Goal: Contribute content: Contribute content

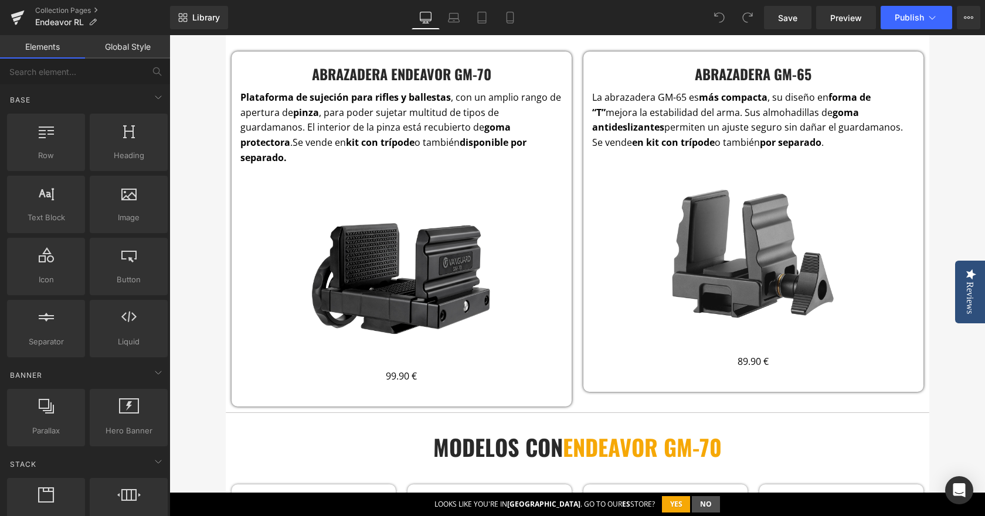
scroll to position [2110, 0]
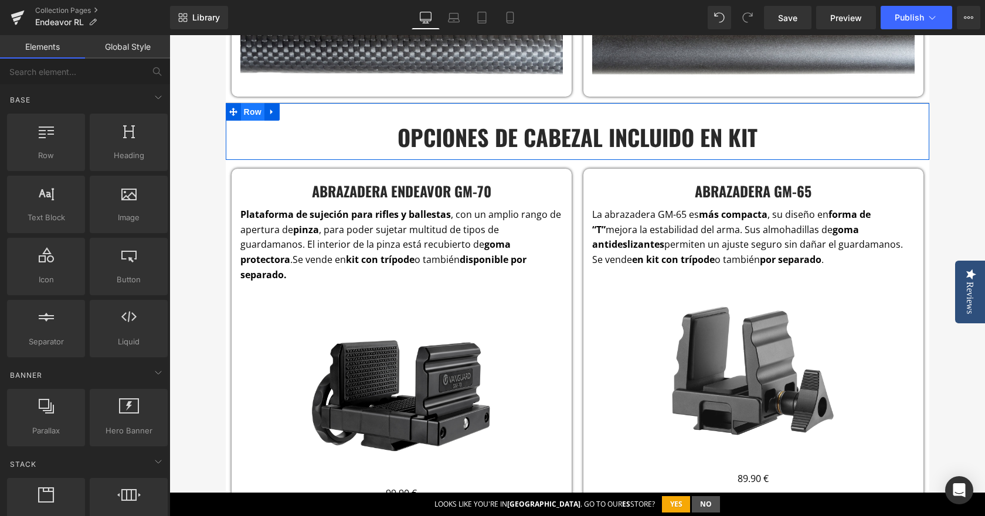
click at [251, 110] on span "Row" at bounding box center [252, 112] width 23 height 18
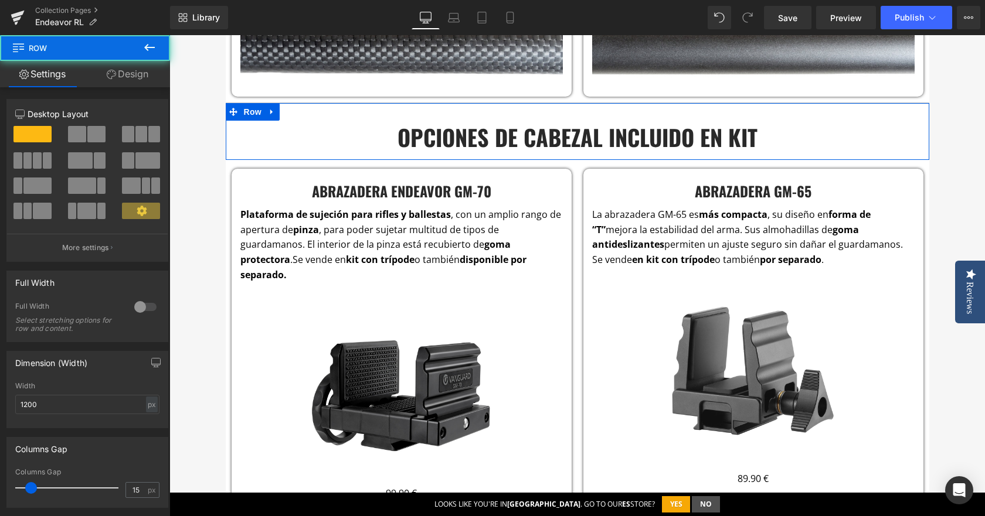
click at [70, 135] on span at bounding box center [77, 134] width 18 height 16
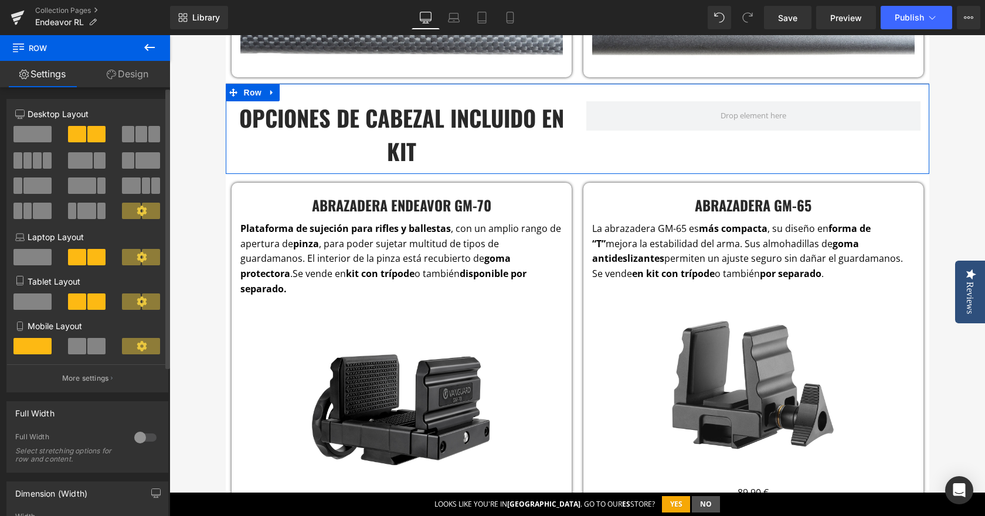
scroll to position [2091, 0]
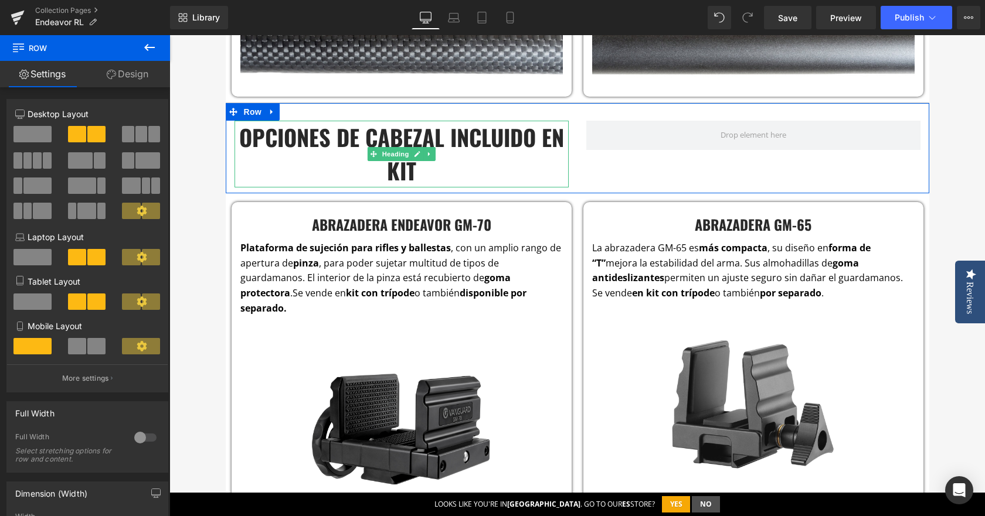
click at [309, 136] on h3 "OPCIONES DE CABEZAL INCLUIDO EN KIT" at bounding box center [401, 154] width 334 height 67
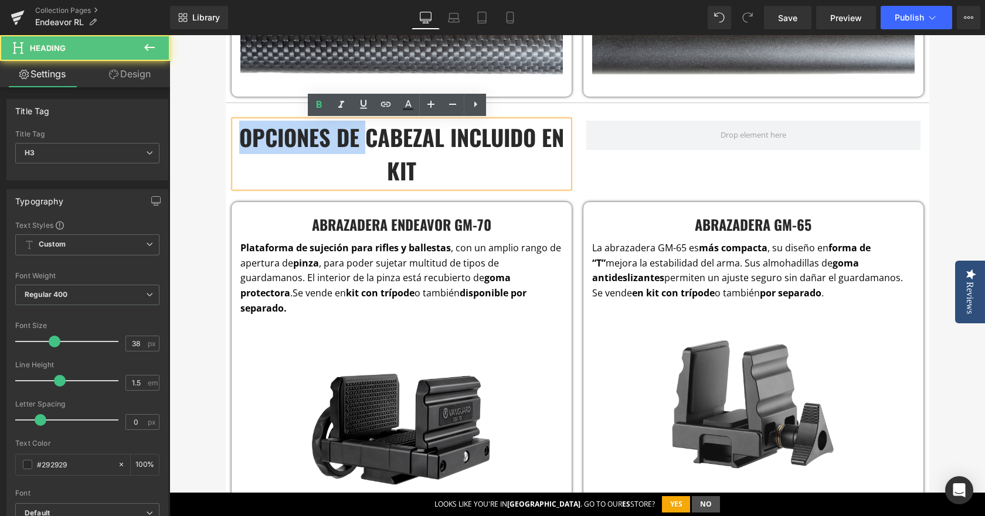
drag, startPoint x: 360, startPoint y: 145, endPoint x: 236, endPoint y: 132, distance: 124.3
click at [236, 132] on h3 "OPCIONES DE CABEZAL INCLUIDO EN KIT" at bounding box center [401, 154] width 334 height 67
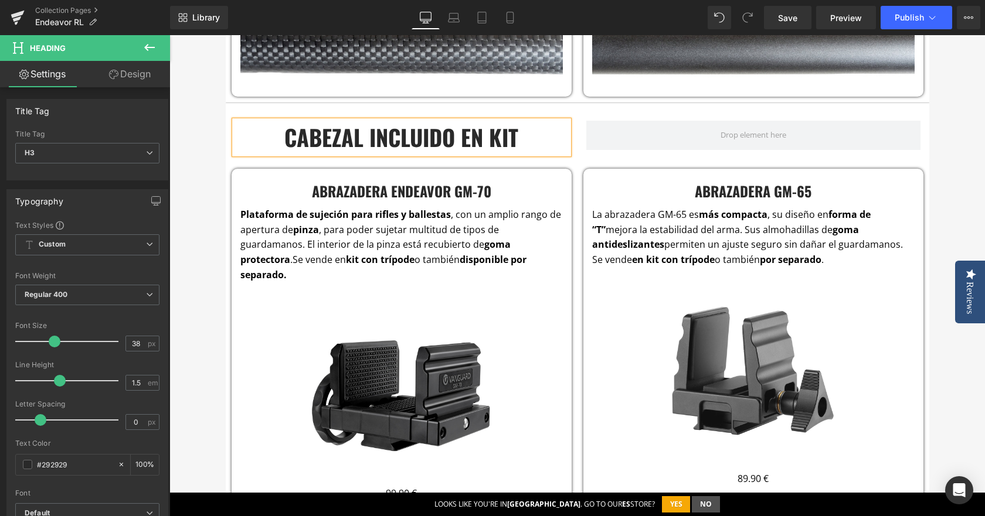
click at [354, 141] on h3 "CABEZAL INCLUIDO EN KIT" at bounding box center [401, 137] width 334 height 33
click at [470, 134] on h3 "CABEZALes INCLUIDO EN KIT" at bounding box center [401, 137] width 334 height 33
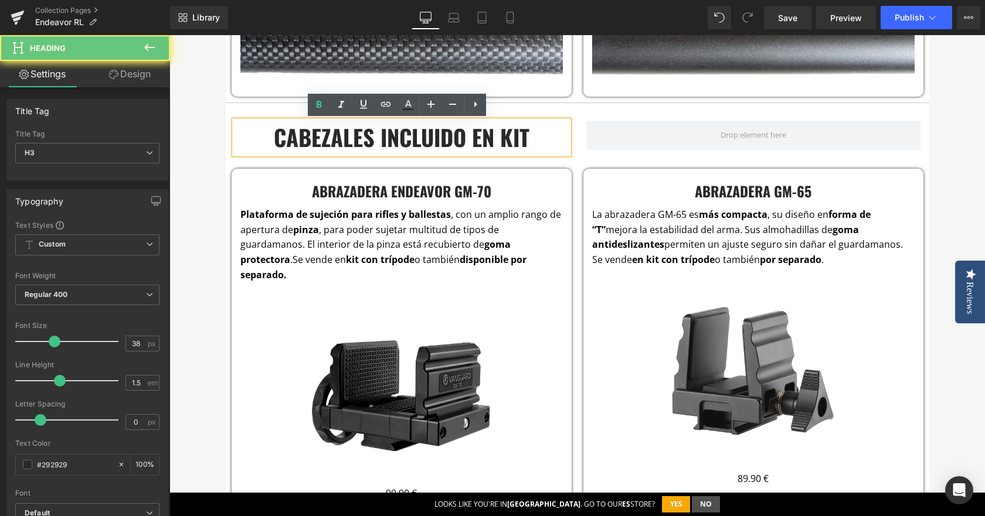
click at [458, 138] on h3 "CABEZALes INCLUIDO EN KIT" at bounding box center [401, 137] width 334 height 33
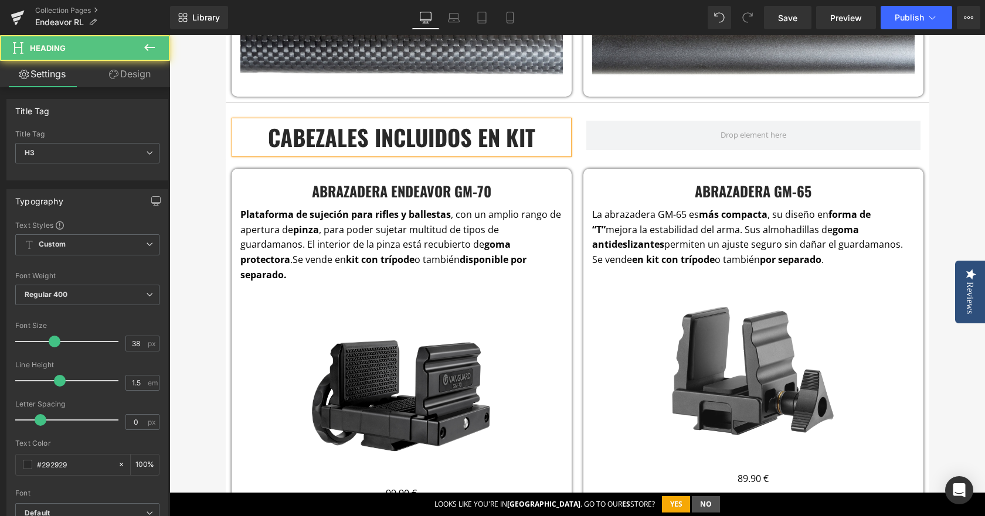
click at [561, 153] on h3 "CABEZALes INCLUIDOs EN KIT" at bounding box center [401, 137] width 334 height 33
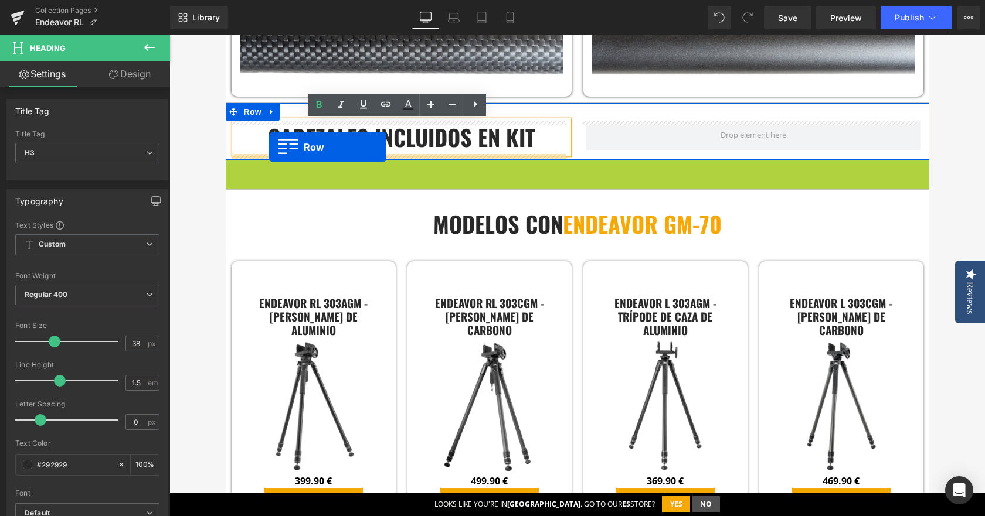
drag, startPoint x: 228, startPoint y: 166, endPoint x: 269, endPoint y: 147, distance: 45.4
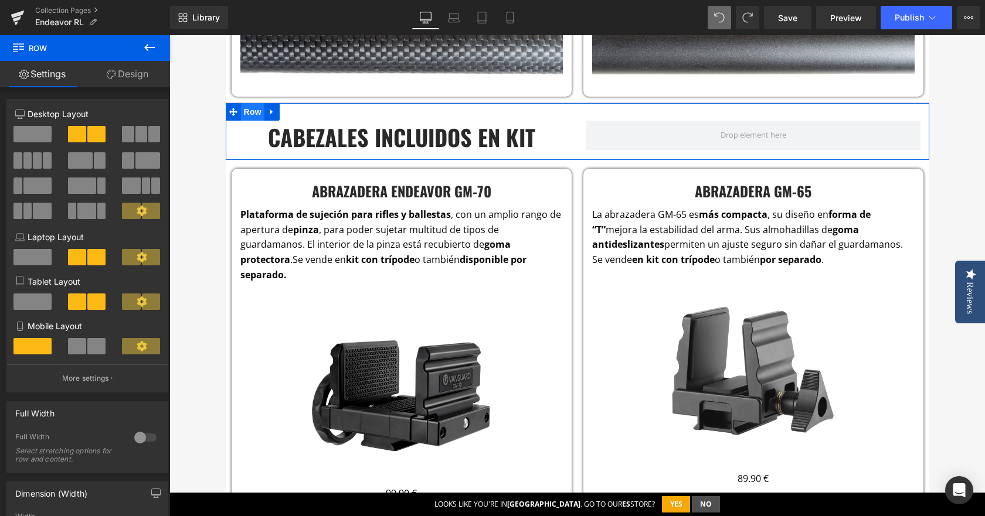
click at [251, 115] on span "Row" at bounding box center [252, 112] width 23 height 18
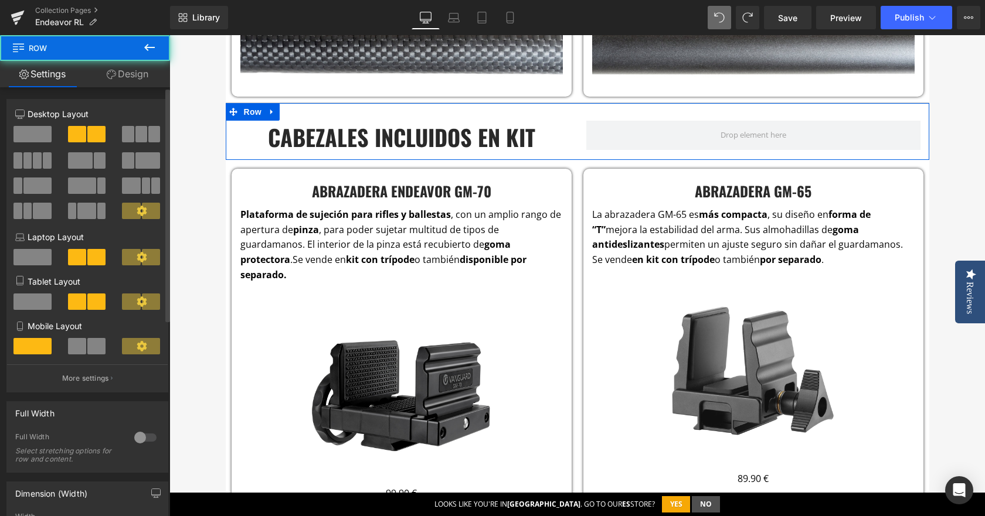
click at [23, 129] on span at bounding box center [32, 134] width 38 height 16
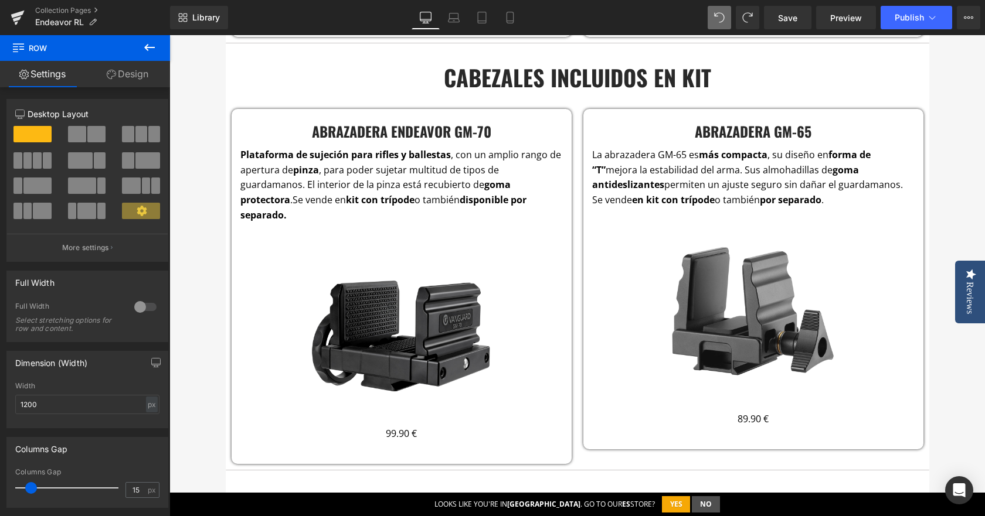
scroll to position [2150, 0]
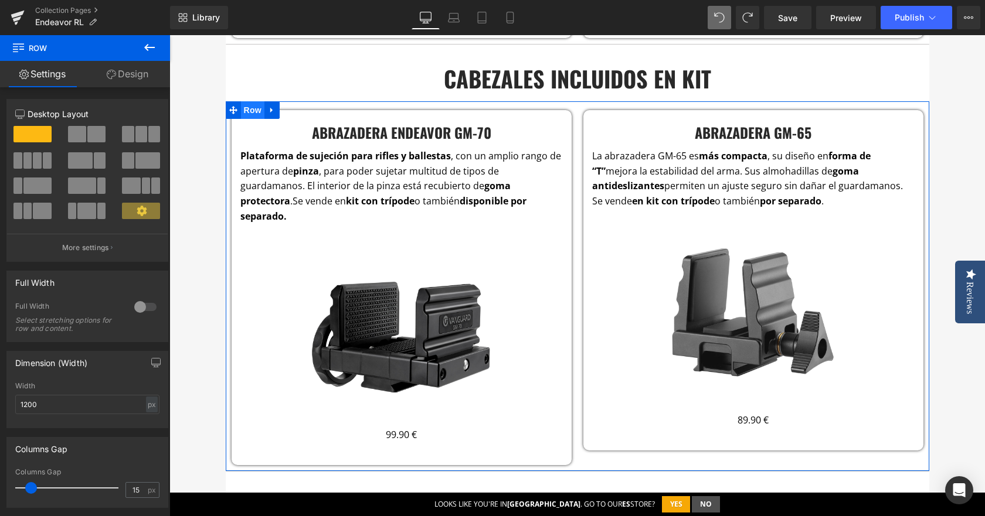
click at [245, 108] on span "Row" at bounding box center [252, 110] width 23 height 18
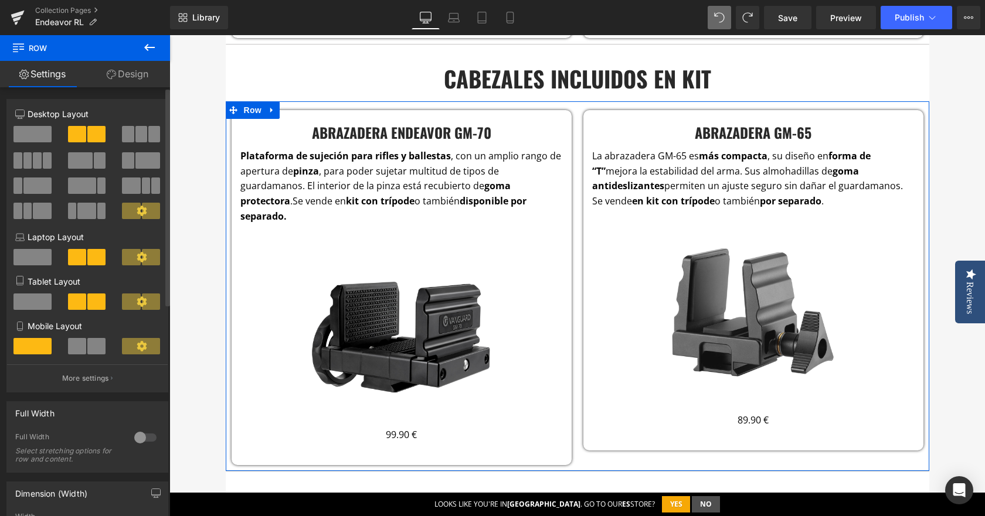
click at [149, 132] on span at bounding box center [154, 134] width 12 height 16
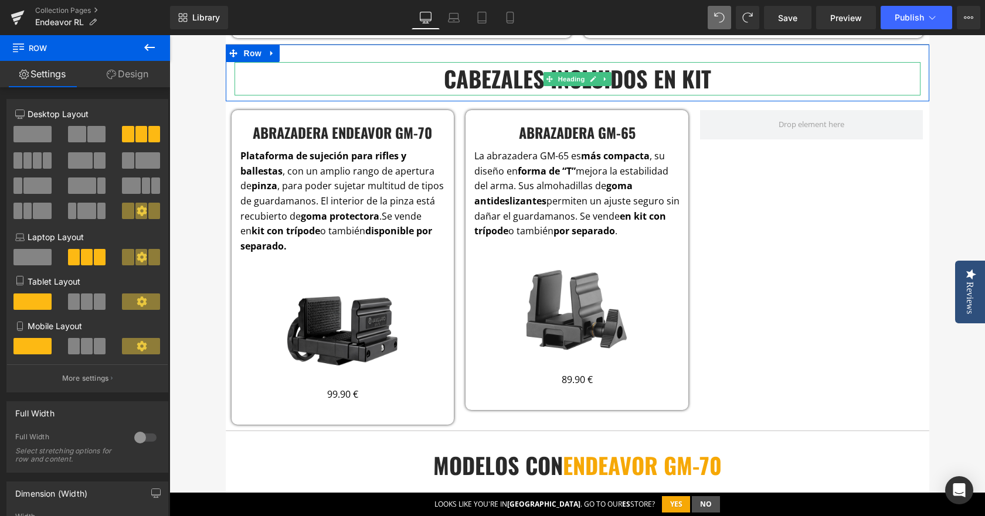
click at [550, 90] on h3 "CABEZALes INCLUIDOs EN KIT" at bounding box center [577, 78] width 686 height 33
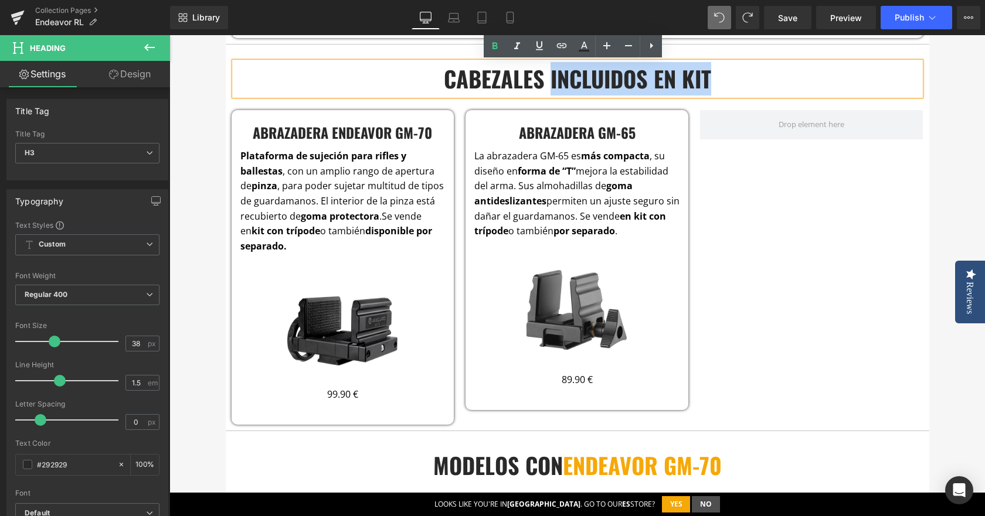
drag, startPoint x: 546, startPoint y: 89, endPoint x: 709, endPoint y: 92, distance: 163.0
click at [709, 92] on h3 "CABEZALes INCLUIDOs EN KIT" at bounding box center [577, 78] width 686 height 33
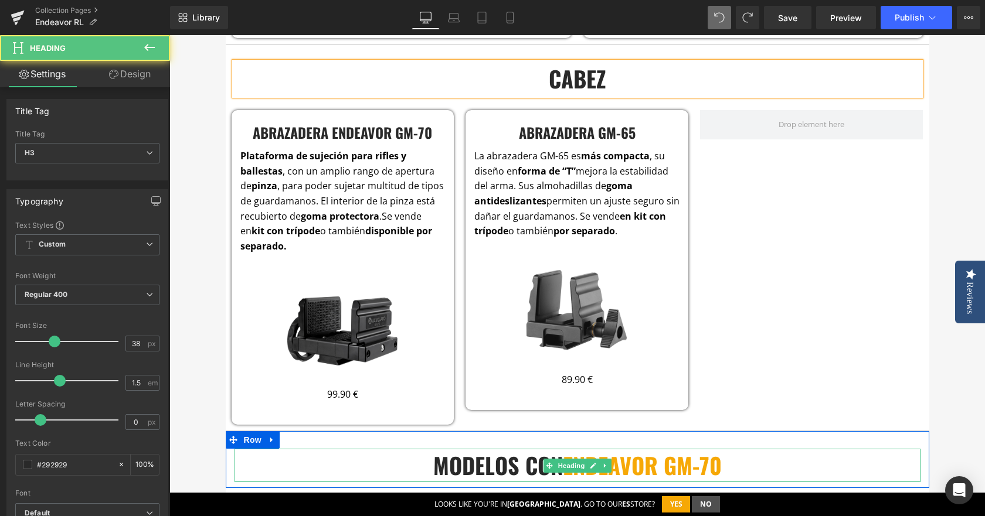
click at [441, 457] on h3 "modelos con endeavor gm-70" at bounding box center [577, 465] width 686 height 33
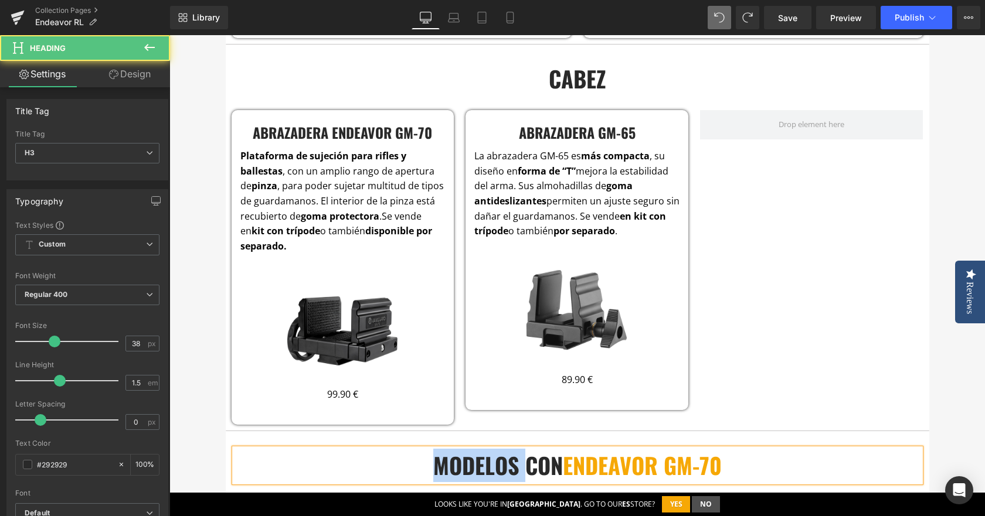
click at [441, 457] on h3 "modelos con endeavor gm-70" at bounding box center [577, 465] width 686 height 33
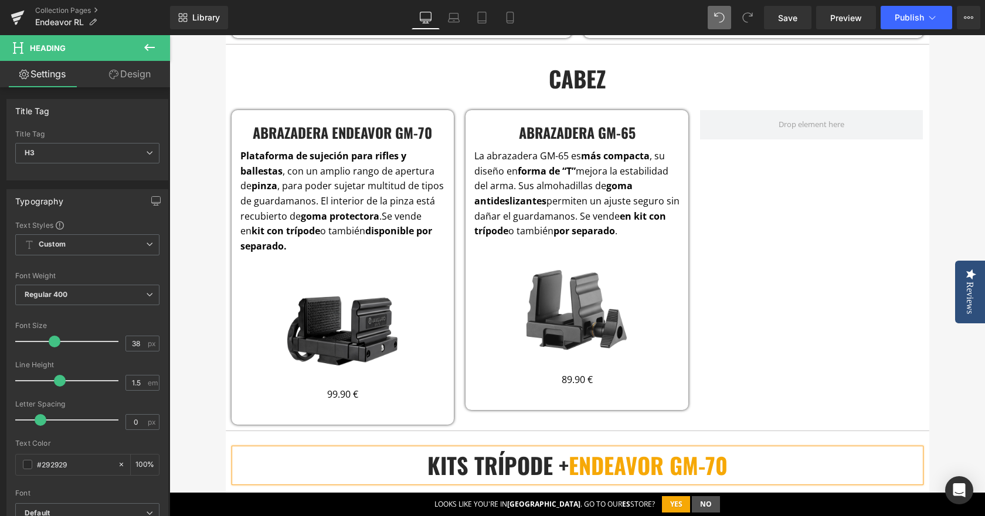
click at [461, 468] on div "Loading Product Data" at bounding box center [492, 470] width 84 height 13
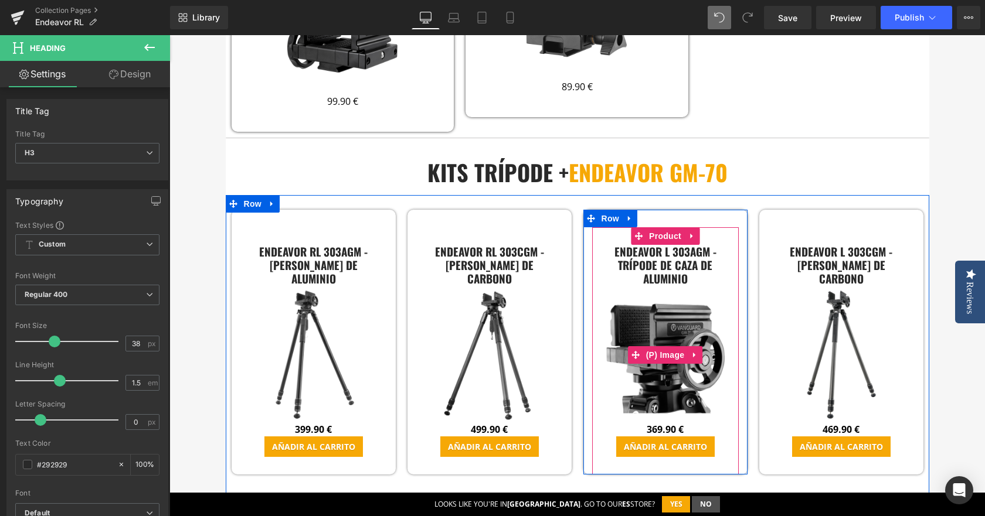
scroll to position [2677, 0]
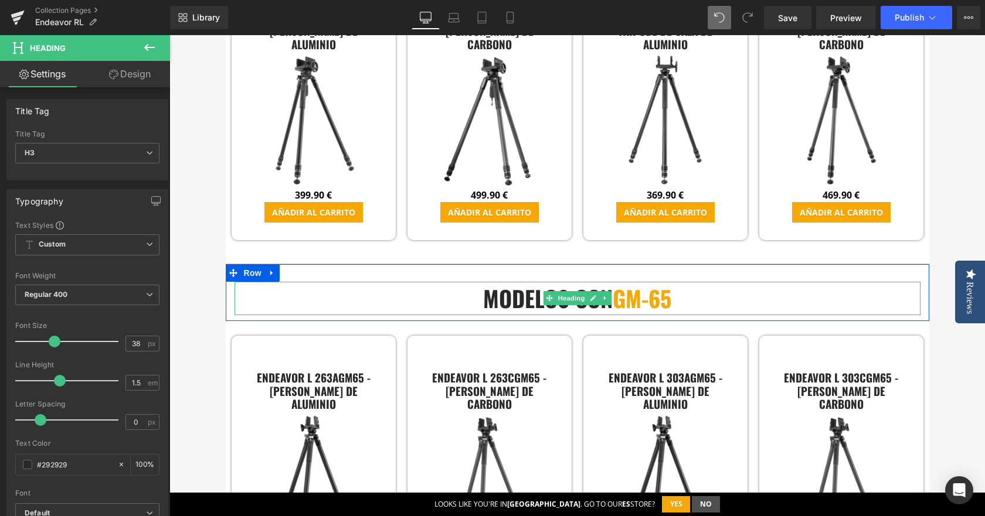
click at [492, 297] on h3 "modelos con gm-65" at bounding box center [577, 298] width 686 height 33
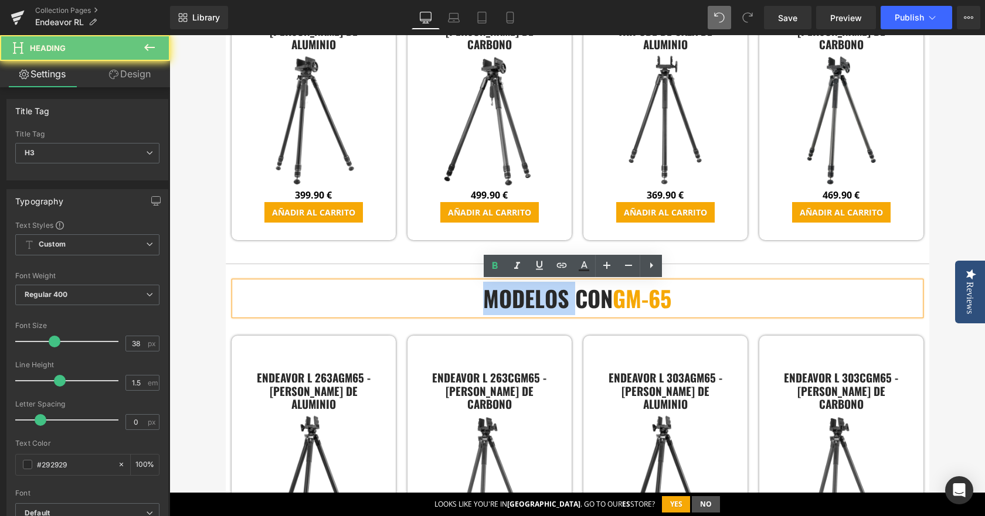
click at [492, 297] on h3 "modelos con gm-65" at bounding box center [577, 298] width 686 height 33
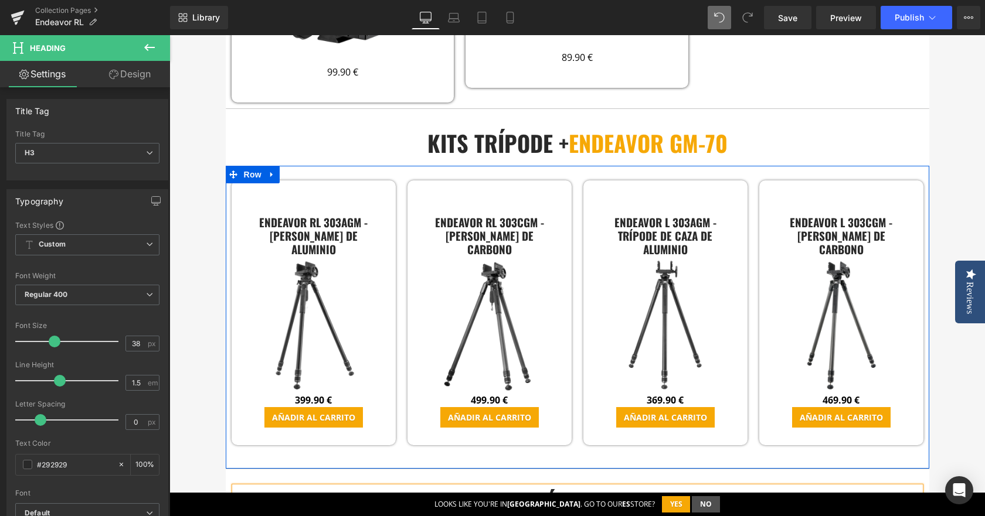
scroll to position [2443, 0]
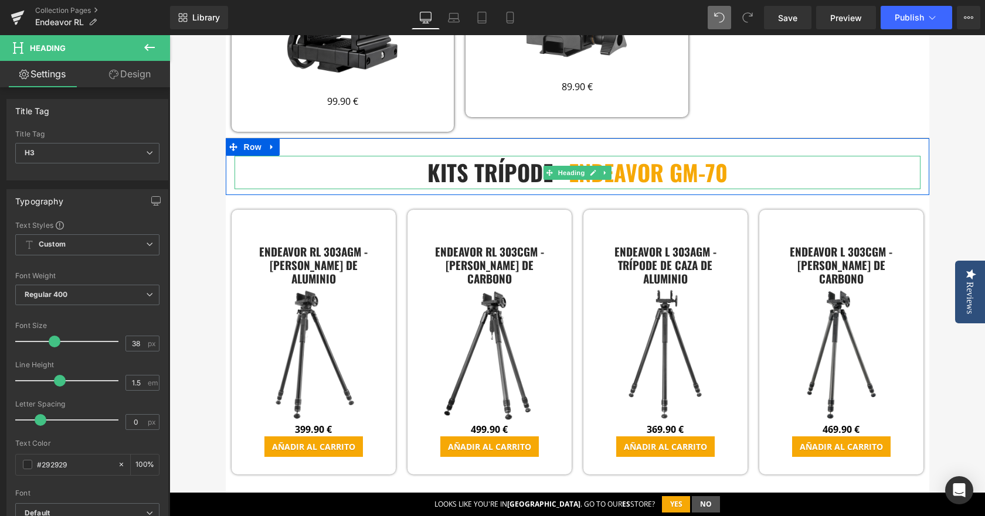
click at [545, 182] on h3 "kits trípode + endeavor gm-70" at bounding box center [577, 172] width 686 height 33
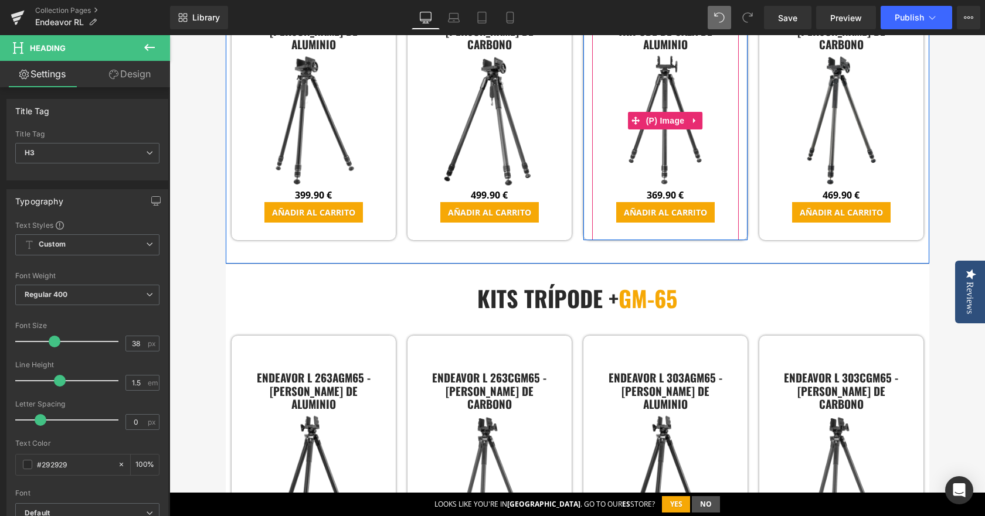
scroll to position [2736, 0]
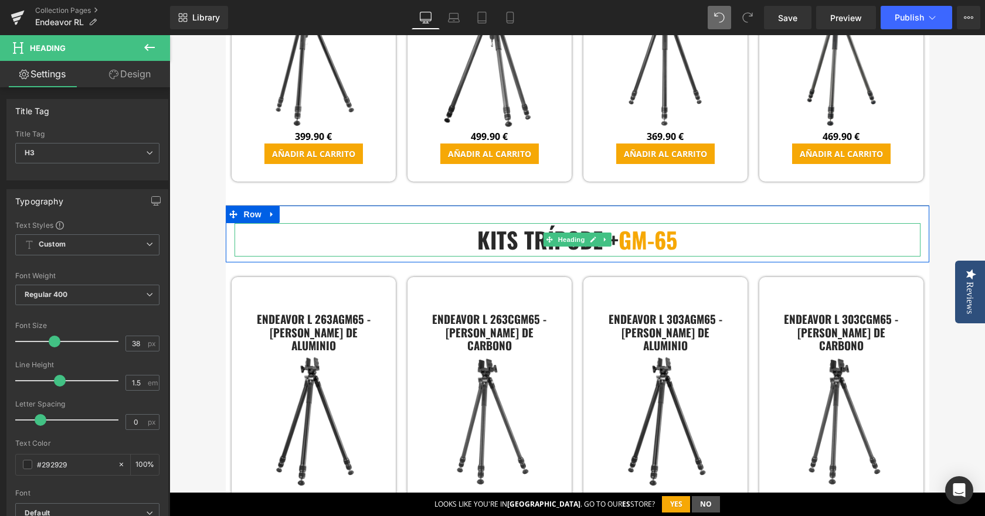
click at [597, 249] on h3 "kits trípode + gm-65" at bounding box center [577, 239] width 686 height 33
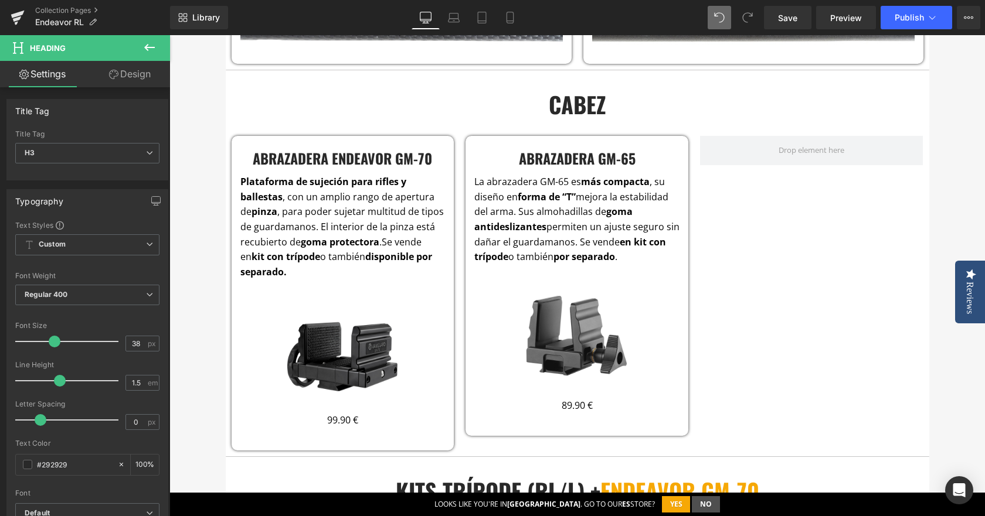
scroll to position [2091, 0]
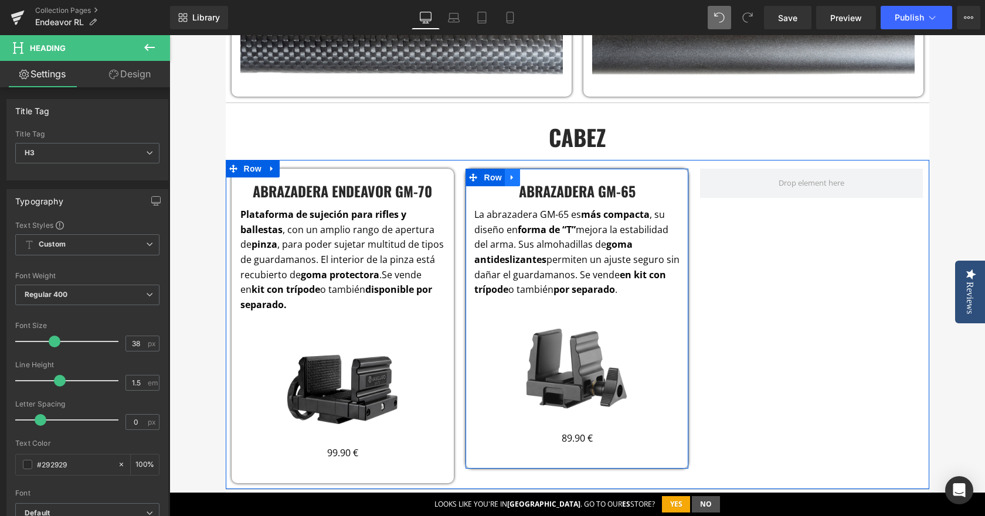
click at [511, 179] on icon at bounding box center [512, 177] width 2 height 5
click at [523, 175] on icon at bounding box center [527, 178] width 8 height 8
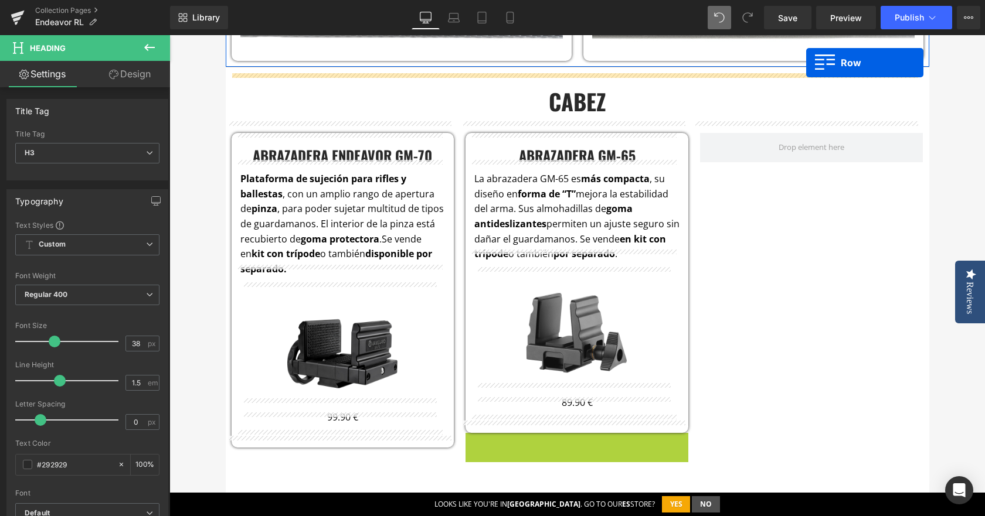
scroll to position [2080, 0]
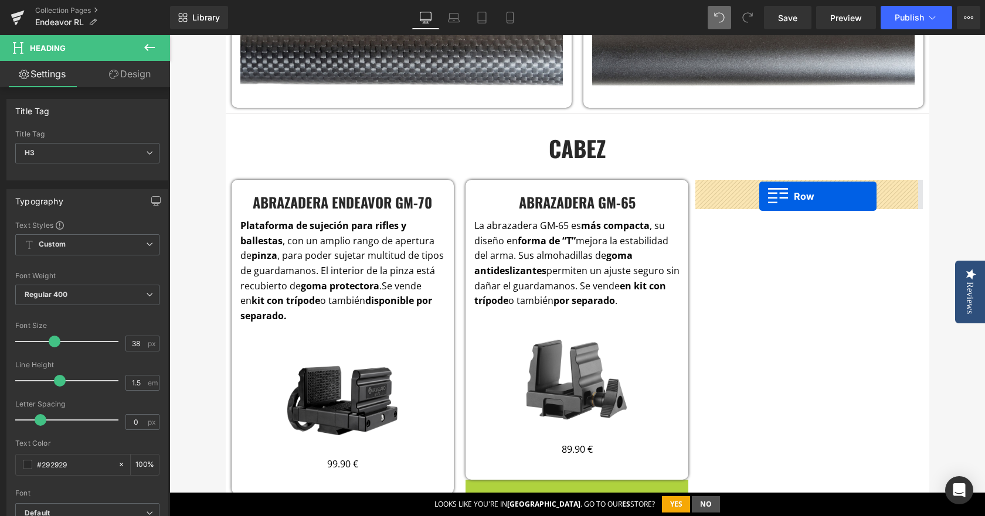
drag, startPoint x: 468, startPoint y: 267, endPoint x: 759, endPoint y: 196, distance: 299.3
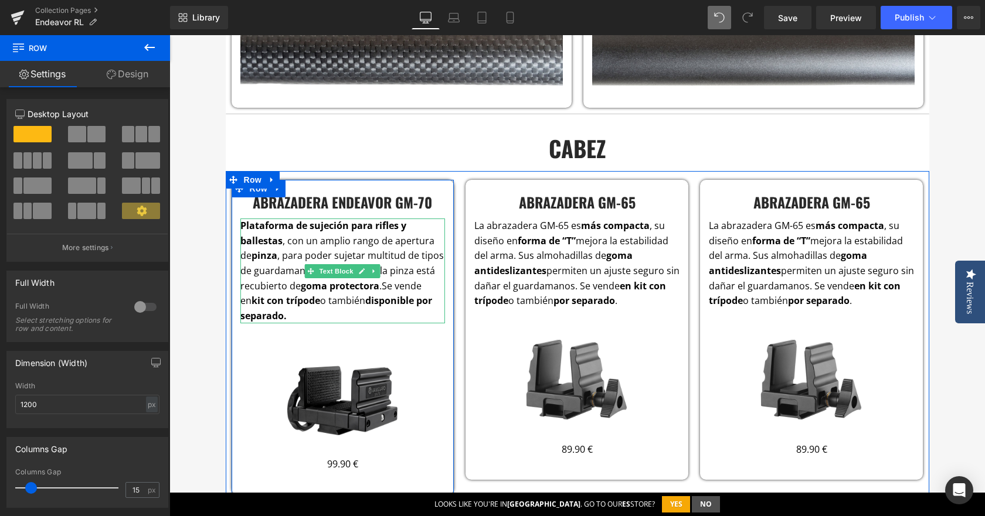
click at [365, 316] on p "Plataforma de sujeción para rifles y ballestas , con un amplio rango de apertur…" at bounding box center [342, 271] width 205 height 105
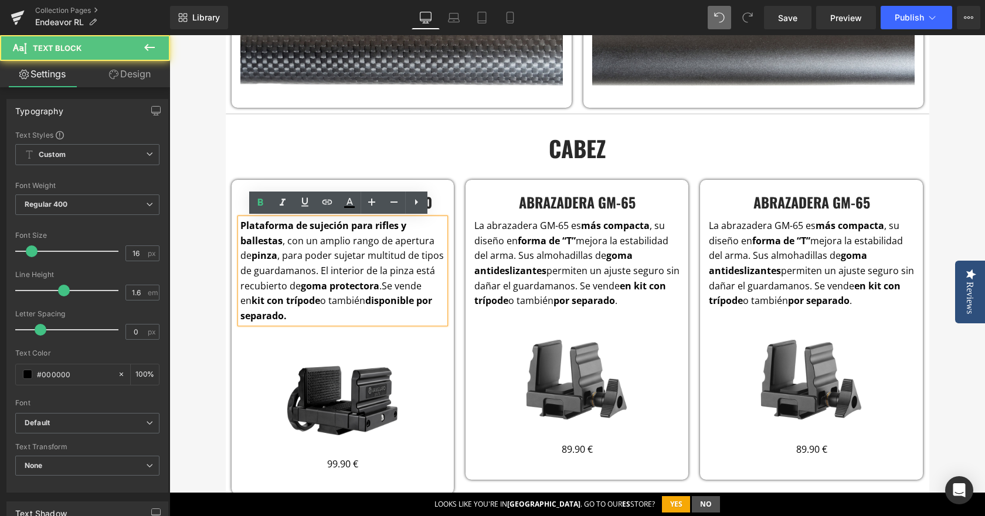
click at [380, 284] on span "Se vende en kit con trípode o también disponible por separado." at bounding box center [336, 301] width 192 height 43
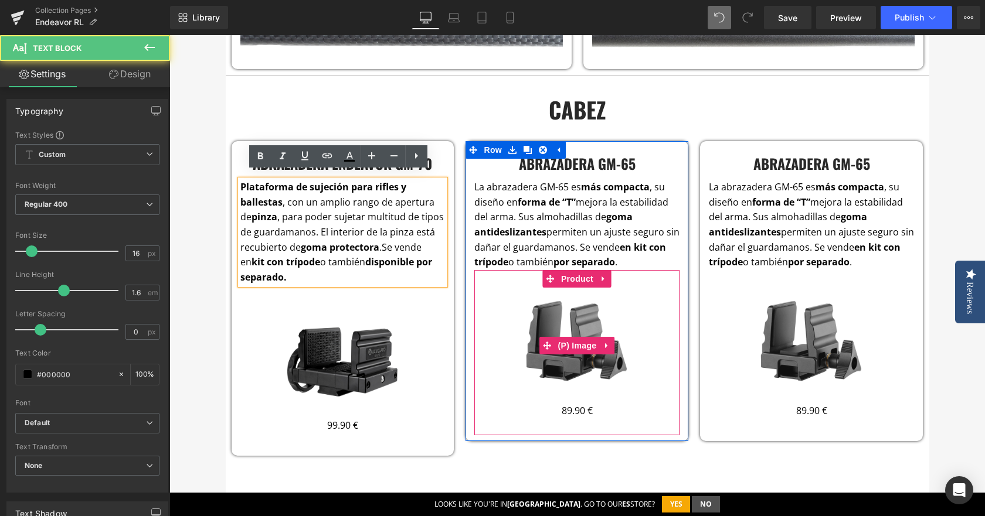
scroll to position [2138, 0]
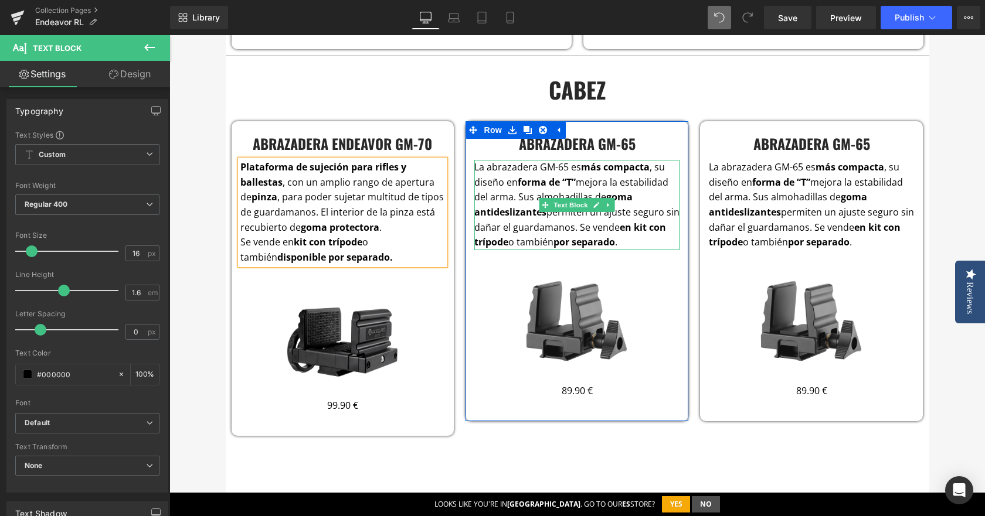
click at [574, 227] on span "La abrazadera GM-65 es más compacta , su diseño en forma de “T” mejora la estab…" at bounding box center [576, 205] width 205 height 88
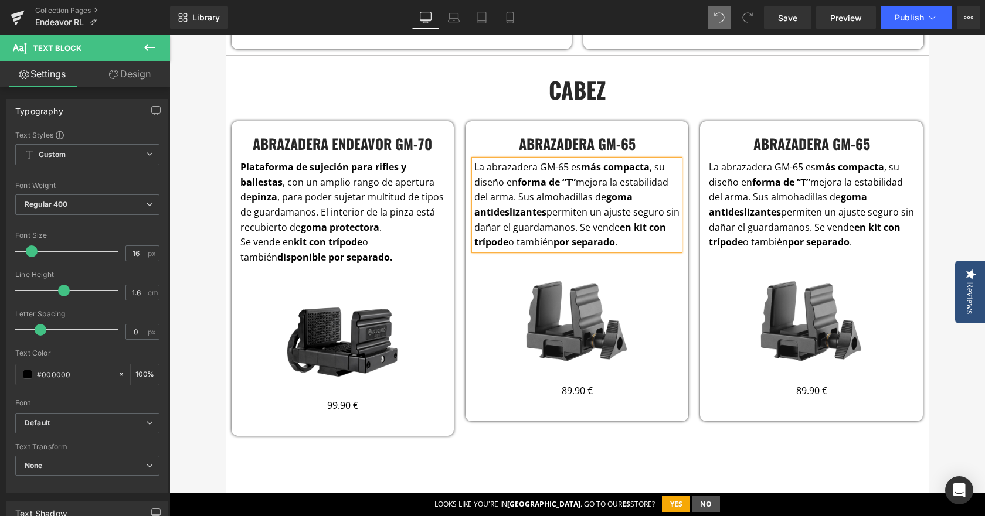
click at [574, 230] on span "La abrazadera GM-65 es más compacta , su diseño en forma de “T” mejora la estab…" at bounding box center [576, 205] width 205 height 88
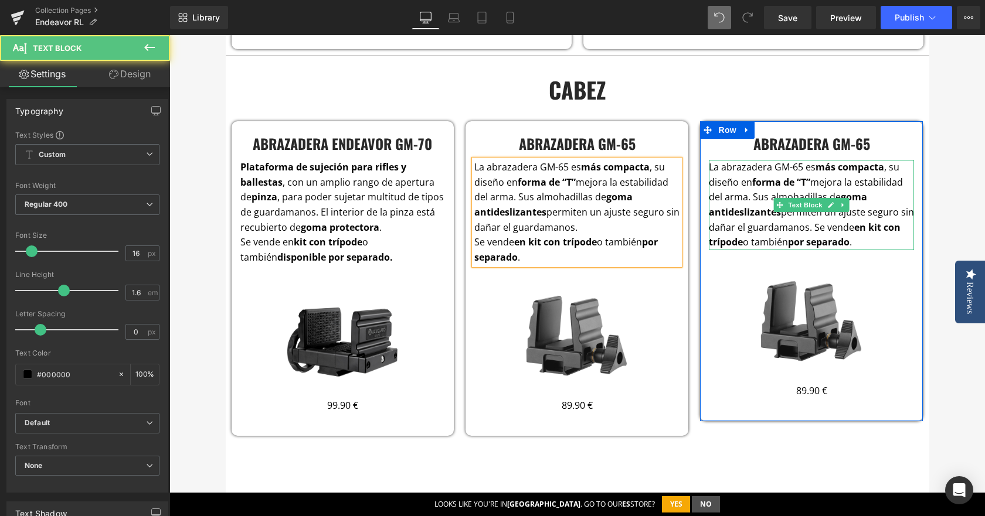
click at [811, 231] on span "La abrazadera GM-65 es más compacta , su diseño en forma de “T” mejora la estab…" at bounding box center [811, 205] width 205 height 88
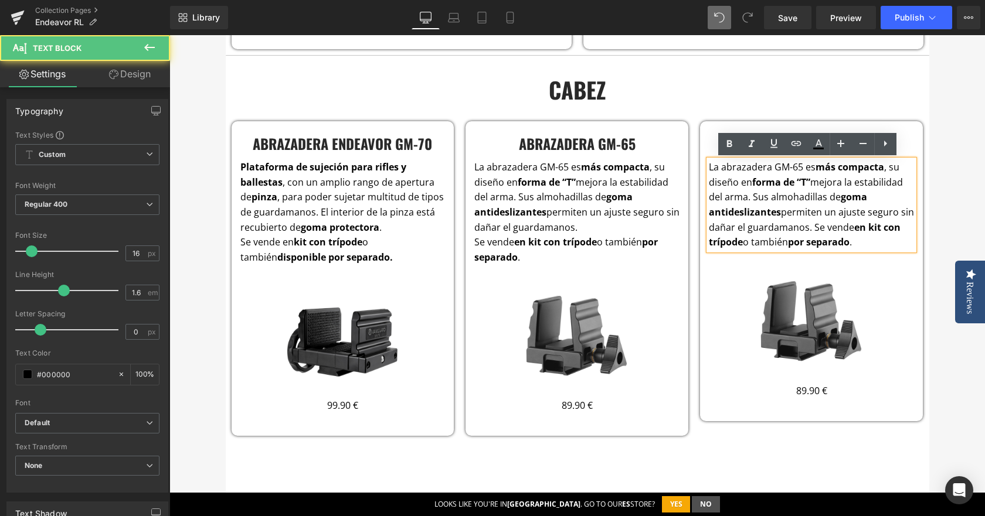
click at [811, 228] on span "La abrazadera GM-65 es más compacta , su diseño en forma de “T” mejora la estab…" at bounding box center [811, 205] width 205 height 88
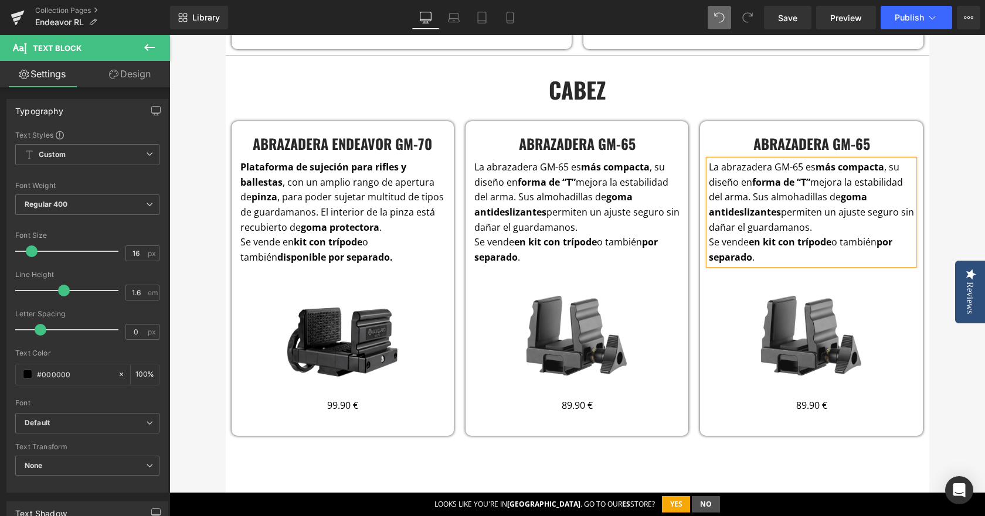
click at [936, 209] on div "eNDEAVOR RL & L Heading El trípode definitivo para cazadores Los soportes para …" at bounding box center [576, 156] width 815 height 4364
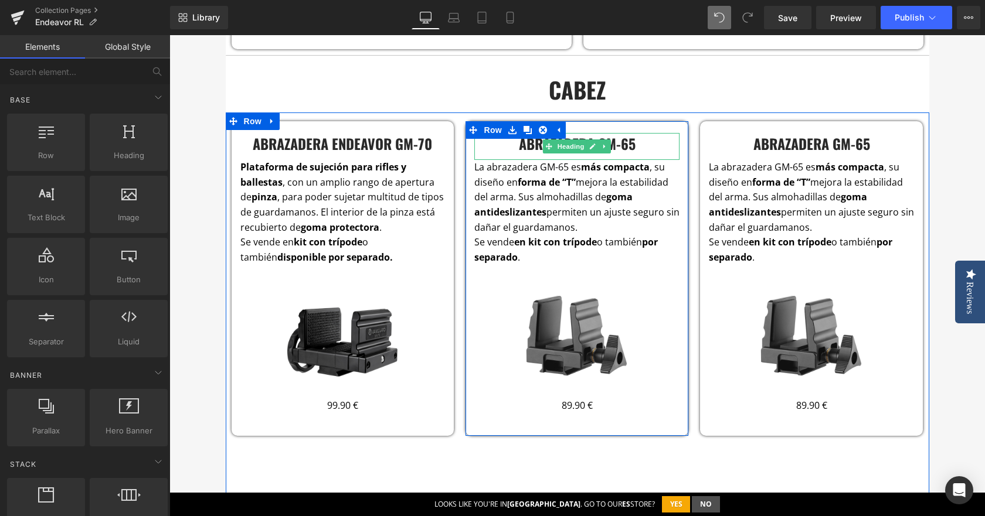
click at [527, 148] on h4 "abrazadera gm-65" at bounding box center [576, 143] width 205 height 21
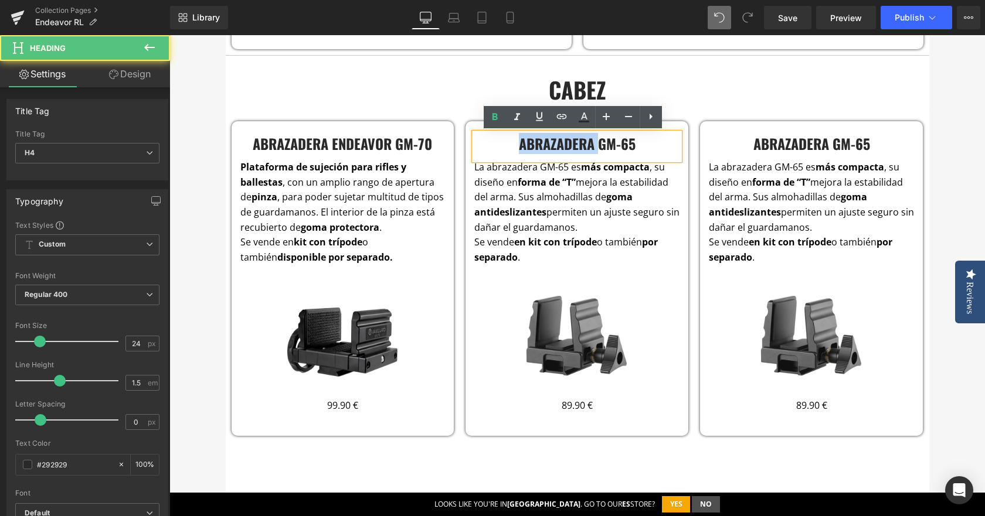
click at [527, 148] on h4 "abrazadera gm-65" at bounding box center [576, 143] width 205 height 21
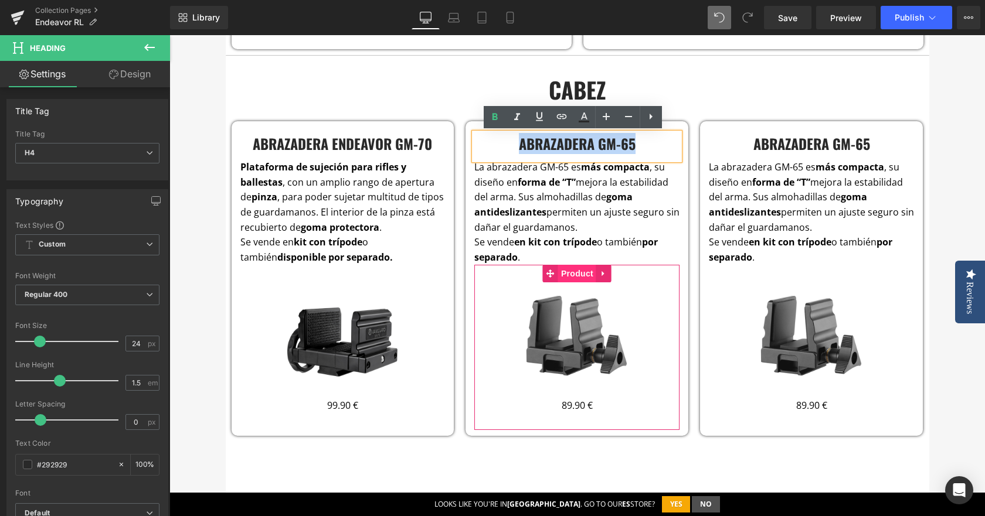
click at [572, 272] on span "Product" at bounding box center [577, 274] width 38 height 18
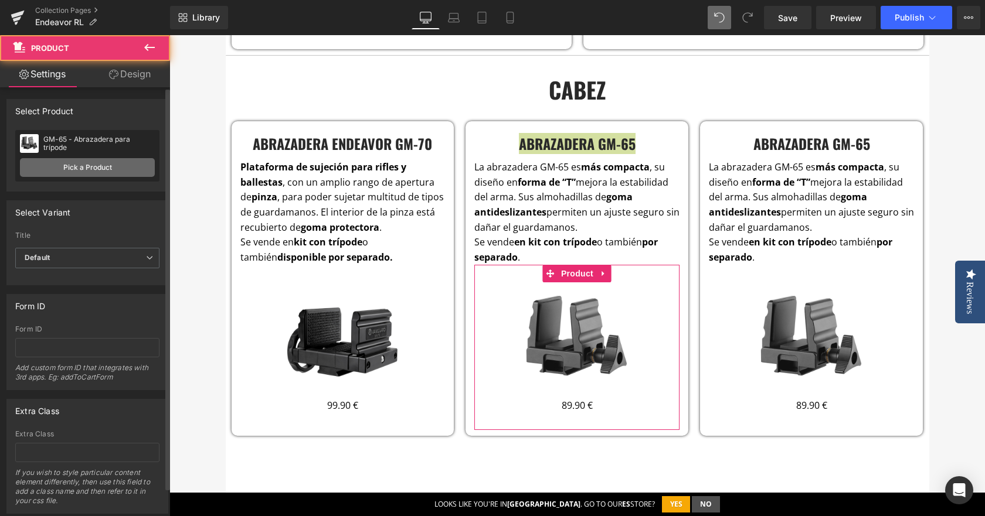
click at [62, 176] on link "Pick a Product" at bounding box center [87, 167] width 135 height 19
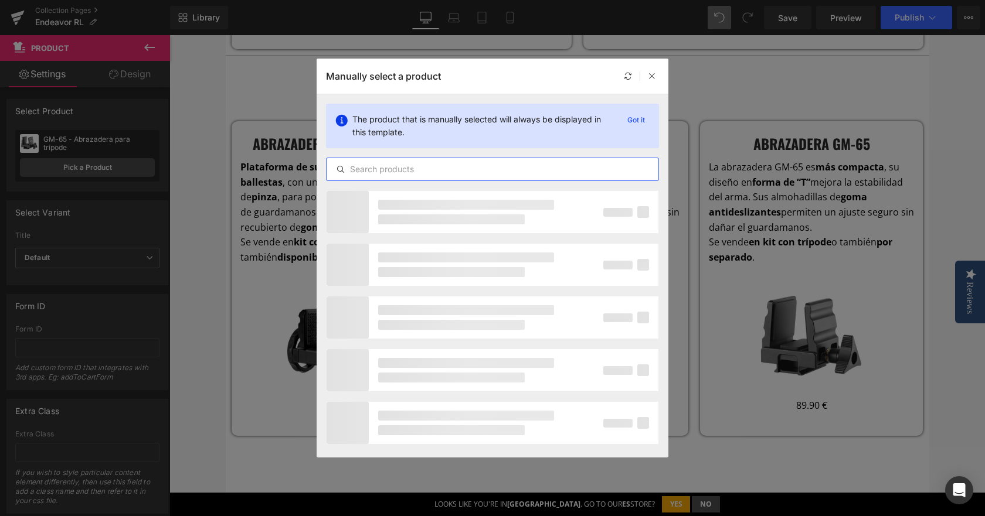
click at [384, 166] on input "text" at bounding box center [493, 169] width 332 height 14
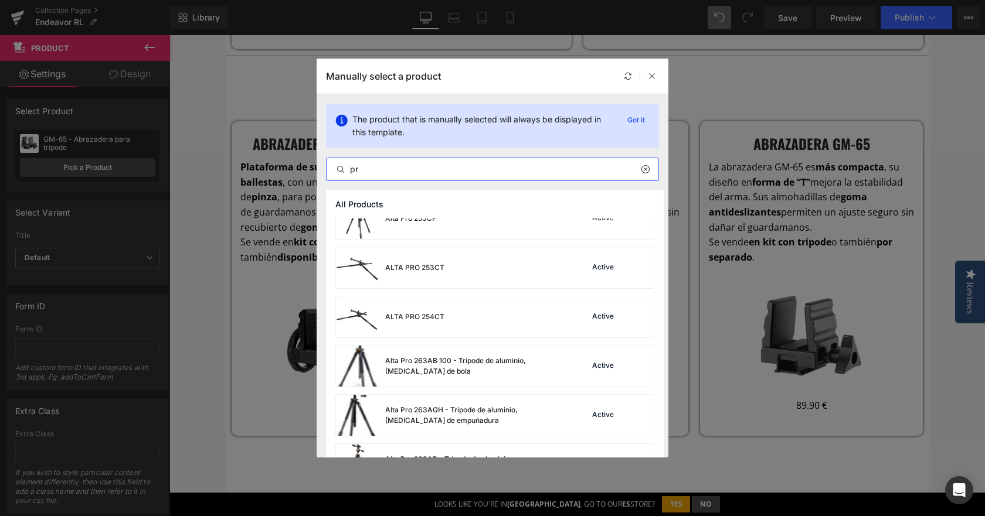
scroll to position [916, 0]
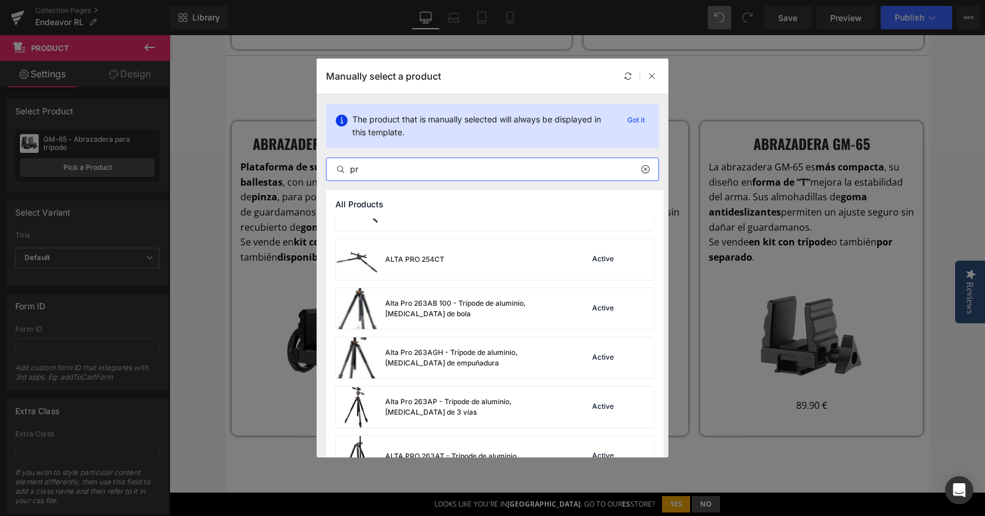
drag, startPoint x: 363, startPoint y: 172, endPoint x: 334, endPoint y: 168, distance: 30.1
click at [334, 168] on input "pr" at bounding box center [493, 169] width 332 height 14
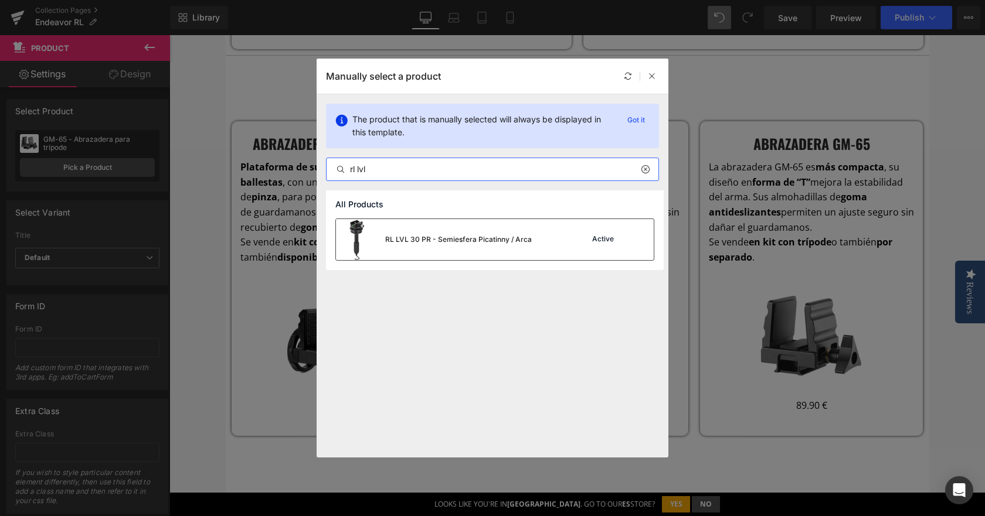
type input "rl lvl"
click at [485, 236] on div "RL LVL 30 PR - Semiesfera Picatinny / Arca" at bounding box center [458, 239] width 147 height 11
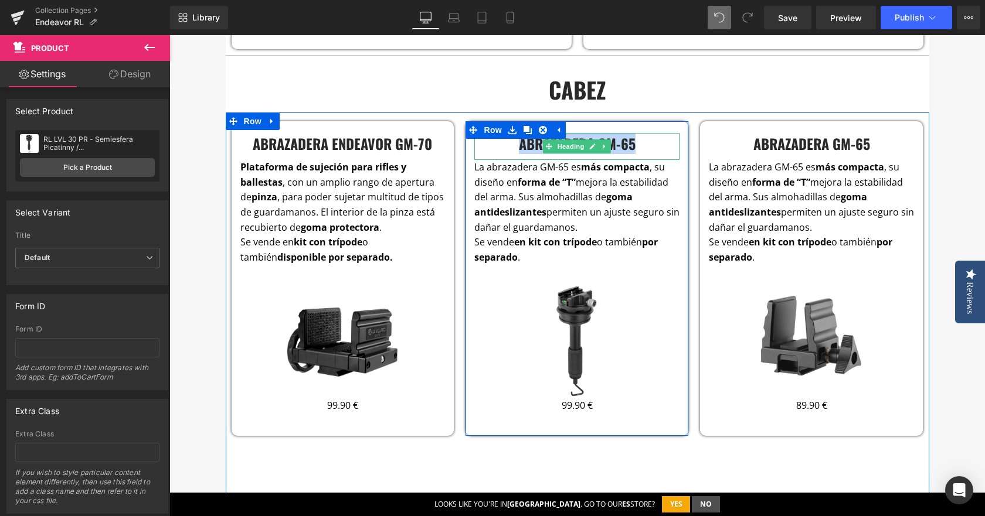
click at [536, 151] on h4 "abrazadera gm-65" at bounding box center [576, 143] width 205 height 21
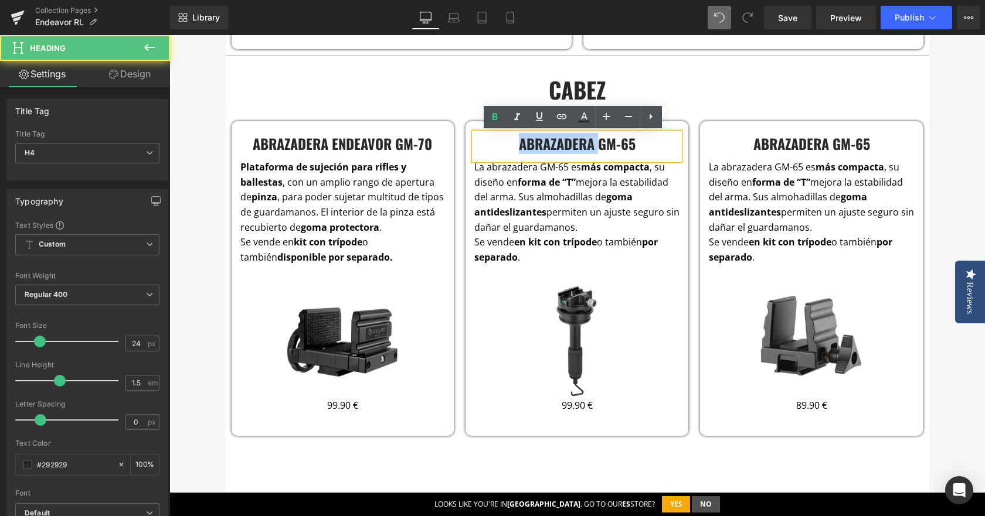
click at [536, 151] on h4 "abrazadera gm-65" at bounding box center [576, 143] width 205 height 21
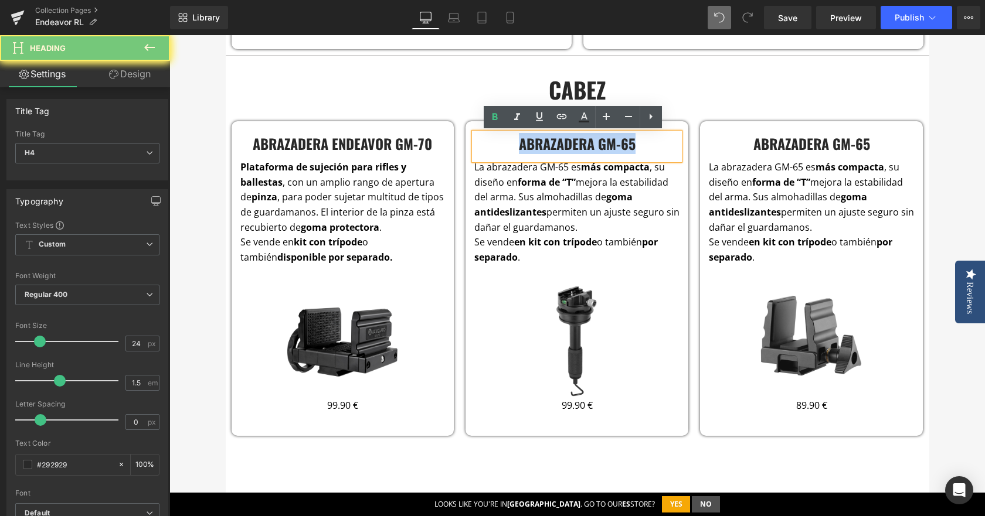
click at [536, 151] on h4 "abrazadera gm-65" at bounding box center [576, 143] width 205 height 21
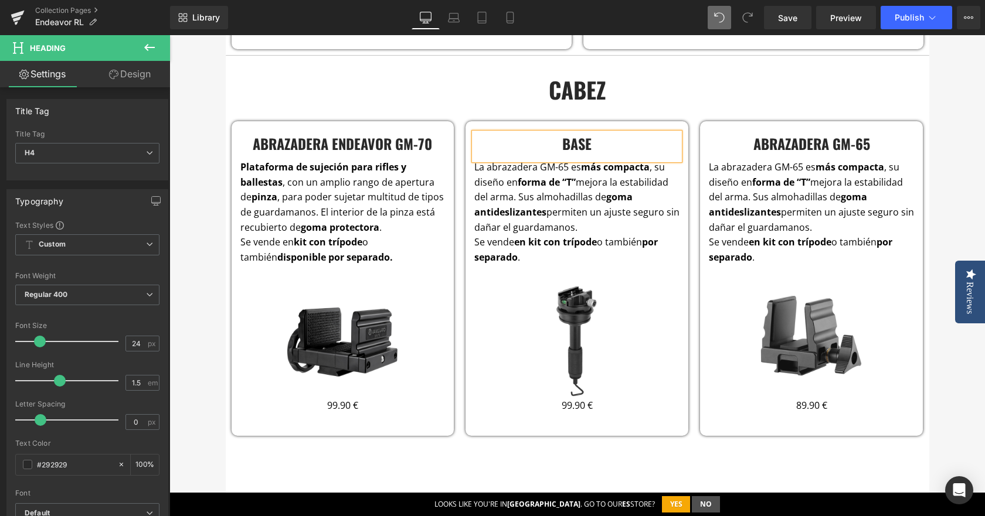
click at [557, 153] on h4 "base" at bounding box center [576, 143] width 205 height 21
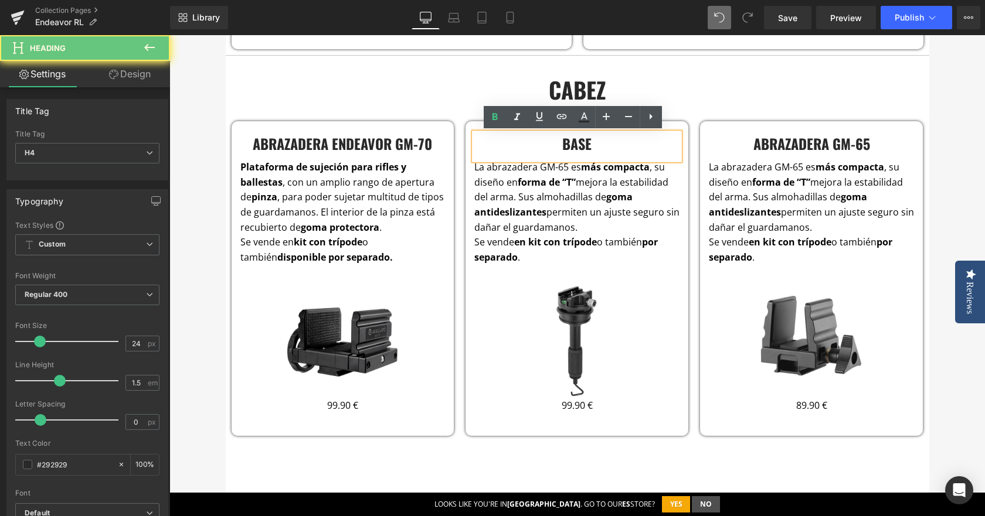
click at [557, 153] on h4 "base" at bounding box center [576, 143] width 205 height 21
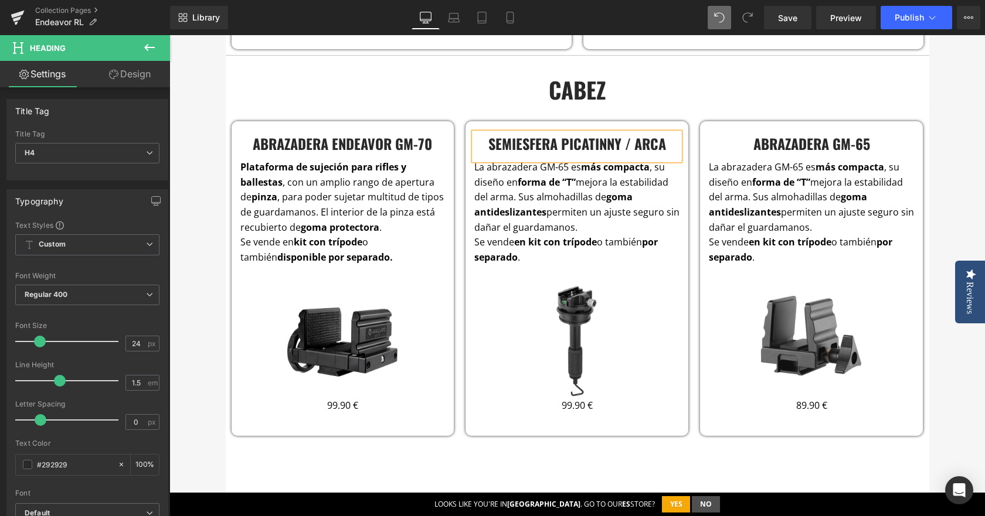
click at [576, 212] on span "Text Block" at bounding box center [571, 213] width 39 height 14
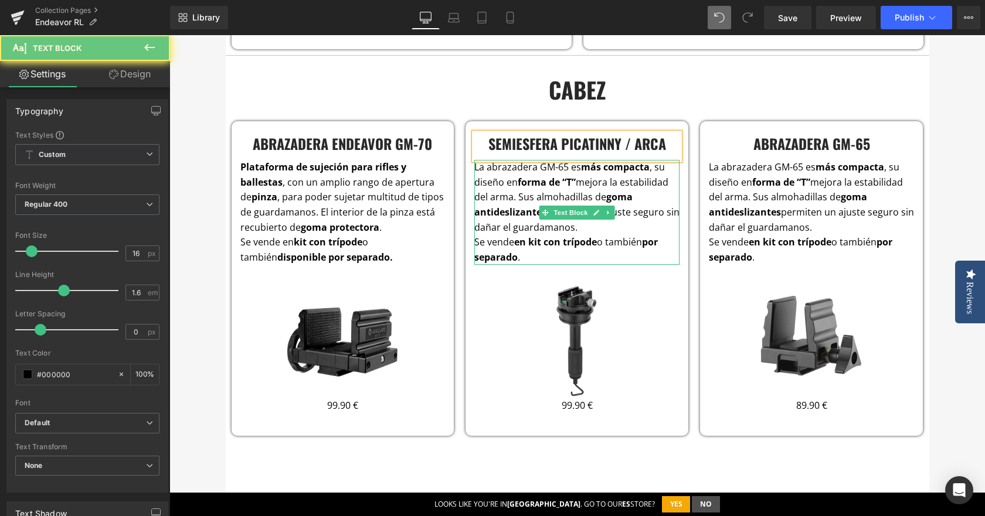
click at [538, 190] on p "La abrazadera GM-65 es más compacta , su diseño en forma de “T” mejora la estab…" at bounding box center [576, 197] width 205 height 75
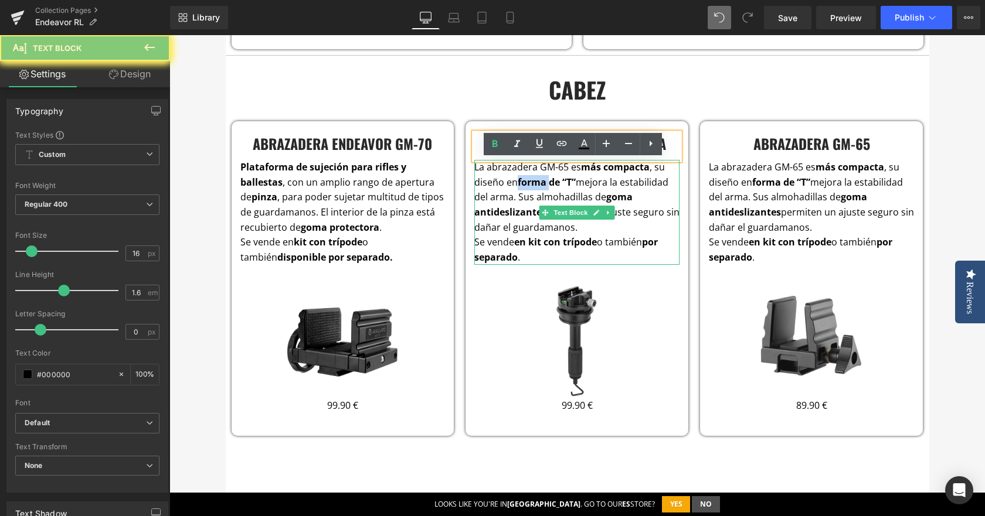
click at [538, 190] on p "La abrazadera GM-65 es más compacta , su diseño en forma de “T” mejora la estab…" at bounding box center [576, 197] width 205 height 75
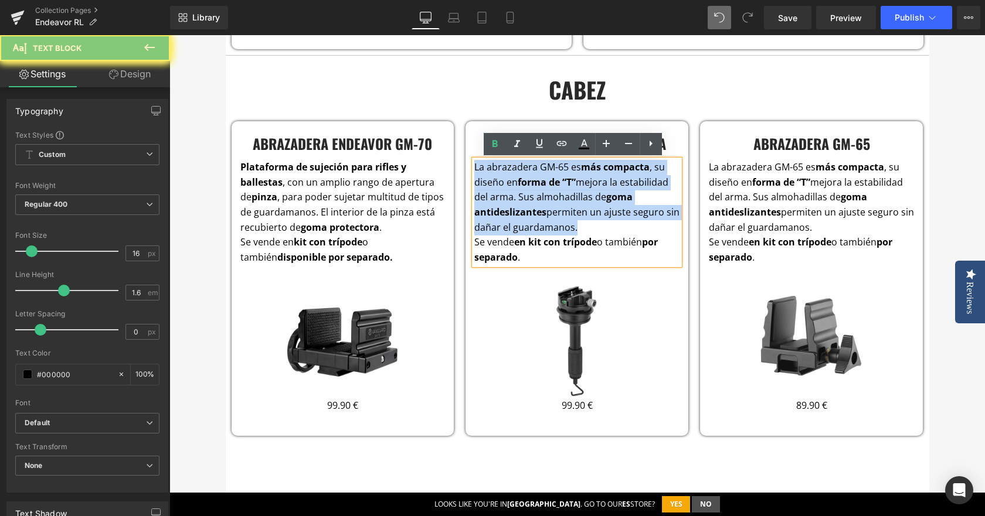
click at [538, 190] on p "La abrazadera GM-65 es más compacta , su diseño en forma de “T” mejora la estab…" at bounding box center [576, 197] width 205 height 75
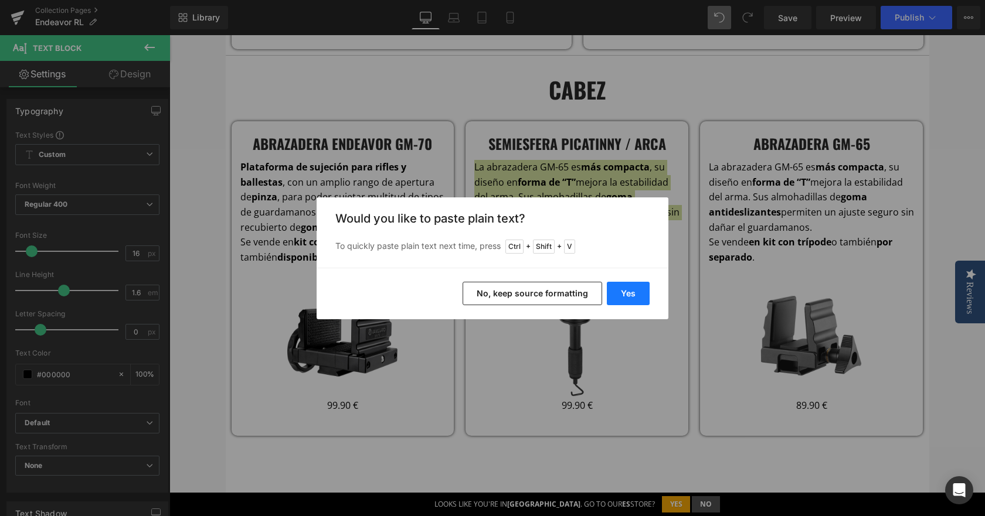
click at [629, 301] on button "Yes" at bounding box center [628, 293] width 43 height 23
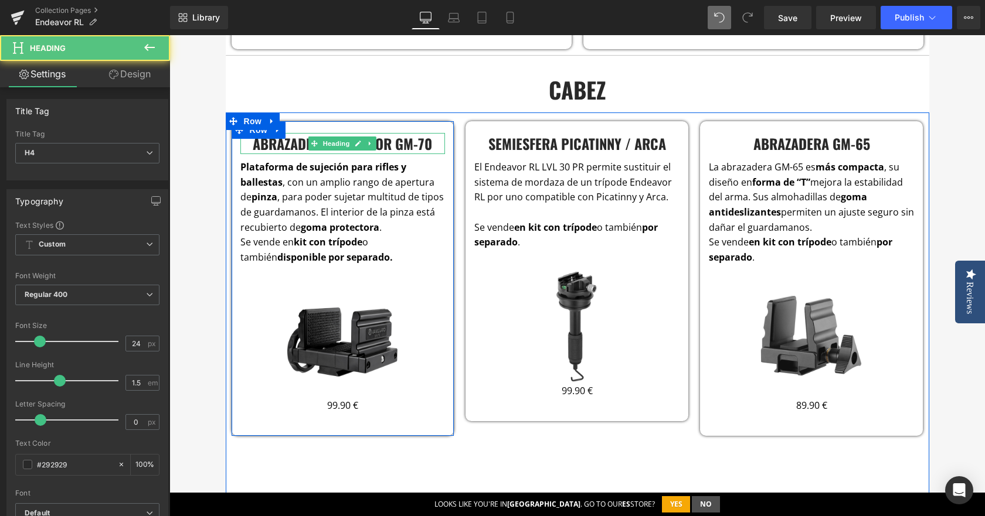
click at [277, 147] on h4 "ABRAZADERA ENDEAVOR GM-70" at bounding box center [342, 143] width 205 height 21
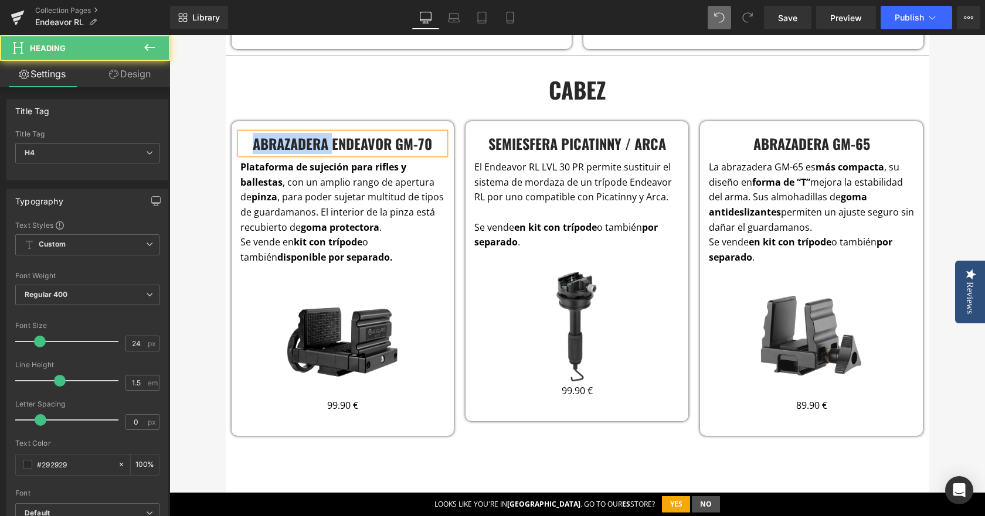
click at [277, 147] on h4 "ABRAZADERA ENDEAVOR GM-70" at bounding box center [342, 143] width 205 height 21
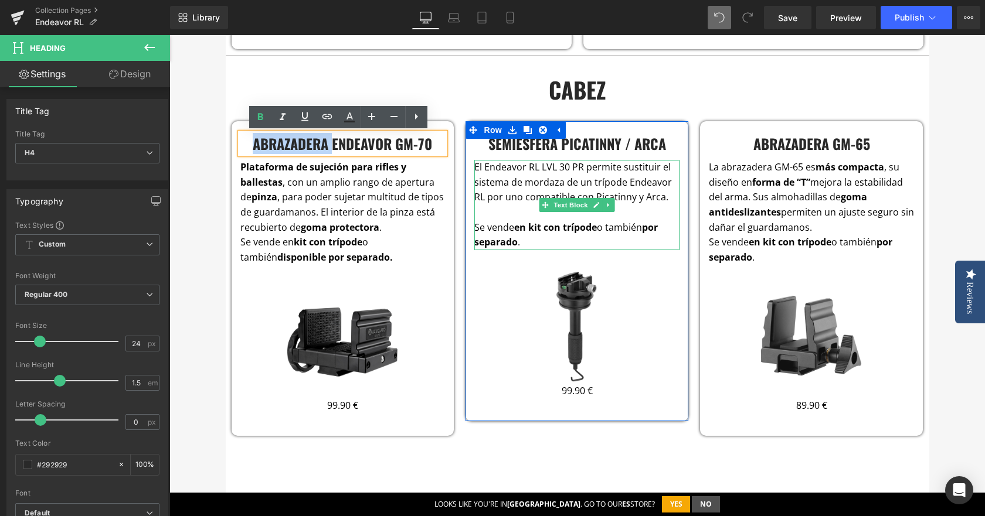
click at [542, 182] on span "El Endeavor RL LVL 30 PR permite sustituir el sistema de mordaza de un trípode …" at bounding box center [573, 182] width 198 height 43
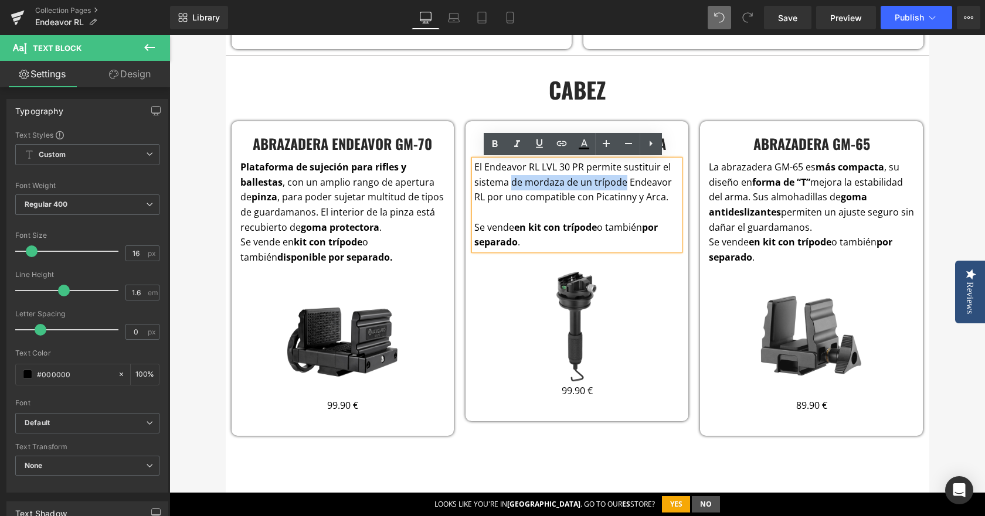
drag, startPoint x: 506, startPoint y: 182, endPoint x: 620, endPoint y: 183, distance: 113.7
click at [620, 183] on span "El Endeavor RL LVL 30 PR permite sustituir el sistema de mordaza de un trípode …" at bounding box center [573, 182] width 198 height 43
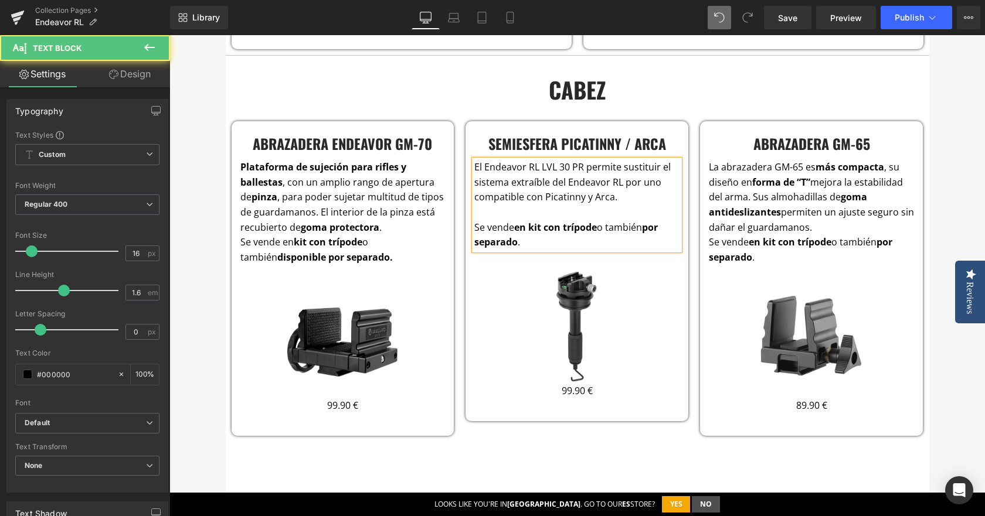
click at [634, 196] on p "El Endeavor RL LVL 30 PR permite sustituir el sistema extraíble del Endeavor RL…" at bounding box center [576, 182] width 205 height 45
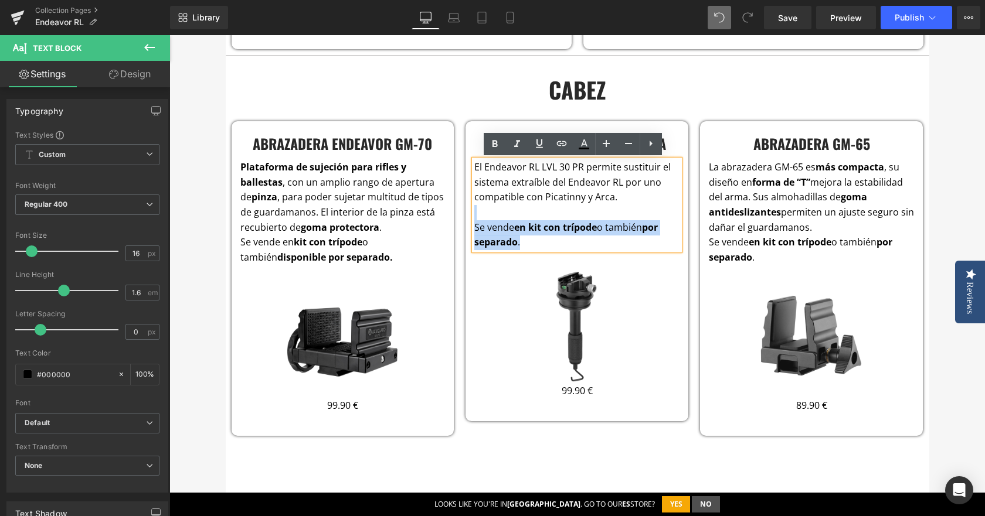
drag, startPoint x: 539, startPoint y: 237, endPoint x: 481, endPoint y: 217, distance: 61.4
click at [481, 217] on div "El Endeavor RL LVL 30 PR permite sustituir el sistema extraíble del Endeavor RL…" at bounding box center [576, 205] width 205 height 90
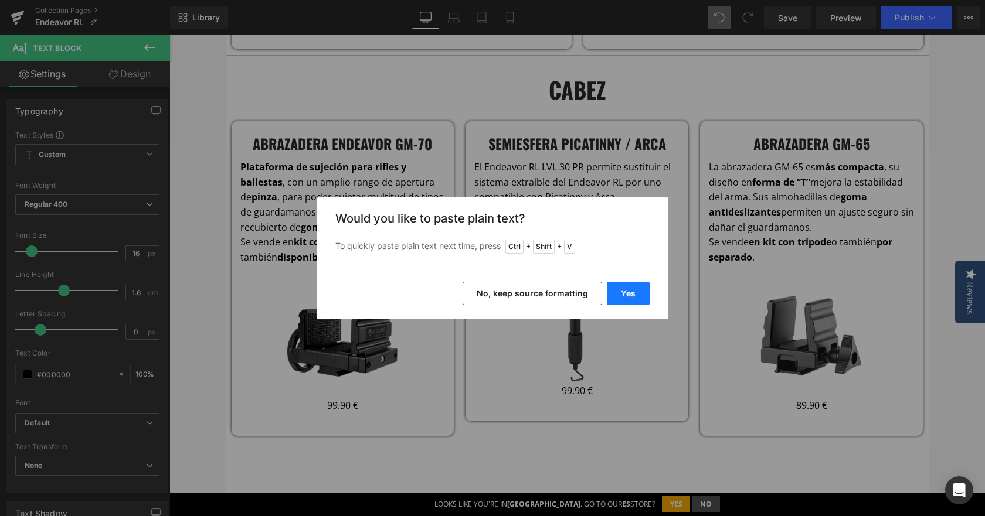
click at [621, 291] on button "Yes" at bounding box center [628, 293] width 43 height 23
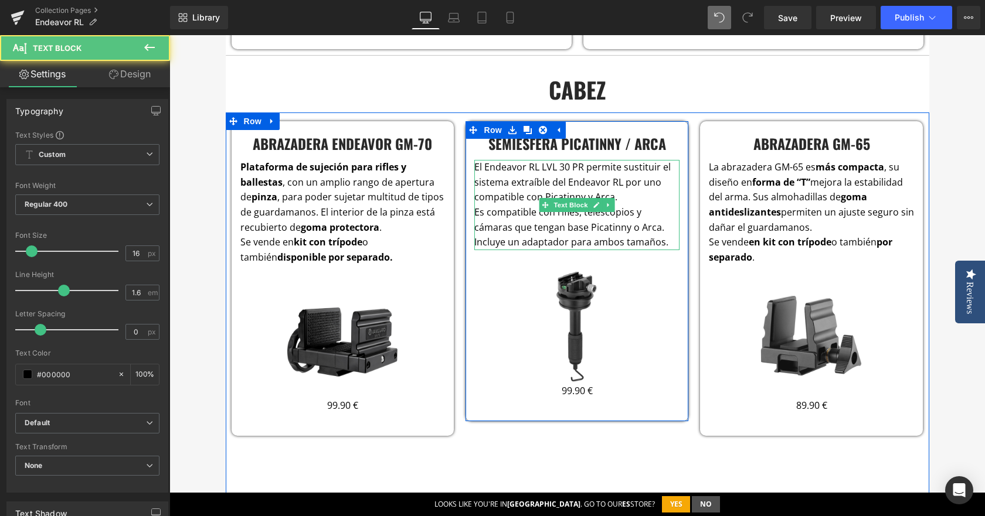
click at [643, 203] on p "El Endeavor RL LVL 30 PR permite sustituir el sistema extraíble del Endeavor RL…" at bounding box center [576, 182] width 205 height 45
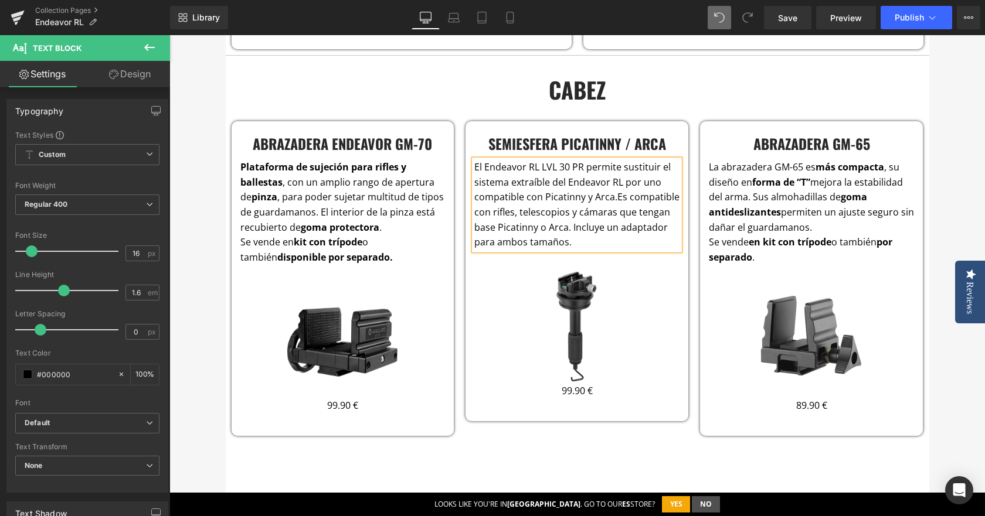
click at [584, 170] on span "El Endeavor RL LVL 30 PR permite sustituir el sistema extraíble del Endeavor RL…" at bounding box center [572, 182] width 196 height 43
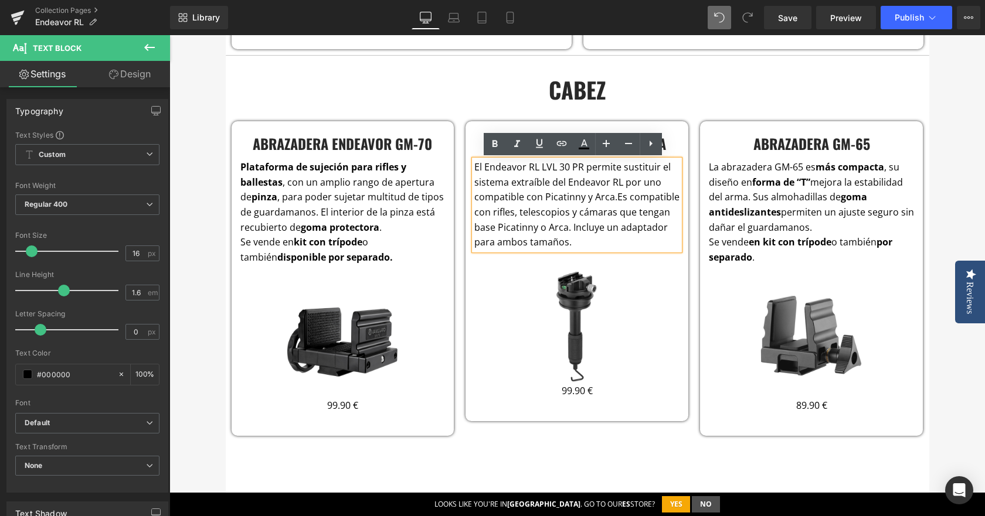
click at [542, 198] on span "El Endeavor RL LVL 30 PR permite sustituir el sistema extraíble del Endeavor RL…" at bounding box center [572, 182] width 196 height 43
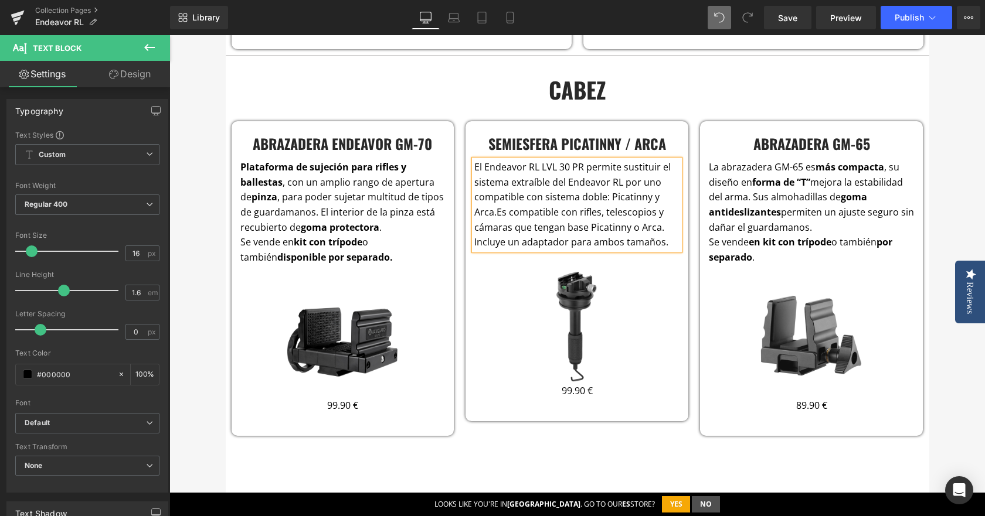
click at [491, 212] on span "El Endeavor RL LVL 30 PR permite sustituir el sistema extraíble del Endeavor RL…" at bounding box center [572, 190] width 196 height 58
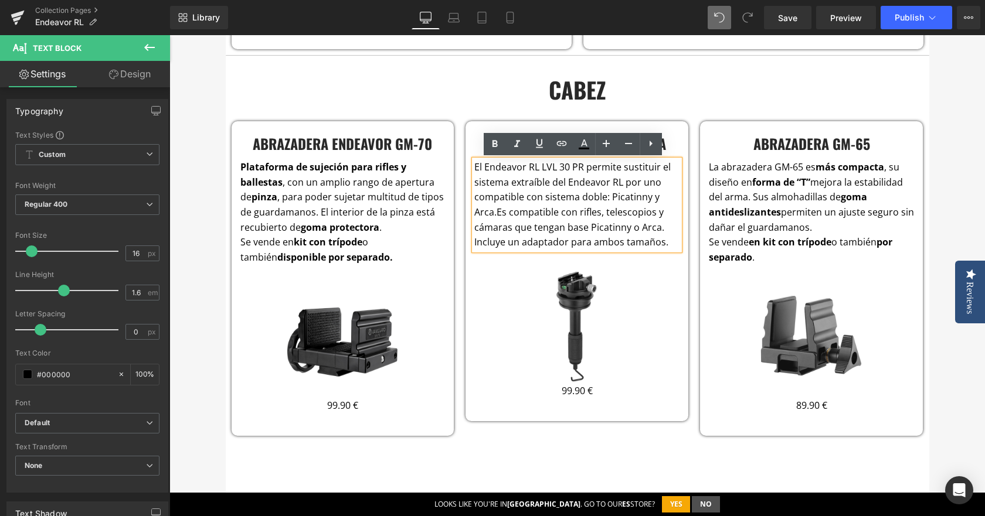
click at [562, 212] on span "Es compatible con rifles, telescopios y cámaras que tengan base Picatinny o Arc…" at bounding box center [571, 227] width 194 height 43
click at [490, 212] on span "El Endeavor RL LVL 30 PR permite sustituir el sistema extraíble del Endeavor RL…" at bounding box center [572, 190] width 196 height 58
click at [517, 229] on span "Es compatible con rifles, telescopios y cámaras que tengan base Picatinny o Arc…" at bounding box center [571, 227] width 194 height 43
click at [617, 226] on span "Es compatible con rifles, telescopios y cámaras que tengan base Picatinny o Arc…" at bounding box center [571, 227] width 194 height 43
click at [496, 215] on span "Es compatible con rifles, telescopios y cámaras que tengan base Picatinny o Arc…" at bounding box center [571, 227] width 194 height 43
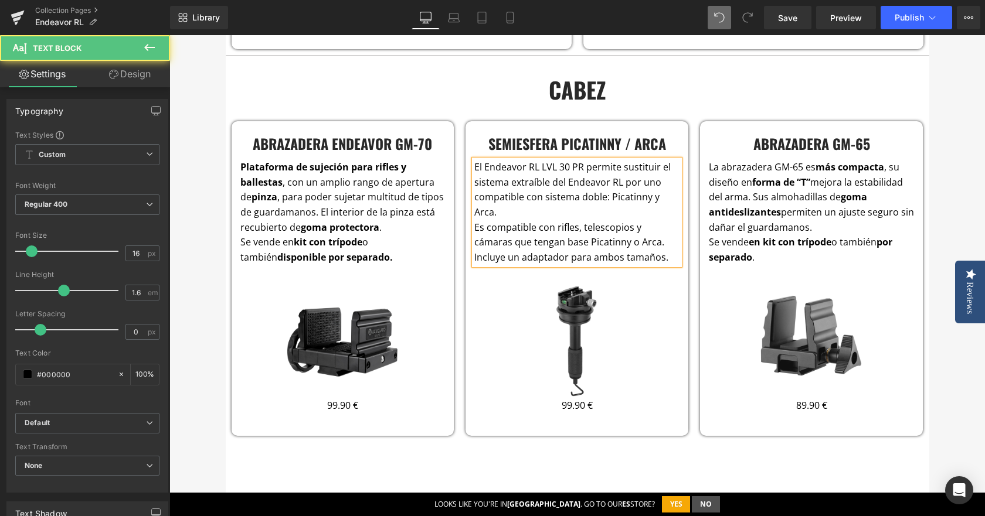
click at [594, 214] on p "El Endeavor RL LVL 30 PR permite sustituir el sistema extraíble del Endeavor RL…" at bounding box center [576, 190] width 205 height 60
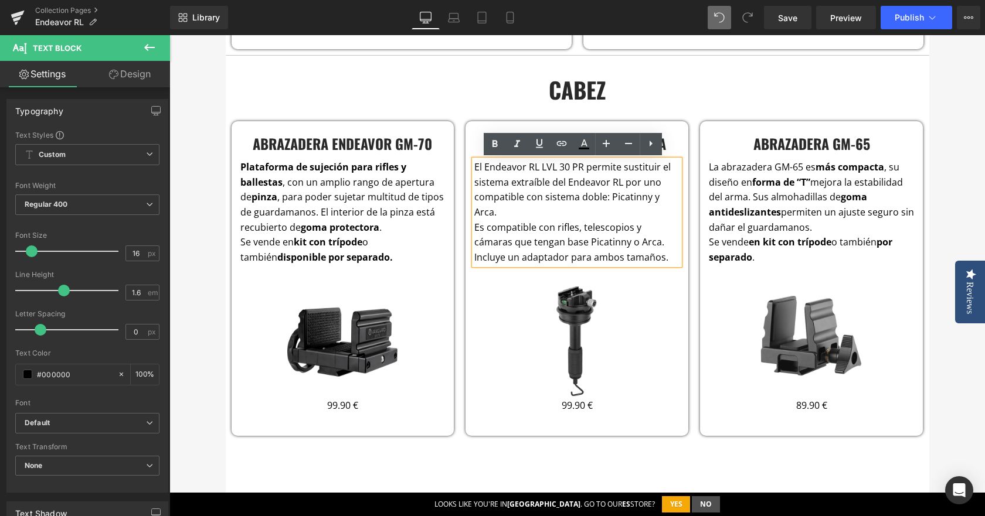
click at [963, 421] on div "eNDEAVOR RL & L Heading El trípode definitivo para cazadores Los soportes para …" at bounding box center [576, 156] width 815 height 4364
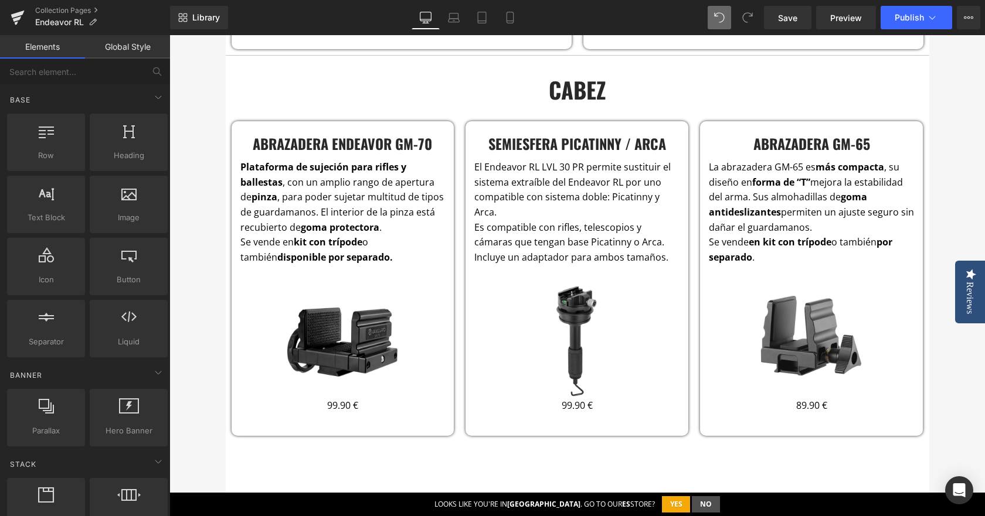
click at [963, 421] on div "eNDEAVOR RL & L Heading El trípode definitivo para cazadores Los soportes para …" at bounding box center [576, 156] width 815 height 4364
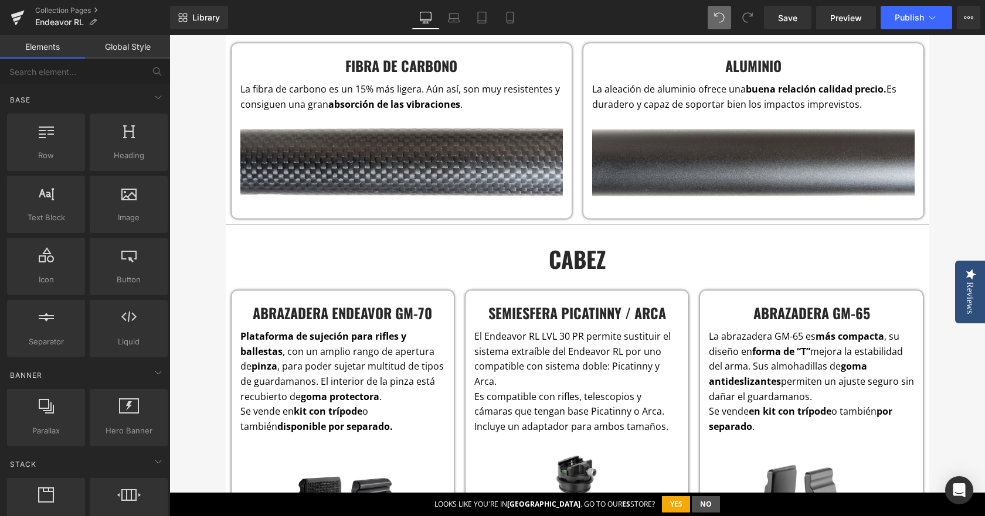
scroll to position [1963, 0]
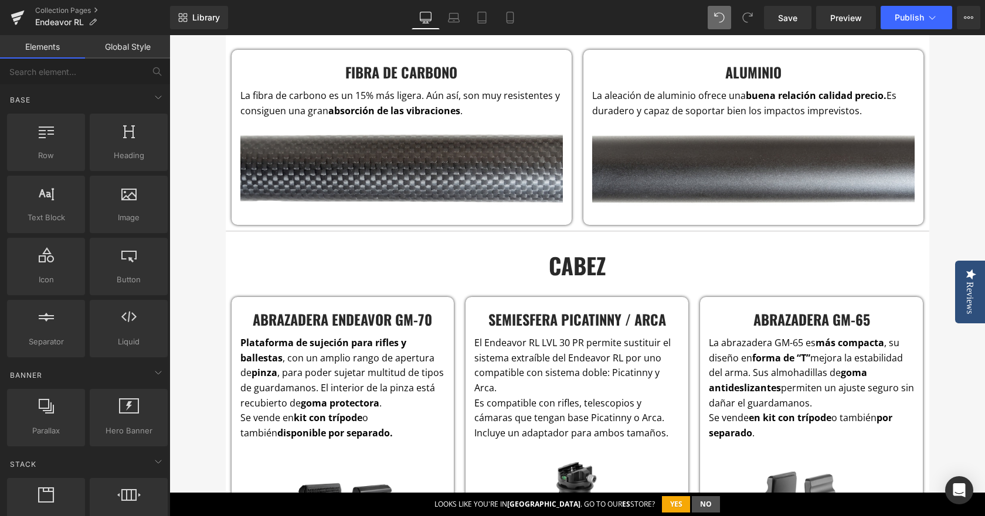
click at [556, 273] on h3 "CABEZ" at bounding box center [577, 265] width 686 height 33
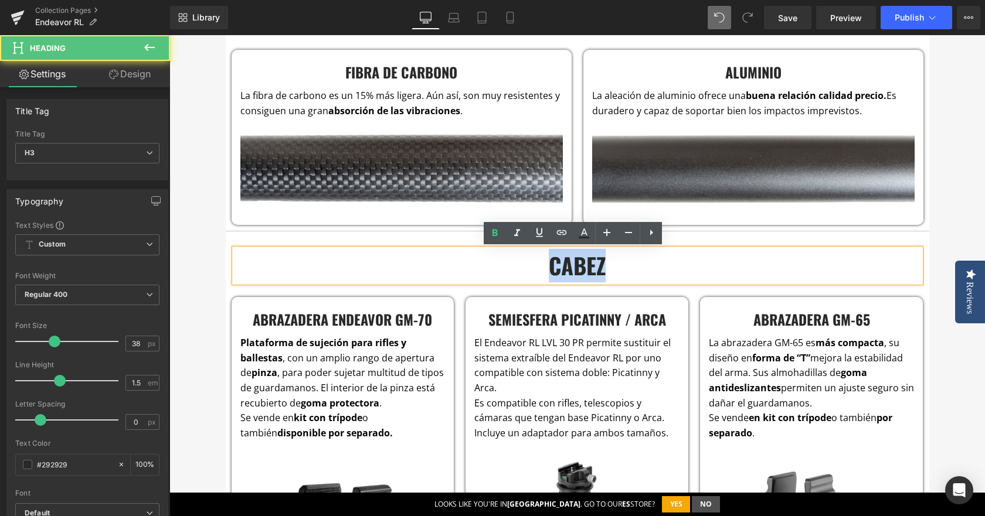
click at [556, 273] on h3 "CABEZ" at bounding box center [577, 265] width 686 height 33
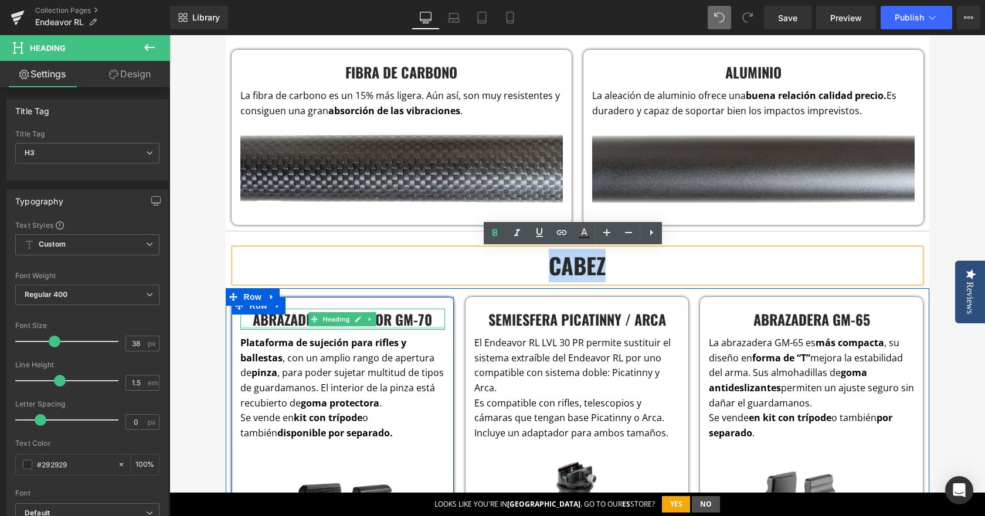
click at [289, 316] on h4 "ABRAZADERA ENDEAVOR GM-70" at bounding box center [342, 319] width 205 height 21
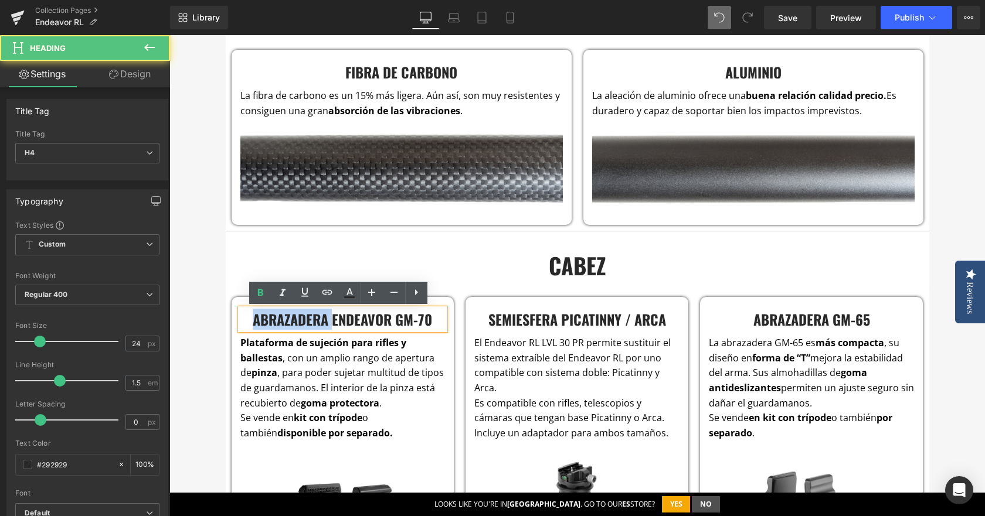
click at [289, 316] on h4 "ABRAZADERA ENDEAVOR GM-70" at bounding box center [342, 319] width 205 height 21
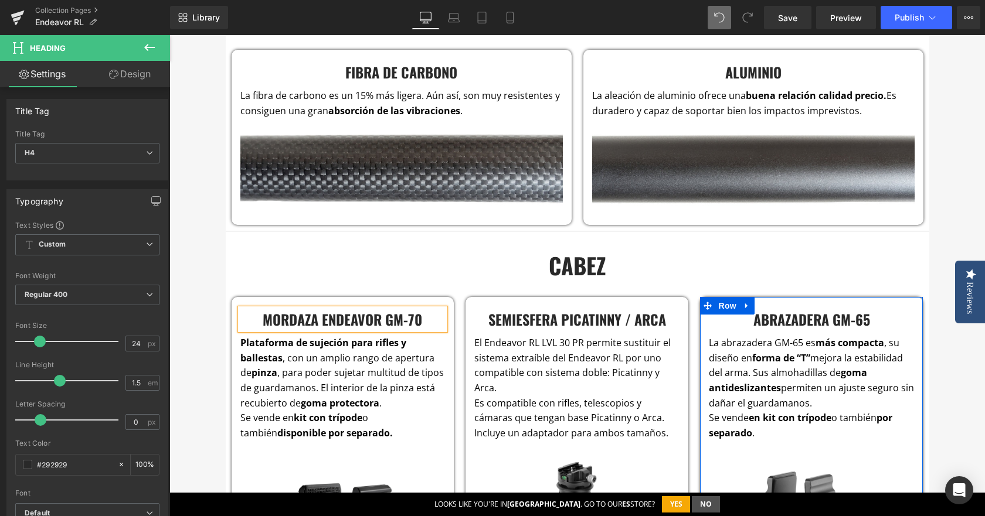
click at [758, 327] on h4 "abrazadera gm-65" at bounding box center [811, 319] width 205 height 21
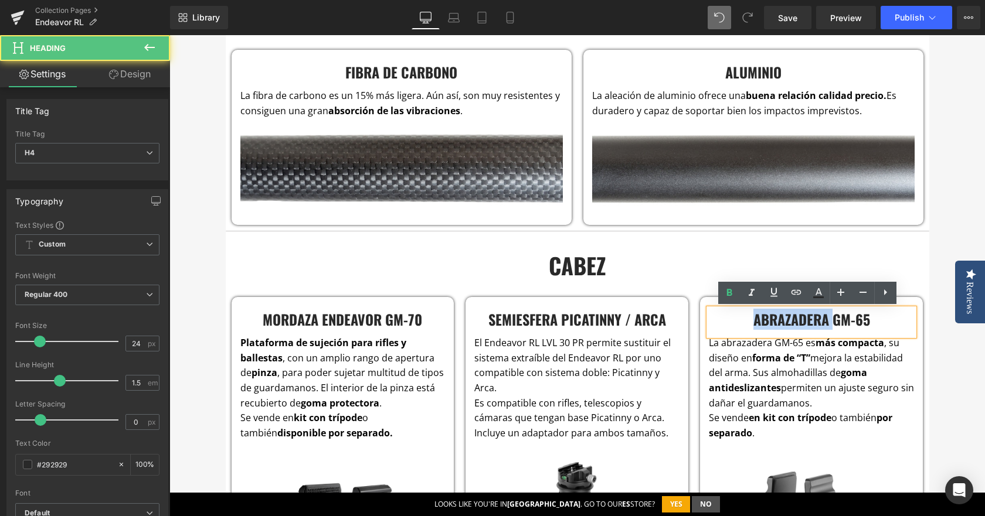
click at [758, 327] on h4 "abrazadera gm-65" at bounding box center [811, 319] width 205 height 21
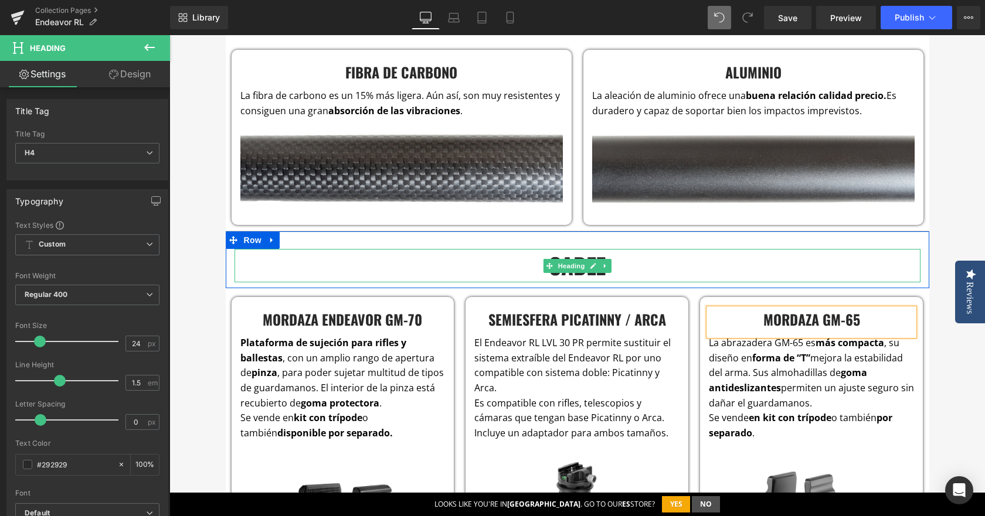
click at [526, 272] on h3 "CABEZ" at bounding box center [577, 265] width 686 height 33
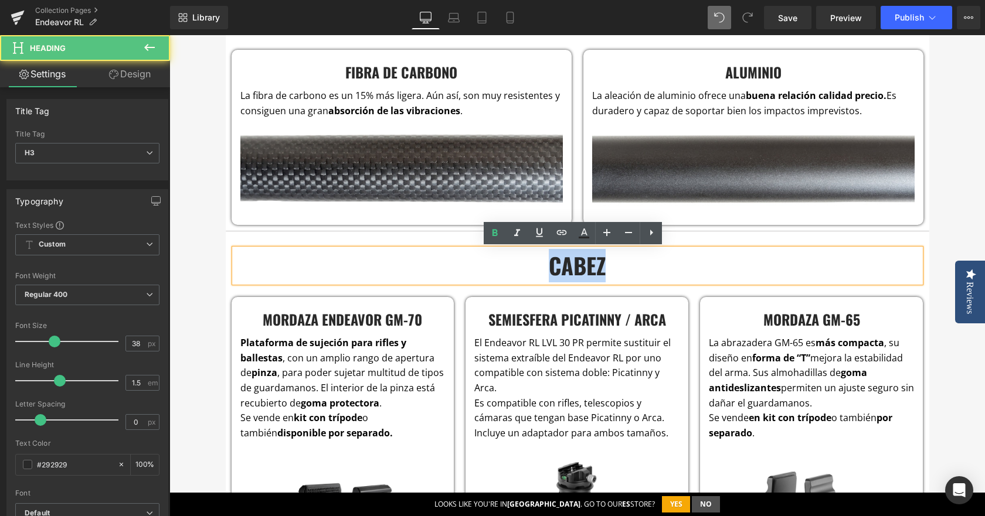
click at [526, 272] on h3 "CABEZ" at bounding box center [577, 265] width 686 height 33
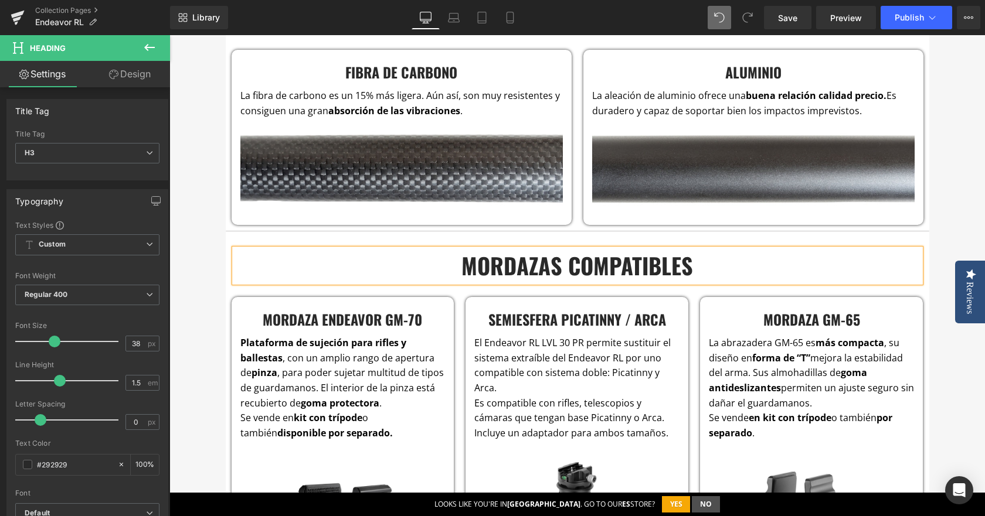
click at [957, 213] on div "eNDEAVOR RL & L Heading El trípode definitivo para cazadores Los soportes para …" at bounding box center [576, 331] width 815 height 4364
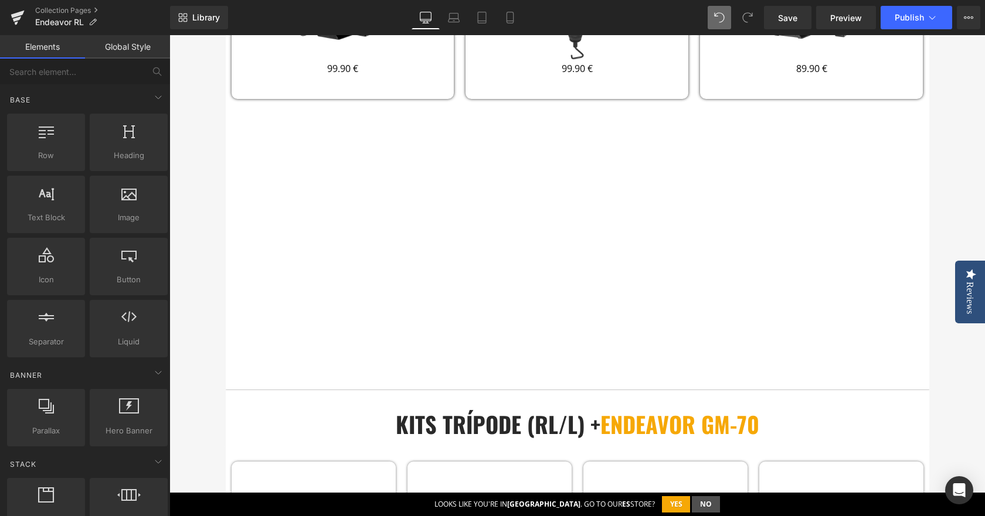
scroll to position [2490, 0]
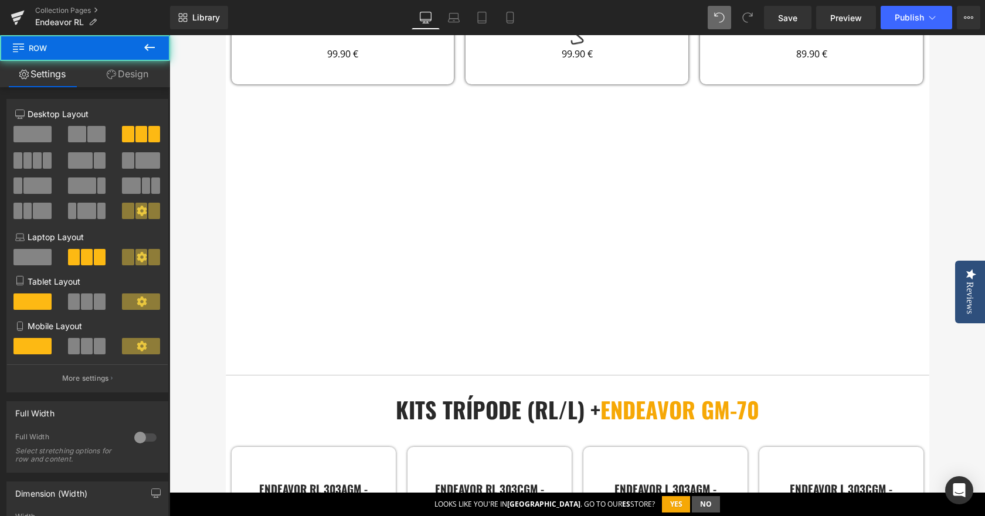
click at [579, 330] on div "Semiesfera Picatinny / Arca Heading El Endeavor RL LVL 30 PR permite sustituir …" at bounding box center [577, 70] width 234 height 600
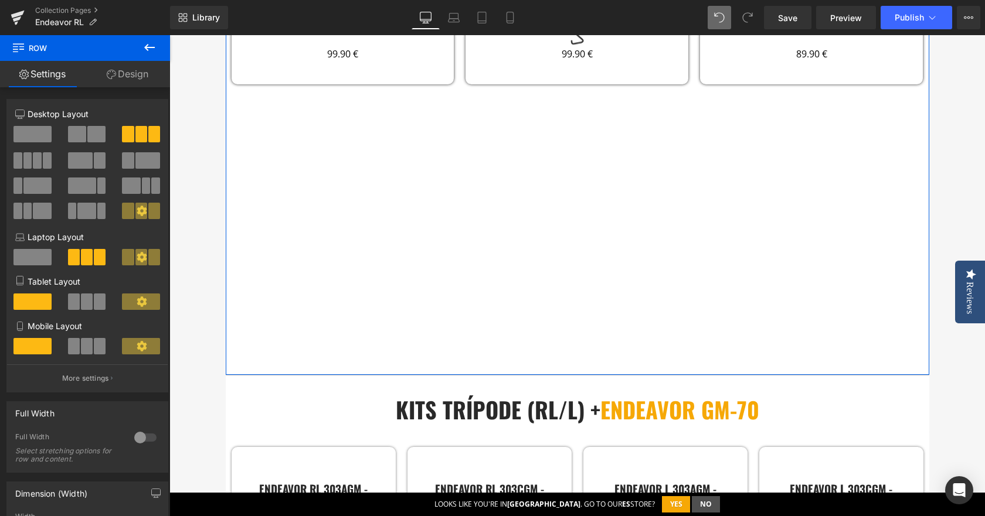
click at [471, 172] on div "Semiesfera Picatinny / Arca Heading El Endeavor RL LVL 30 PR permite sustituir …" at bounding box center [577, 70] width 234 height 600
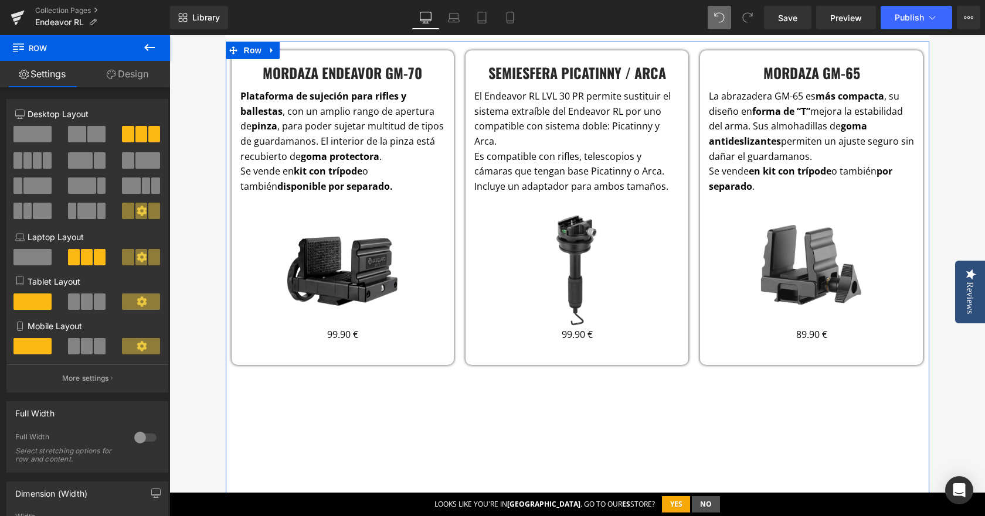
scroll to position [2197, 0]
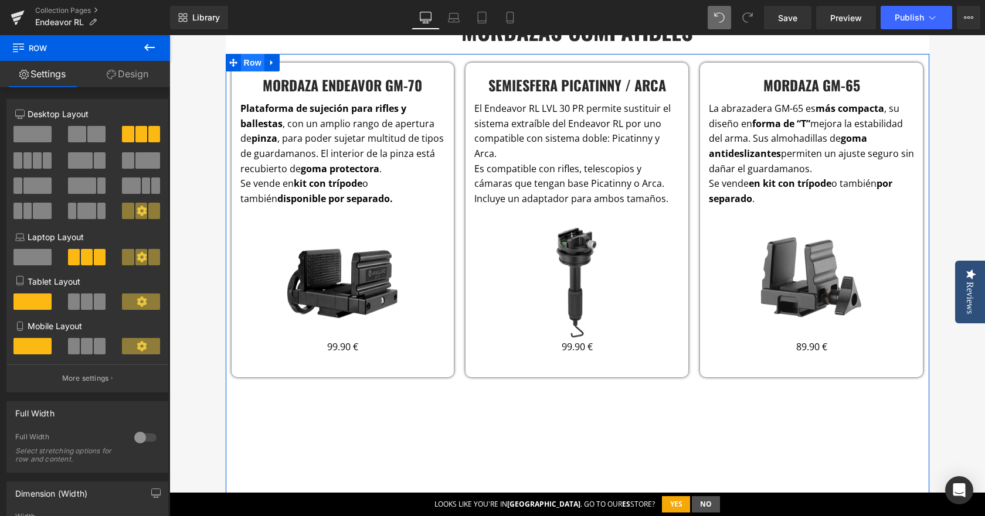
click at [246, 64] on span "Row" at bounding box center [252, 63] width 23 height 18
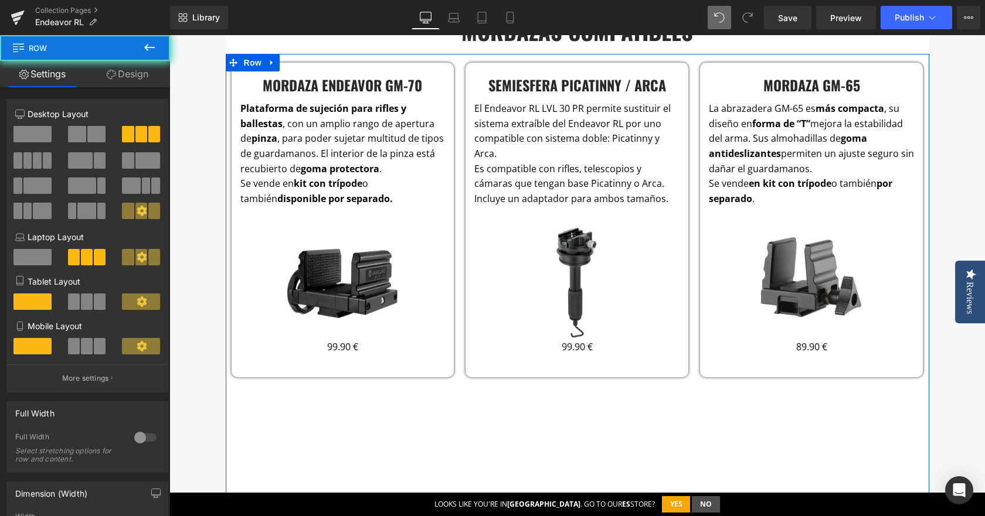
click at [349, 397] on div "mordaza ENDEAVOR GM-70 Heading Plataforma de sujeción para rifles y ballestas ,…" at bounding box center [343, 363] width 234 height 600
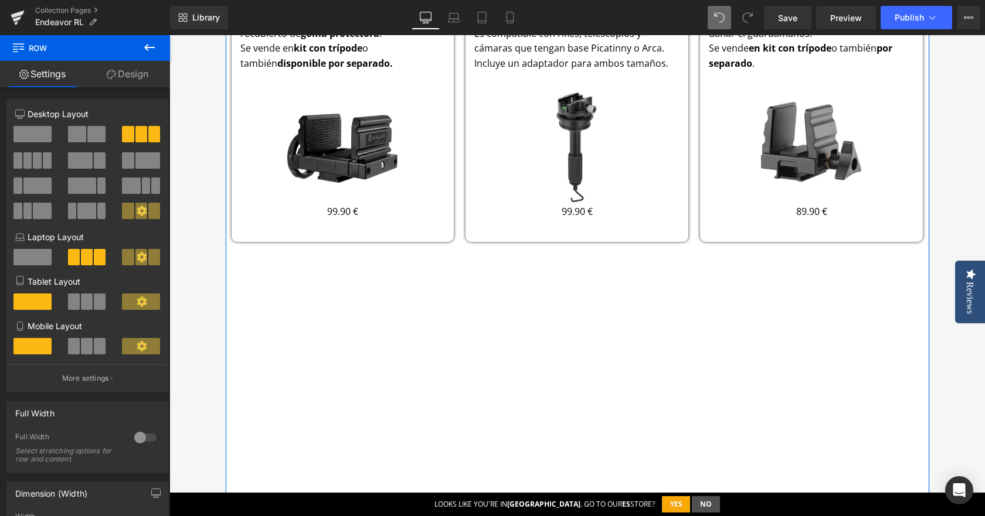
scroll to position [2549, 0]
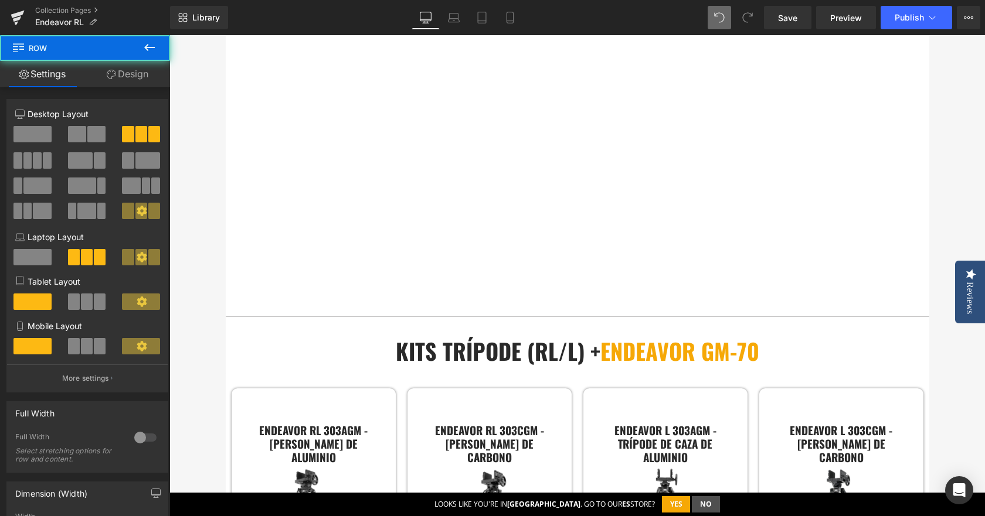
click at [671, 267] on div "Semiesfera Picatinny / Arca Heading El Endeavor RL LVL 30 PR permite sustituir …" at bounding box center [577, 11] width 234 height 600
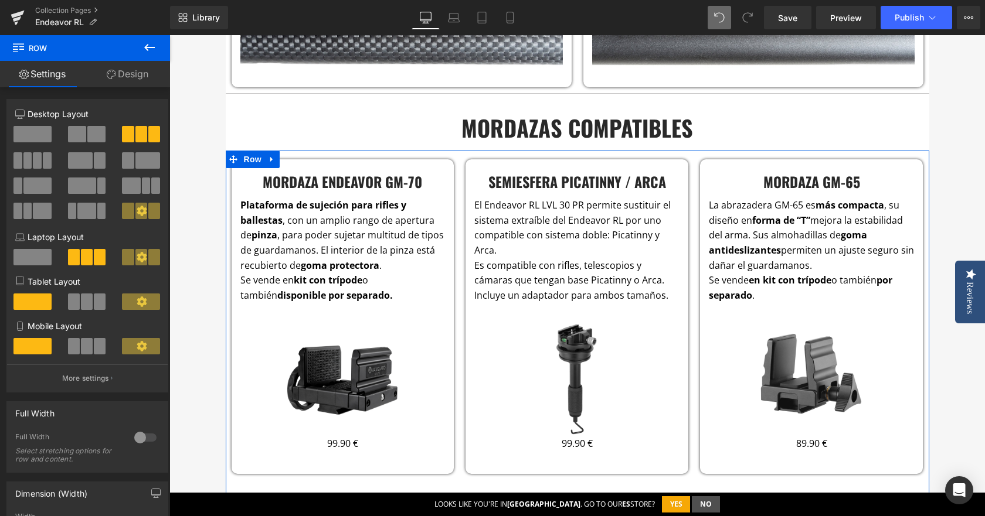
scroll to position [2080, 0]
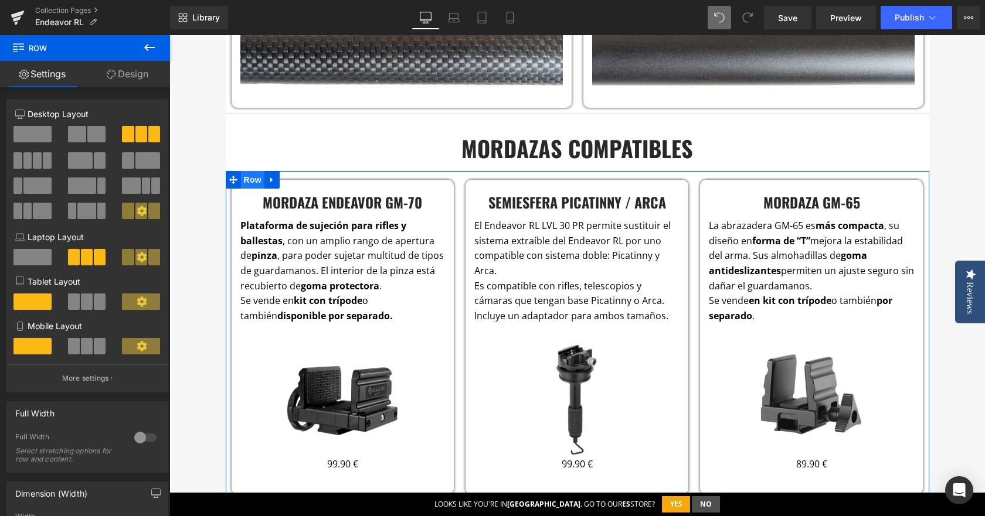
click at [243, 182] on span "Row" at bounding box center [252, 180] width 23 height 18
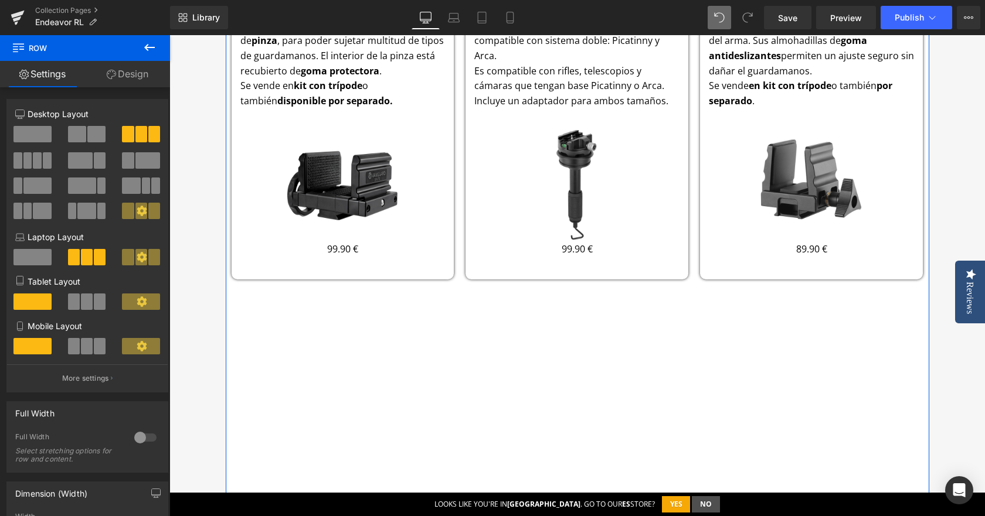
scroll to position [2432, 0]
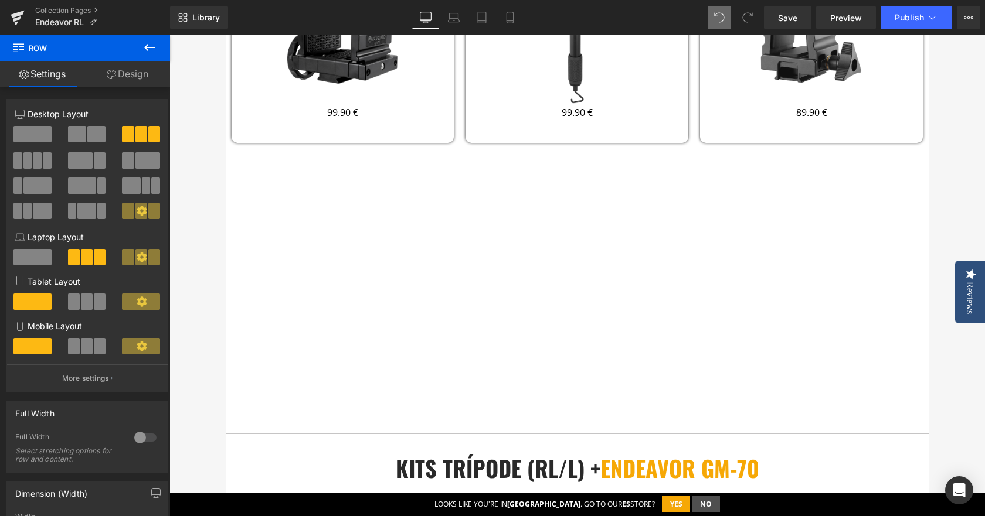
click at [145, 74] on link "Design" at bounding box center [127, 74] width 85 height 26
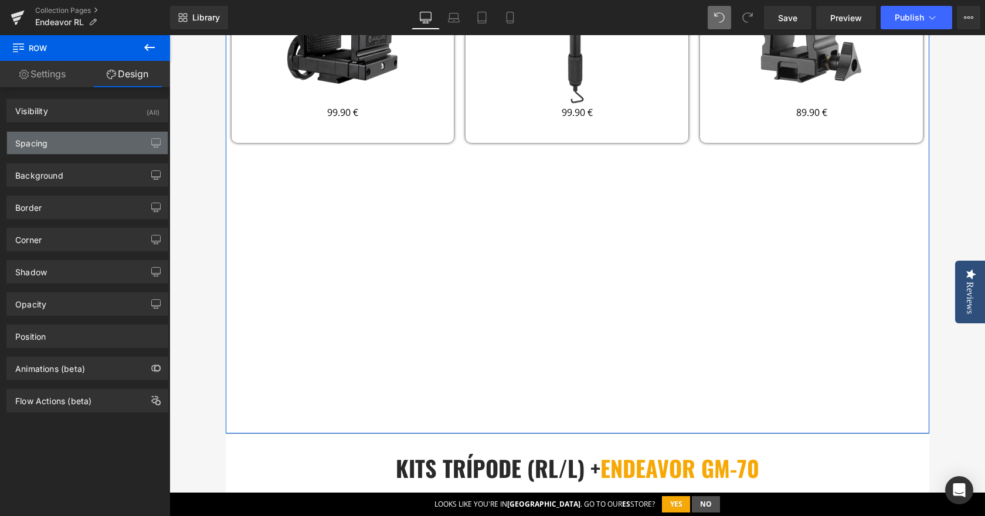
click at [55, 142] on div "Spacing" at bounding box center [87, 143] width 161 height 22
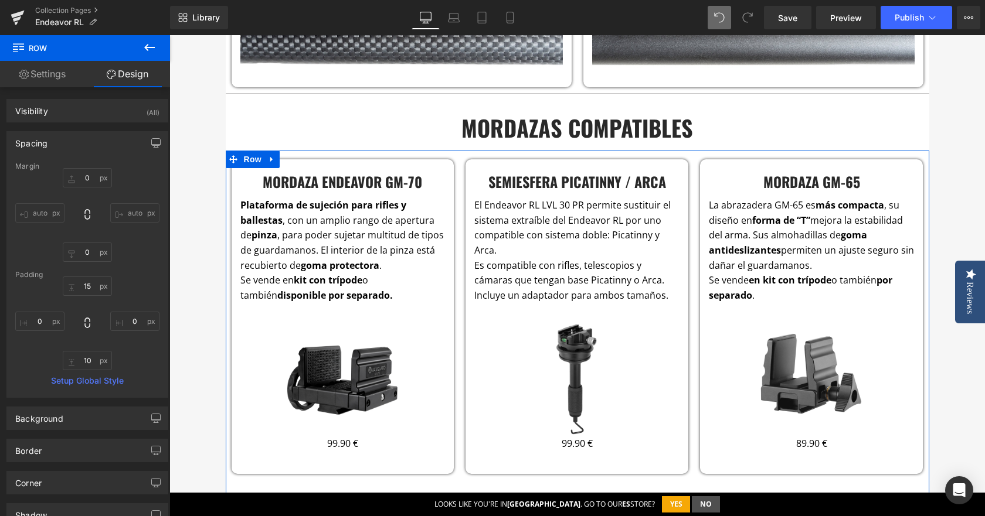
scroll to position [2080, 0]
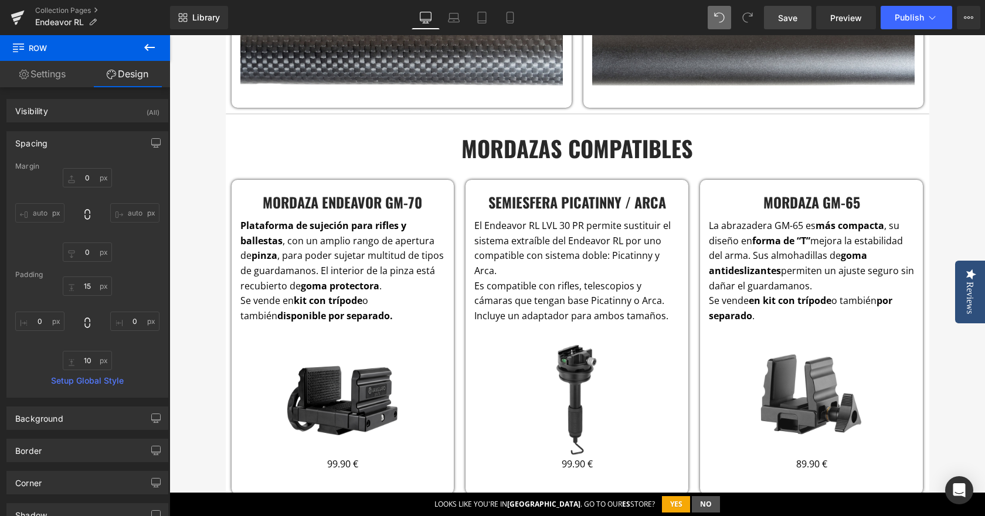
click at [775, 21] on link "Save" at bounding box center [787, 17] width 47 height 23
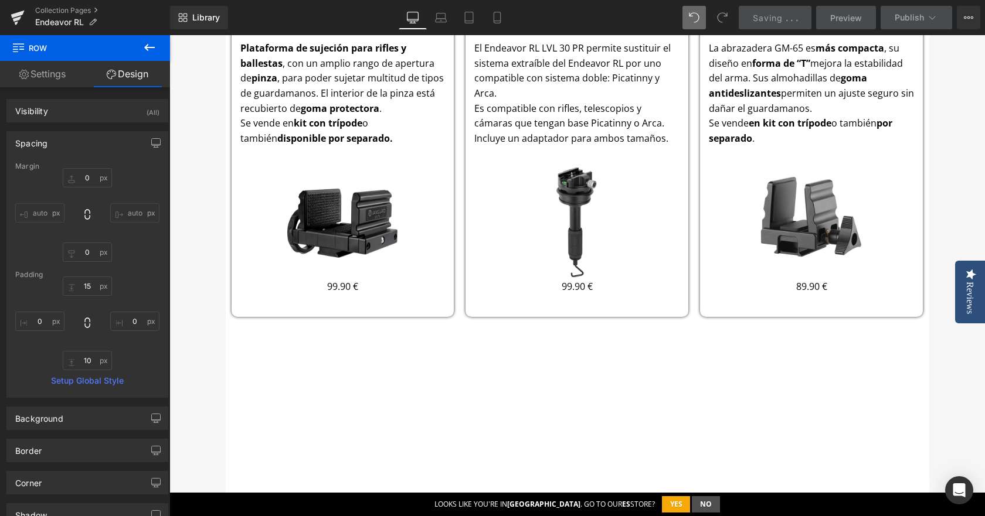
scroll to position [2432, 0]
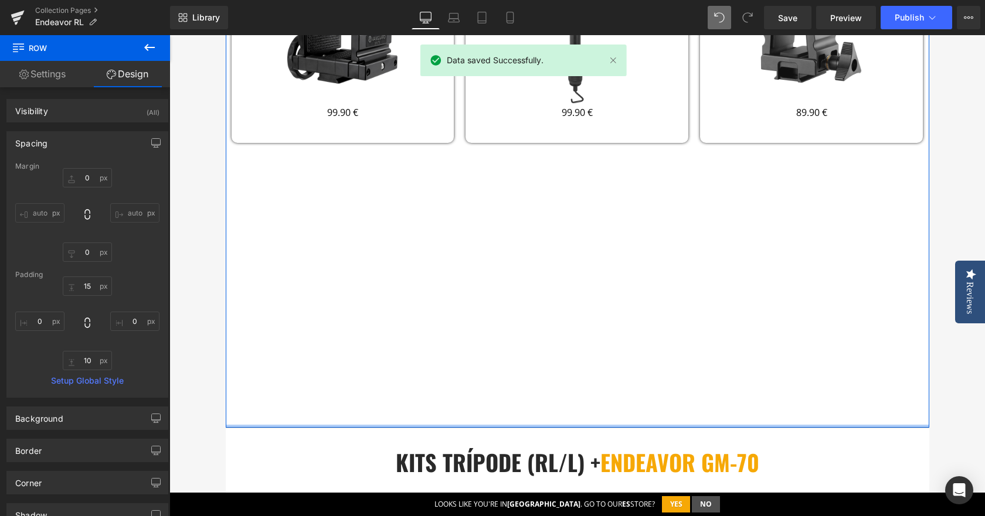
drag, startPoint x: 457, startPoint y: 432, endPoint x: 443, endPoint y: 298, distance: 134.9
click at [443, 298] on div "mordaza ENDEAVOR GM-70 Heading Plataforma de sujeción para rifles y ballestas ,…" at bounding box center [577, 123] width 703 height 608
click at [503, 171] on div "Semiesfera Picatinny / Arca Heading El Endeavor RL LVL 30 PR permite sustituir …" at bounding box center [577, 128] width 234 height 600
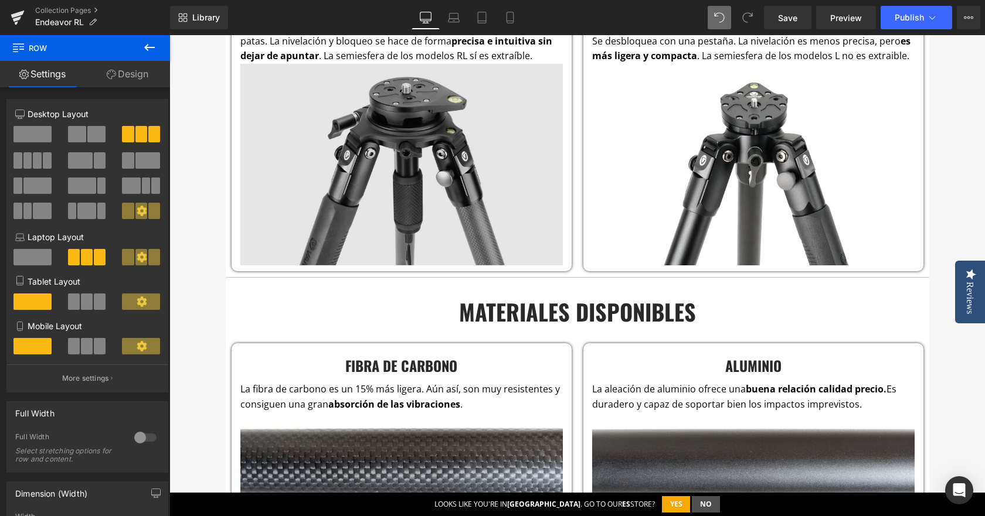
scroll to position [1904, 0]
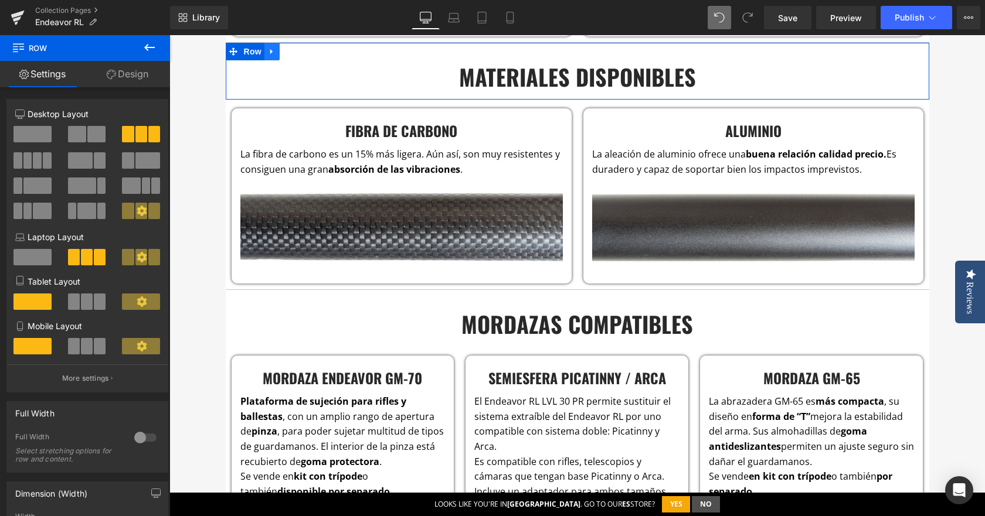
click at [265, 45] on link at bounding box center [271, 52] width 15 height 18
click at [283, 50] on icon at bounding box center [287, 51] width 8 height 8
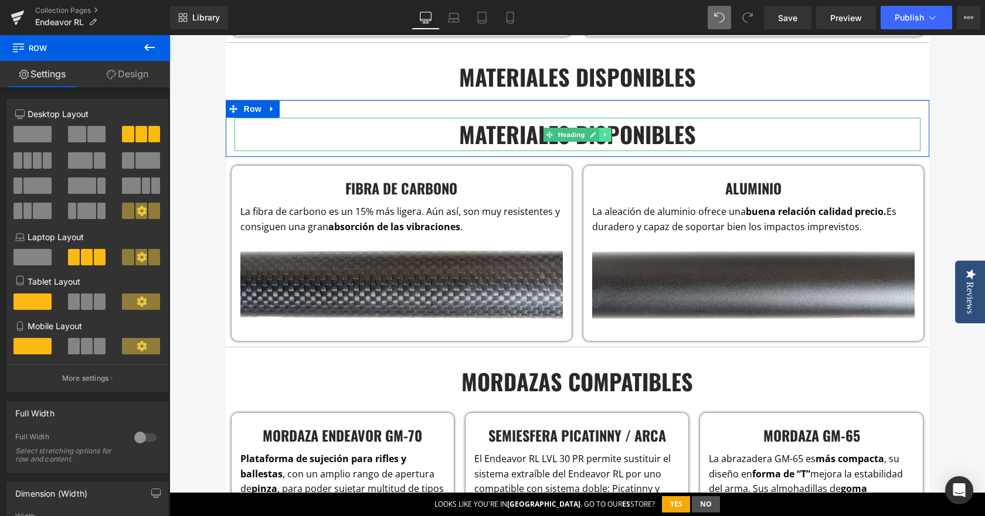
click at [599, 140] on link at bounding box center [605, 135] width 12 height 14
click at [608, 132] on icon at bounding box center [611, 134] width 6 height 7
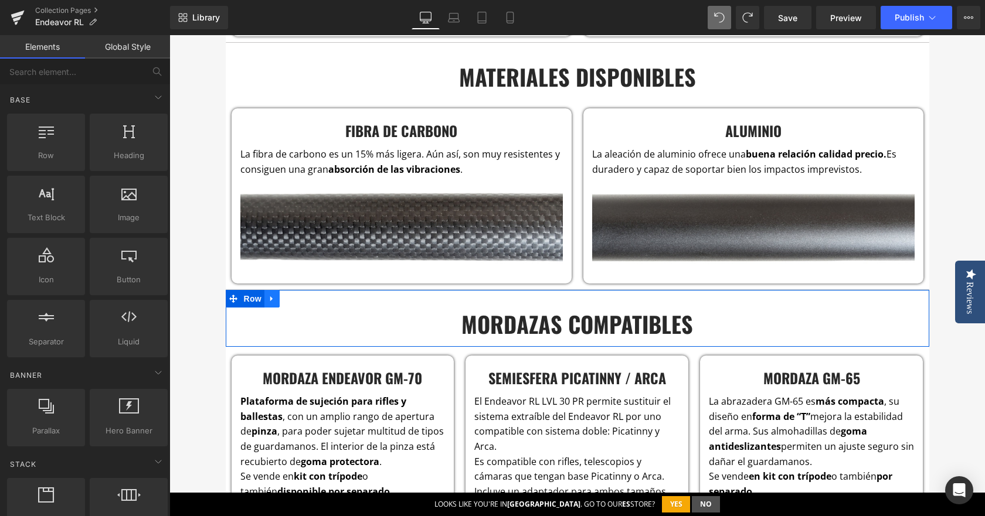
click at [270, 301] on icon at bounding box center [272, 299] width 8 height 9
click at [284, 297] on icon at bounding box center [287, 299] width 8 height 8
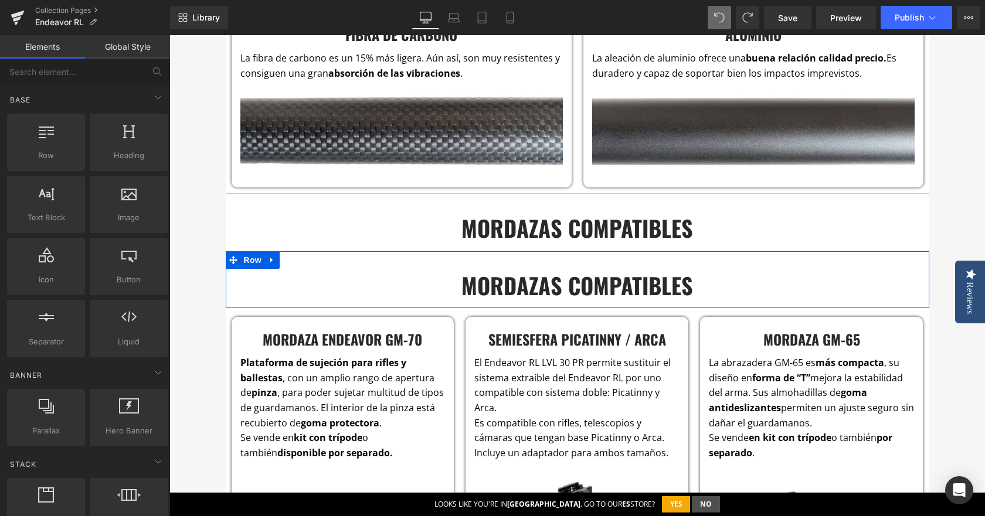
scroll to position [2021, 0]
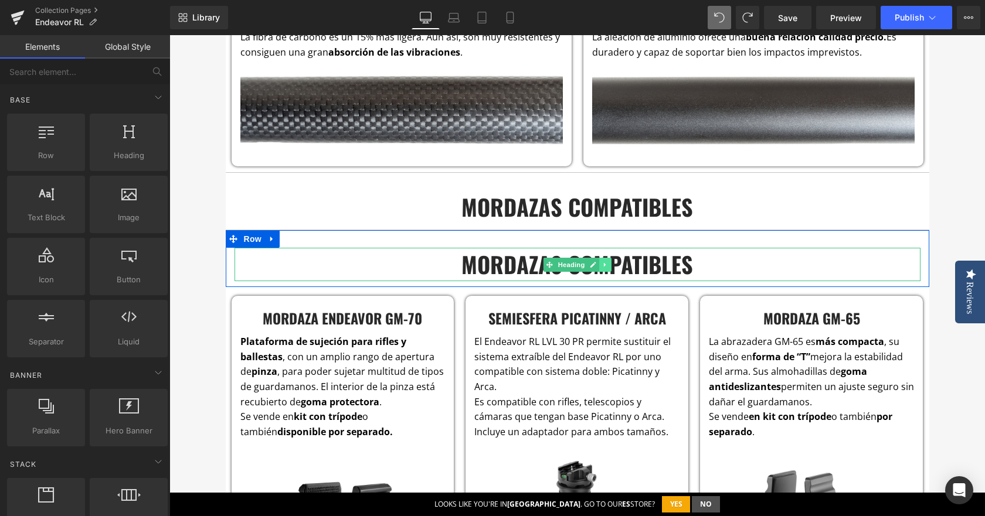
click at [602, 263] on icon at bounding box center [605, 264] width 6 height 7
click at [605, 263] on link at bounding box center [611, 265] width 12 height 14
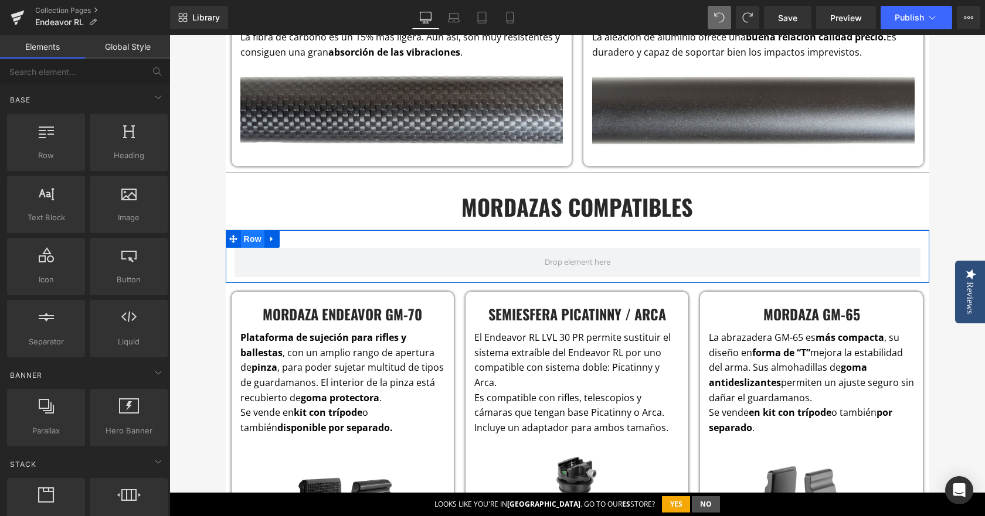
click at [244, 240] on span "Row" at bounding box center [252, 239] width 23 height 18
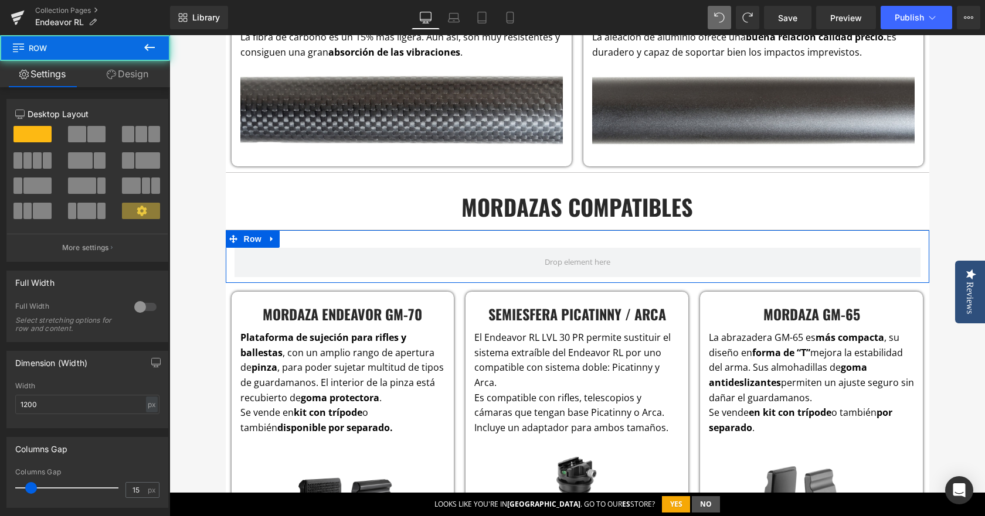
click at [130, 135] on span at bounding box center [128, 134] width 12 height 16
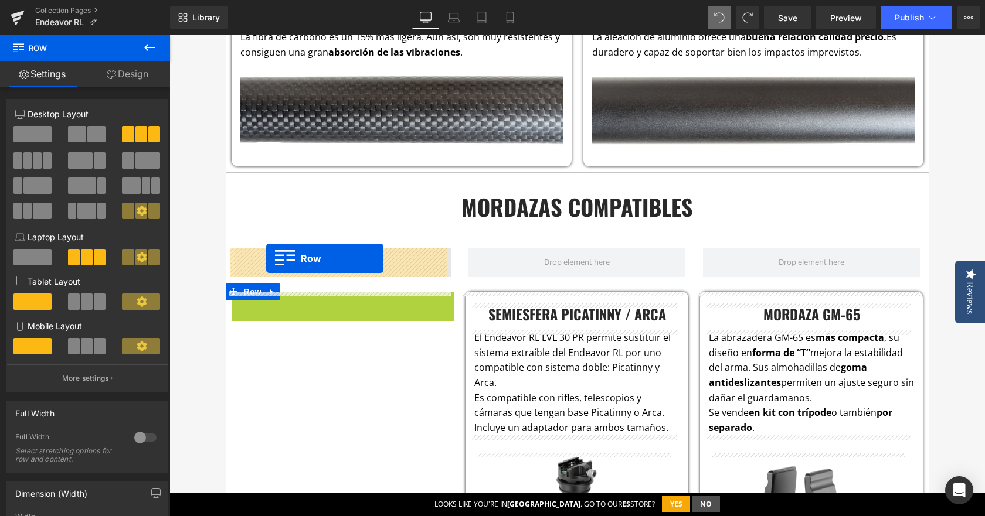
drag, startPoint x: 239, startPoint y: 305, endPoint x: 266, endPoint y: 259, distance: 53.9
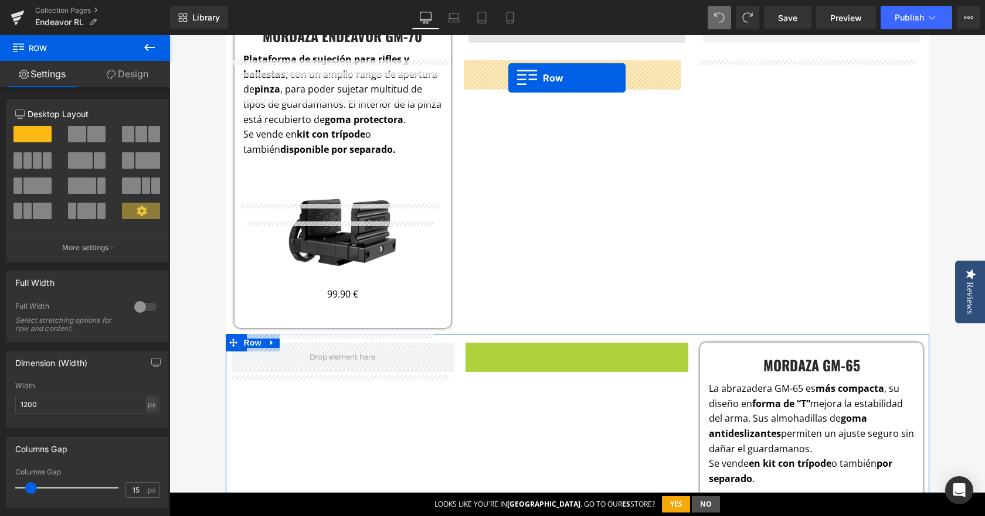
scroll to position [2197, 0]
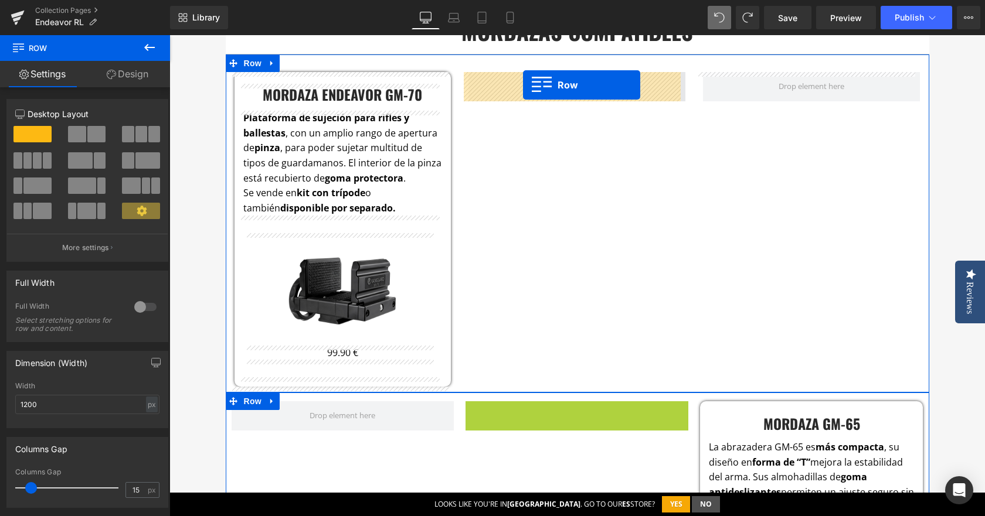
drag, startPoint x: 470, startPoint y: 233, endPoint x: 523, endPoint y: 85, distance: 157.4
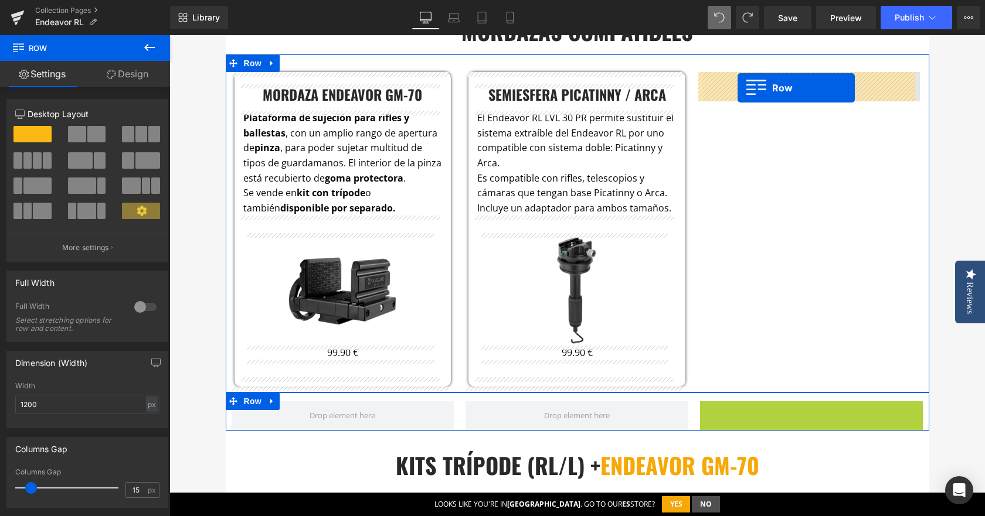
drag, startPoint x: 707, startPoint y: 412, endPoint x: 737, endPoint y: 88, distance: 325.0
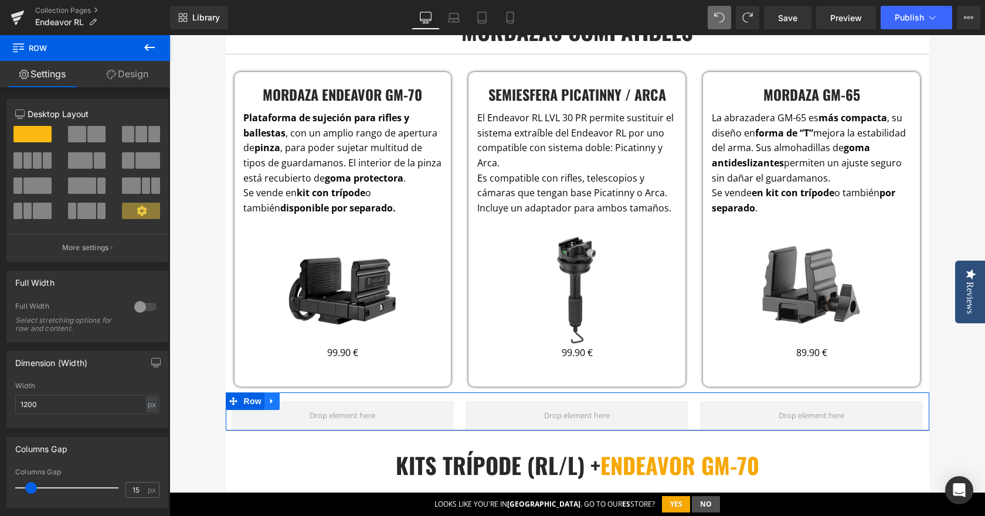
click at [271, 404] on icon at bounding box center [272, 401] width 8 height 9
click at [298, 401] on icon at bounding box center [302, 401] width 8 height 8
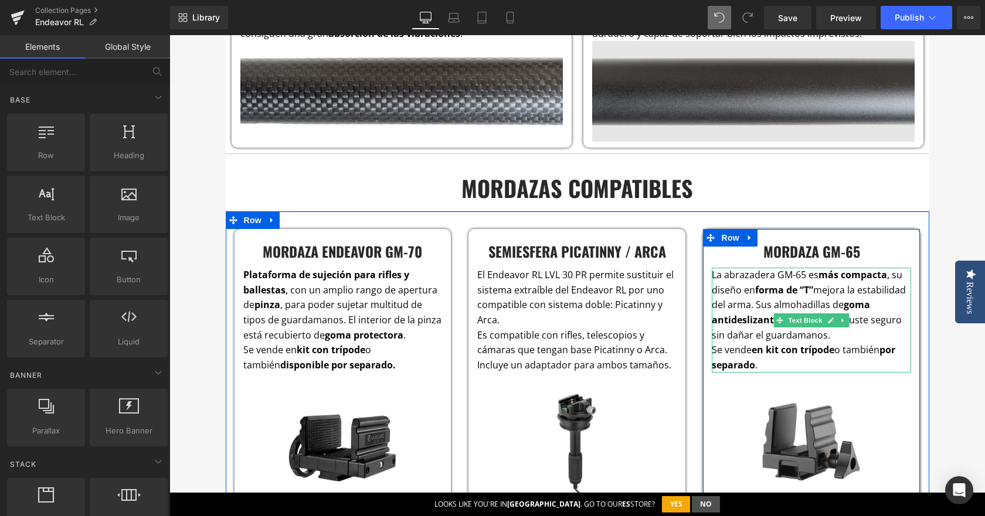
scroll to position [2138, 0]
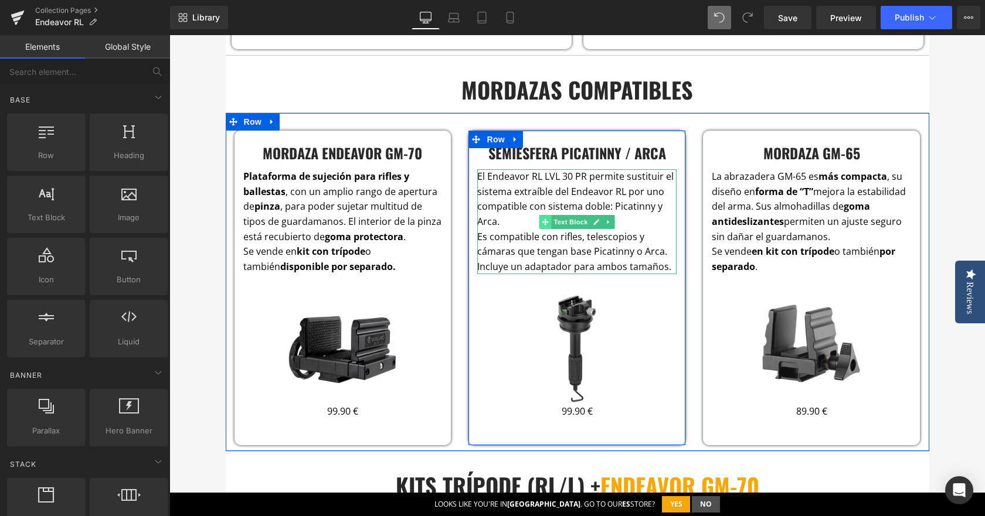
click at [539, 221] on span at bounding box center [545, 222] width 12 height 14
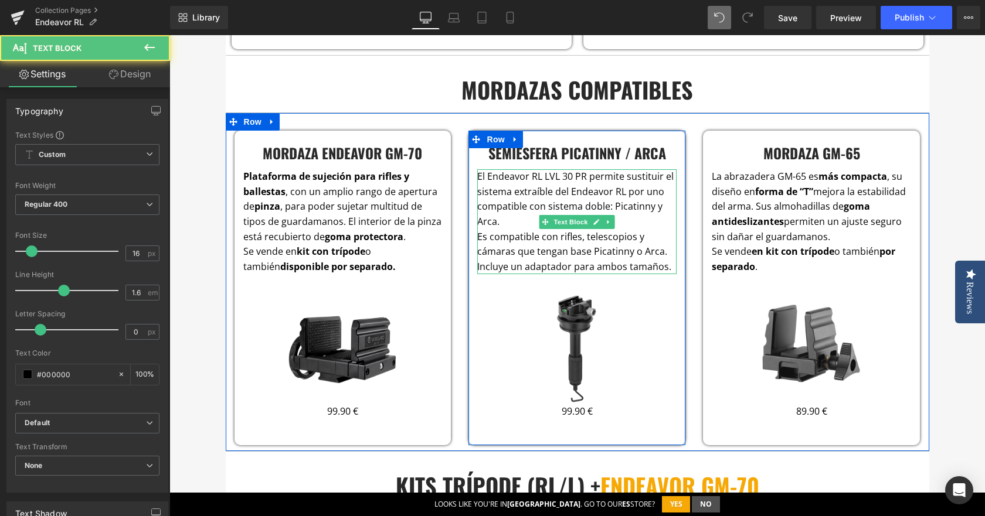
click at [512, 221] on p "El Endeavor RL LVL 30 PR permite sustituir el sistema extraíble del Endeavor RL…" at bounding box center [576, 199] width 199 height 60
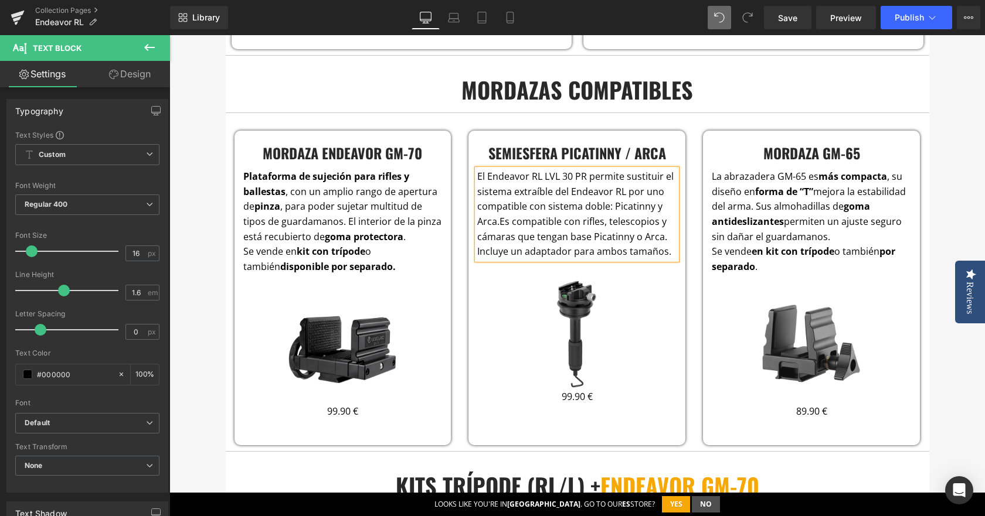
click at [671, 254] on p "El Endeavor RL LVL 30 PR permite sustituir el sistema extraíble del Endeavor RL…" at bounding box center [576, 214] width 199 height 90
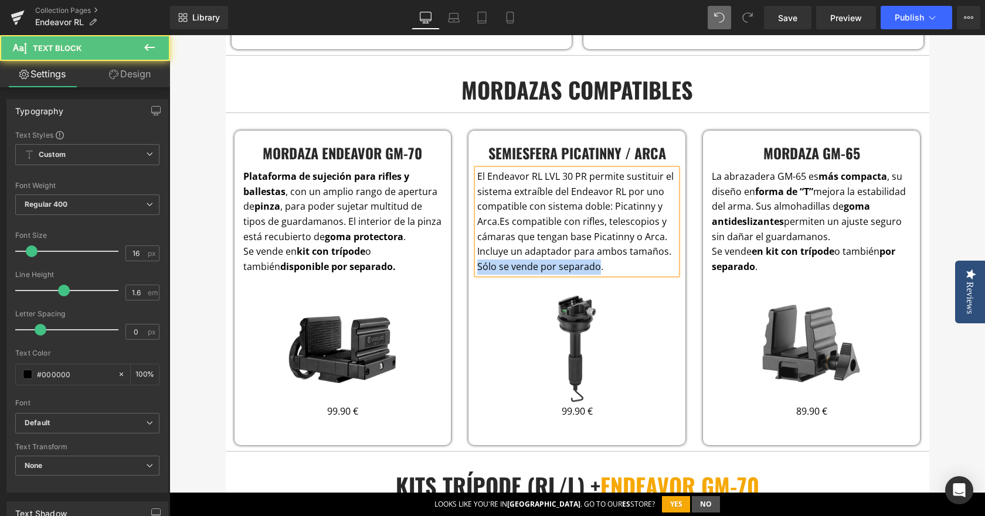
drag, startPoint x: 473, startPoint y: 266, endPoint x: 592, endPoint y: 263, distance: 119.0
click at [592, 263] on span "Sólo se vende por separado." at bounding box center [540, 266] width 126 height 13
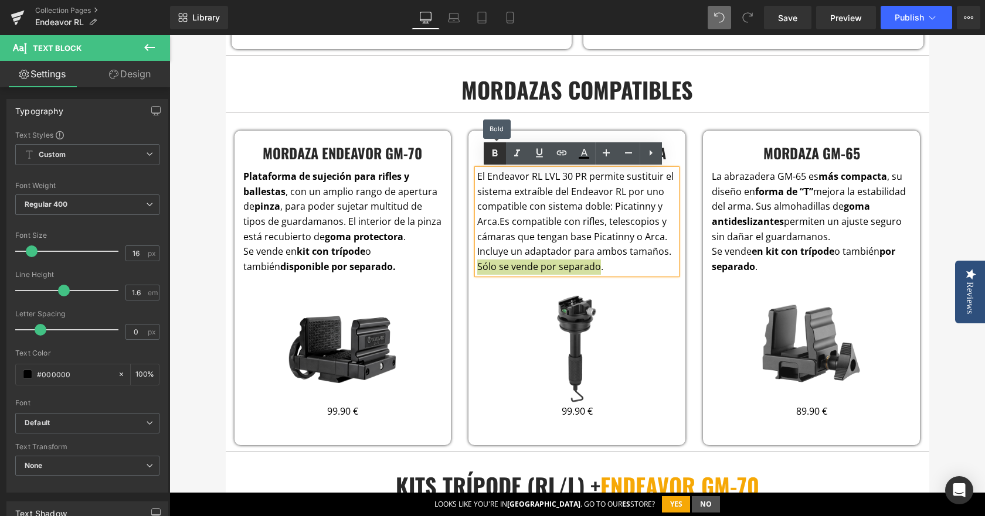
click at [502, 153] on link at bounding box center [495, 153] width 22 height 22
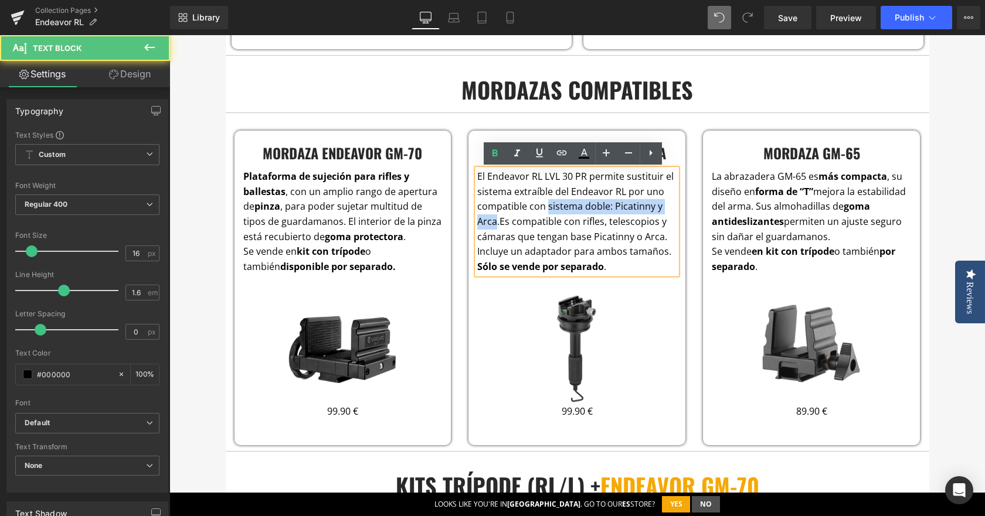
drag, startPoint x: 543, startPoint y: 209, endPoint x: 491, endPoint y: 221, distance: 53.0
click at [491, 221] on span "El Endeavor RL LVL 30 PR permite sustituir el sistema extraíble del Endeavor RL…" at bounding box center [575, 199] width 196 height 58
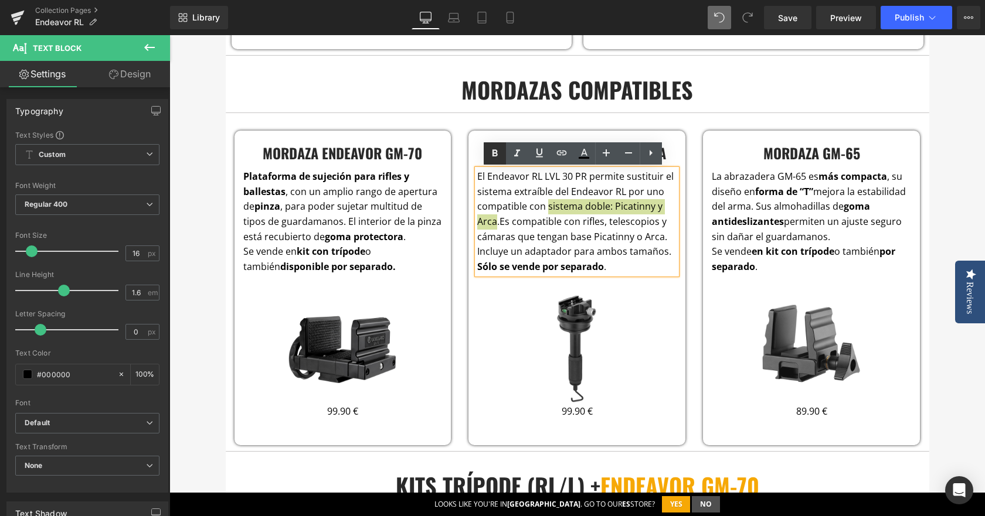
click at [501, 149] on icon at bounding box center [495, 154] width 14 height 14
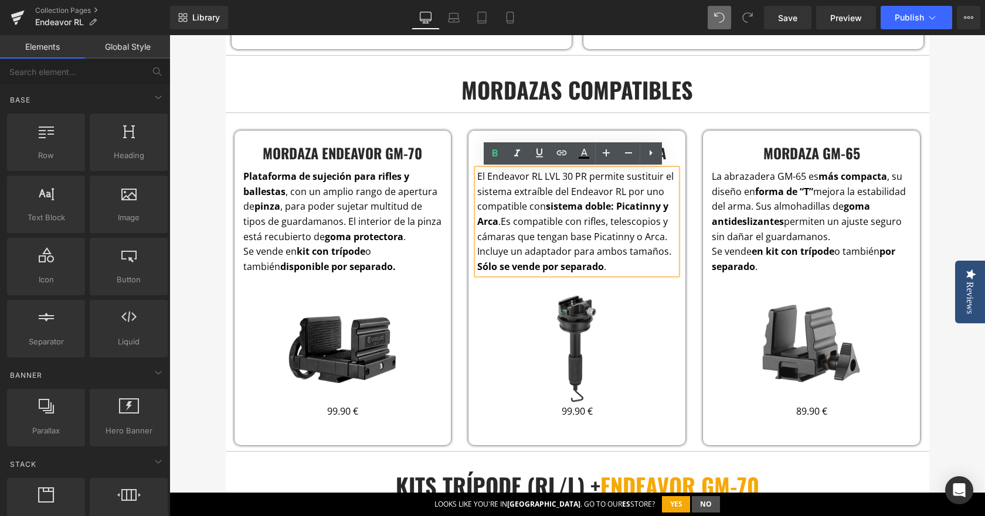
click at [964, 148] on div "eNDEAVOR RL & L Heading El trípode definitivo para cazadores Los soportes para …" at bounding box center [576, 18] width 815 height 4089
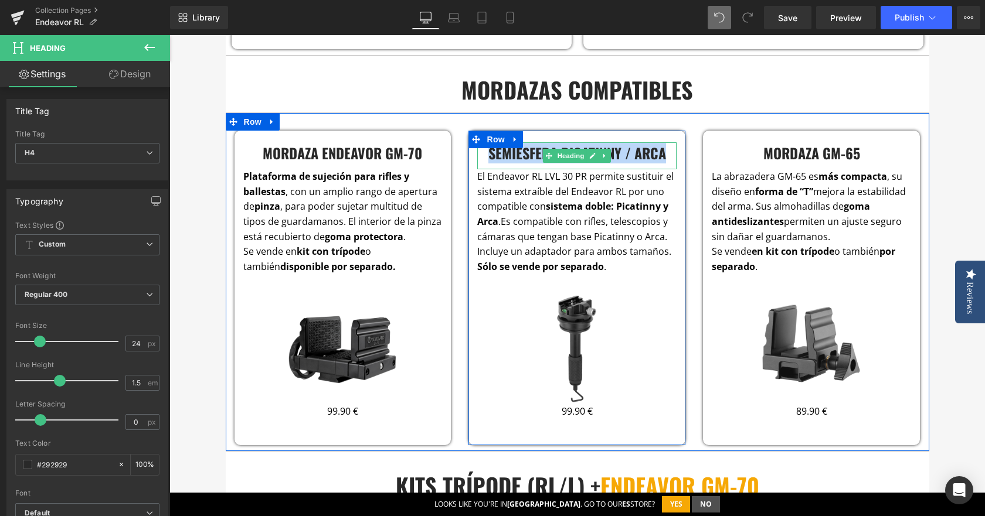
drag, startPoint x: 485, startPoint y: 159, endPoint x: 662, endPoint y: 159, distance: 177.0
click at [662, 159] on h4 "Semiesfera Picatinny / Arca" at bounding box center [576, 152] width 199 height 21
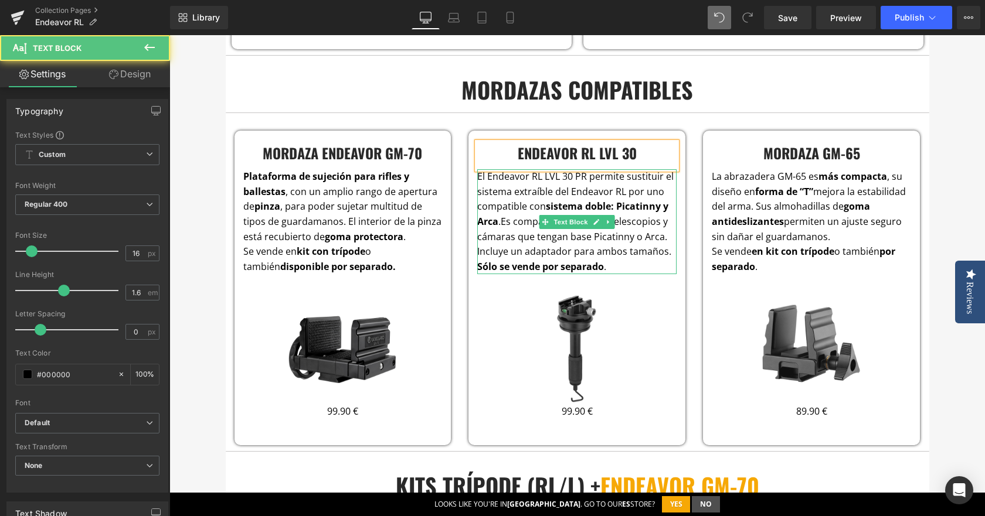
click at [482, 182] on span "El Endeavor RL LVL 30 PR permite sustituir el sistema extraíble del Endeavor RL…" at bounding box center [575, 199] width 196 height 58
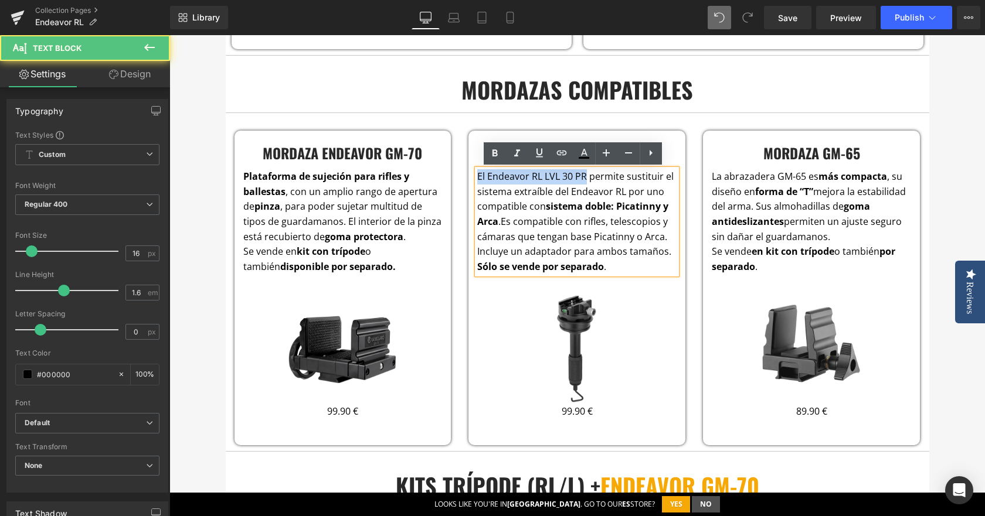
drag, startPoint x: 582, startPoint y: 175, endPoint x: 468, endPoint y: 169, distance: 114.5
click at [468, 169] on div "endeavor rl lvl 30 Heading El Endeavor RL LVL 30 PR permite sustituir el sistem…" at bounding box center [576, 289] width 217 height 294
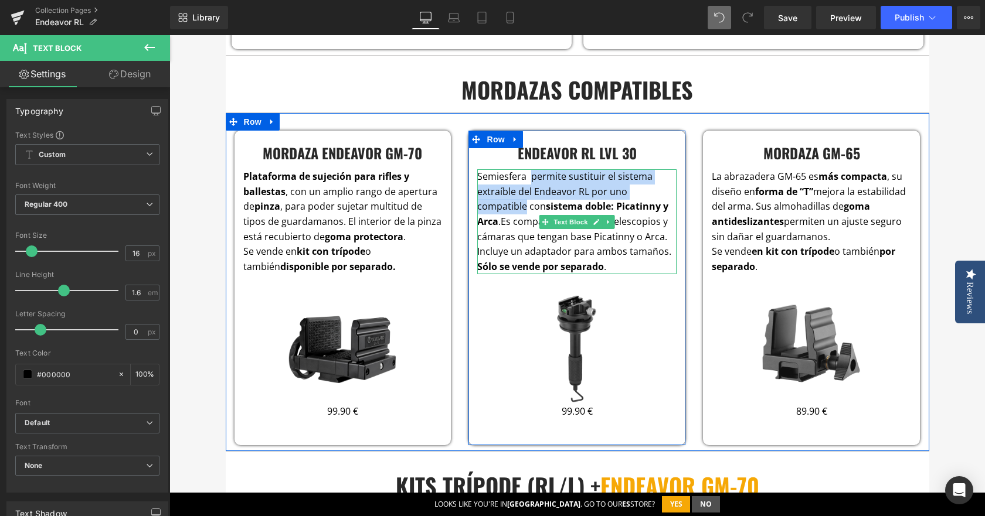
drag, startPoint x: 526, startPoint y: 178, endPoint x: 521, endPoint y: 208, distance: 29.8
click at [521, 208] on span "Semiesfera permite sustituir el sistema extraíble del Endeavor RL por uno compa…" at bounding box center [572, 199] width 191 height 58
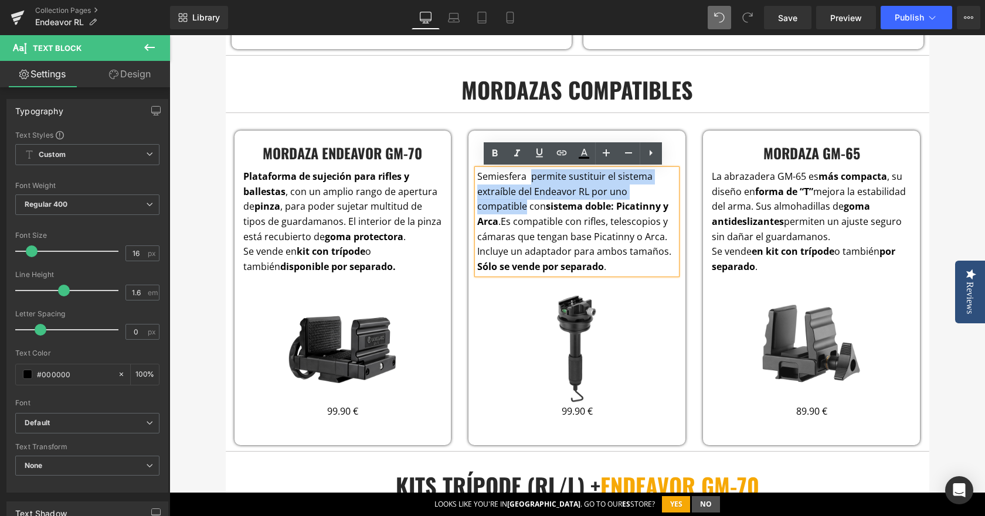
copy span "permite sustituir el sistema extraíble del Endeavor RL por uno compatible"
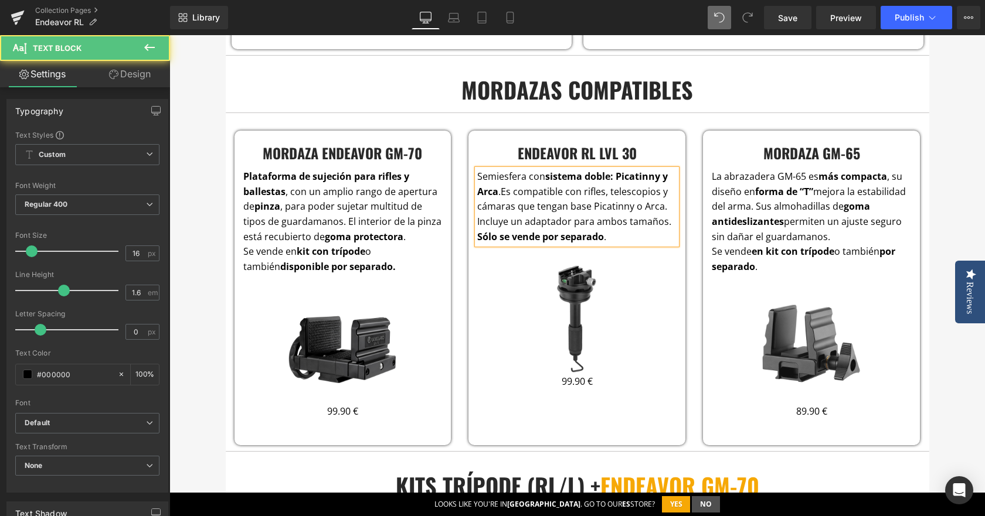
click at [499, 195] on span "Es compatible con rifles, telescopios y cámaras que tengan base Picatinny o Arc…" at bounding box center [574, 206] width 194 height 43
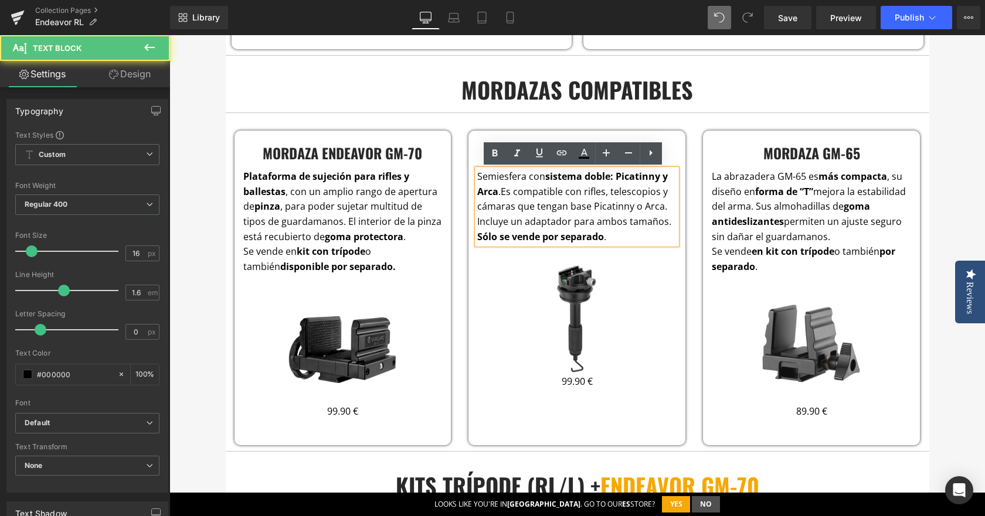
click at [499, 194] on span "Es compatible con rifles, telescopios y cámaras que tengan base Picatinny o Arc…" at bounding box center [574, 206] width 194 height 43
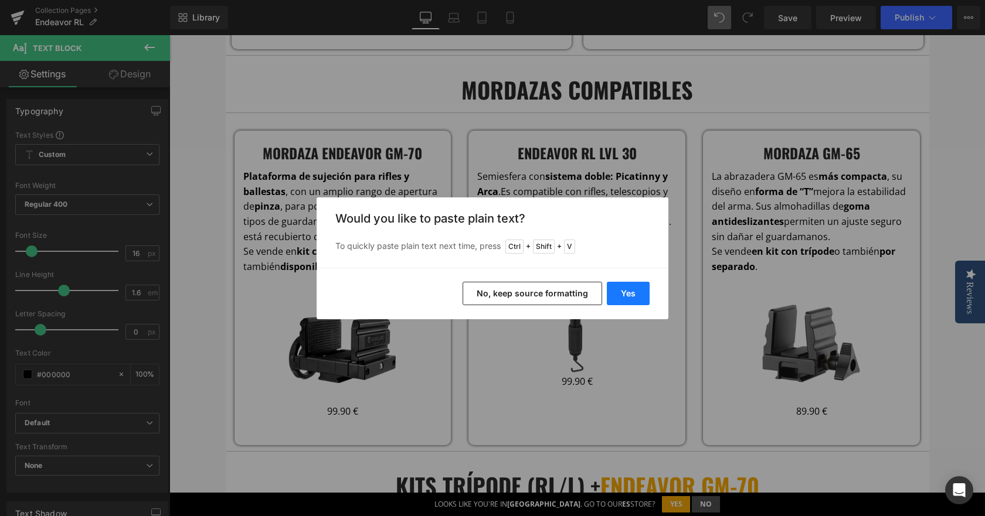
click at [635, 301] on button "Yes" at bounding box center [628, 293] width 43 height 23
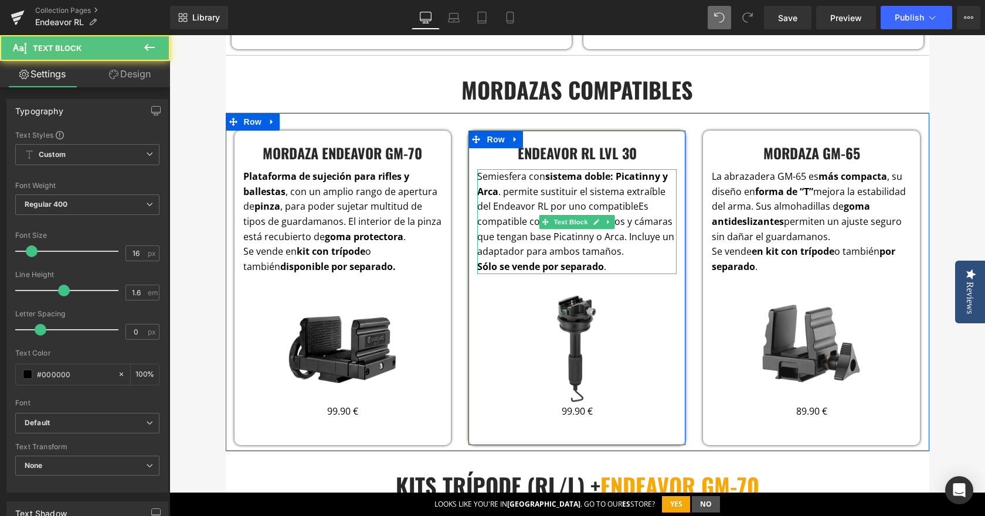
click at [501, 192] on span "Semiesfera con sistema doble: Picatinny y Arca . permite sustituir el sistema e…" at bounding box center [572, 191] width 191 height 43
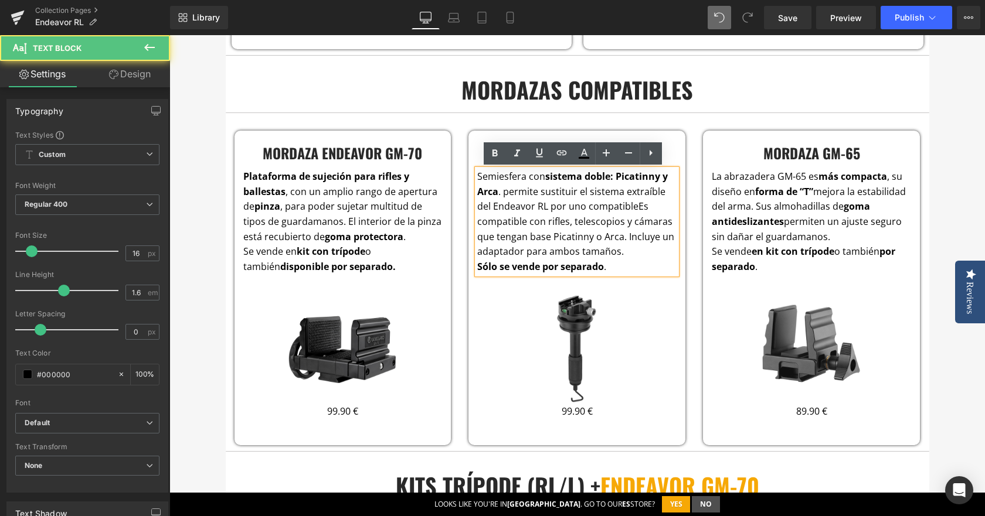
click at [525, 175] on span "Semiesfera con sistema doble: Picatinny y Arca . permite sustituir el sistema e…" at bounding box center [572, 191] width 191 height 43
click at [540, 175] on span "Semiesfera con sistema doble: Picatinny y Arca . permite sustituir el sistema e…" at bounding box center [572, 191] width 191 height 43
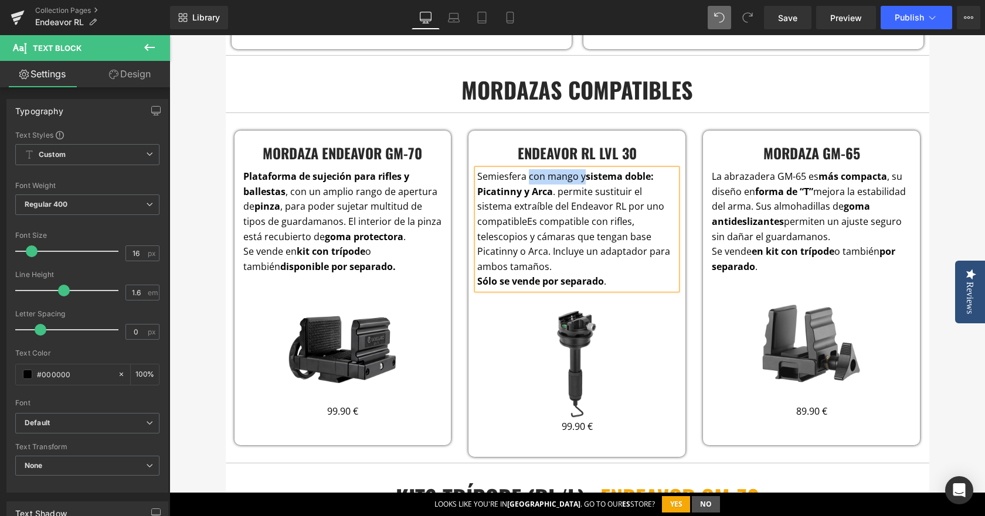
drag, startPoint x: 579, startPoint y: 176, endPoint x: 525, endPoint y: 176, distance: 53.9
click at [525, 176] on span "Semiesfera con mango y sistema doble: Picatinny y Arca . permite sustituir el s…" at bounding box center [570, 199] width 187 height 58
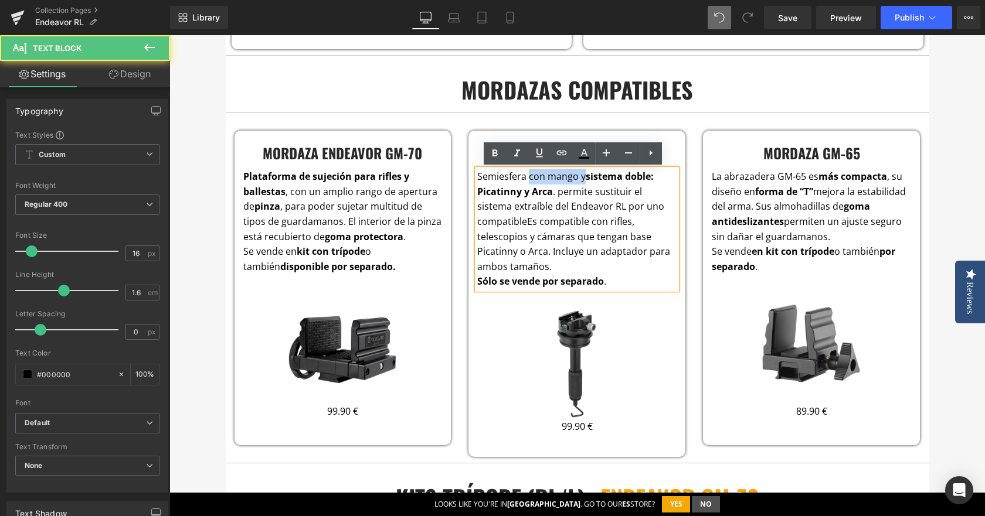
click at [546, 212] on span "Semiesfera con mango y sistema doble: Picatinny y Arca . permite sustituir el s…" at bounding box center [570, 199] width 187 height 58
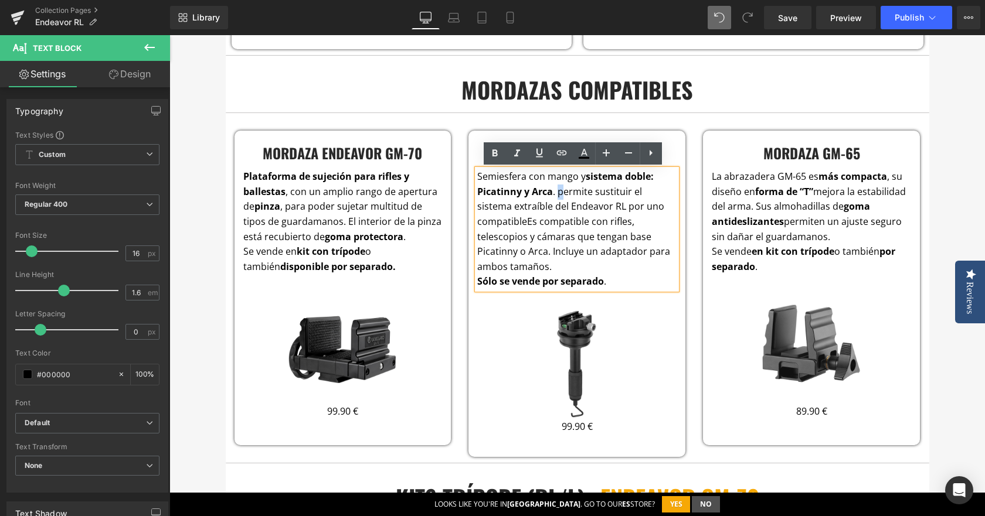
click at [555, 192] on span "Semiesfera con mango y sistema doble: Picatinny y Arca . permite sustituir el s…" at bounding box center [570, 199] width 187 height 58
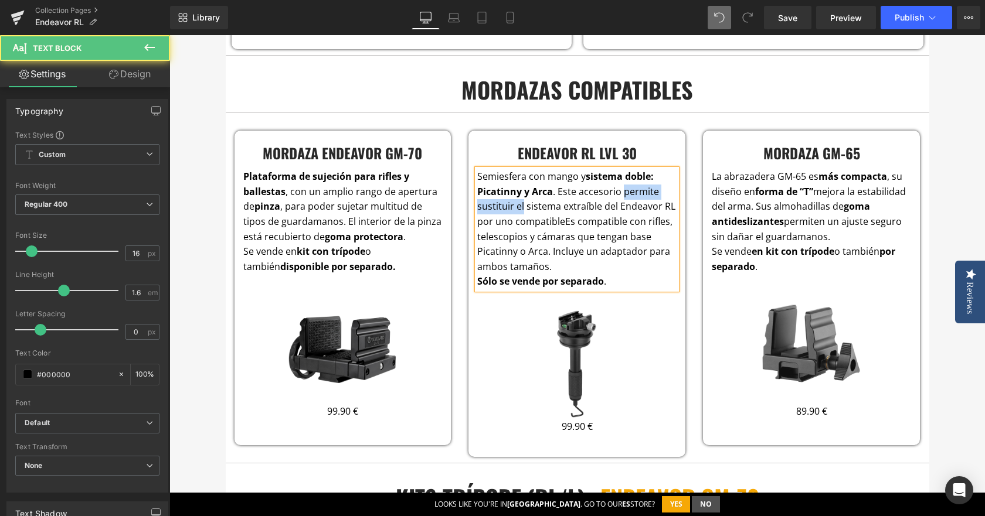
drag, startPoint x: 619, startPoint y: 191, endPoint x: 518, endPoint y: 203, distance: 101.6
click at [518, 203] on span "Semiesfera con mango y sistema doble: Picatinny y Arca . Este accesorio permite…" at bounding box center [576, 199] width 198 height 58
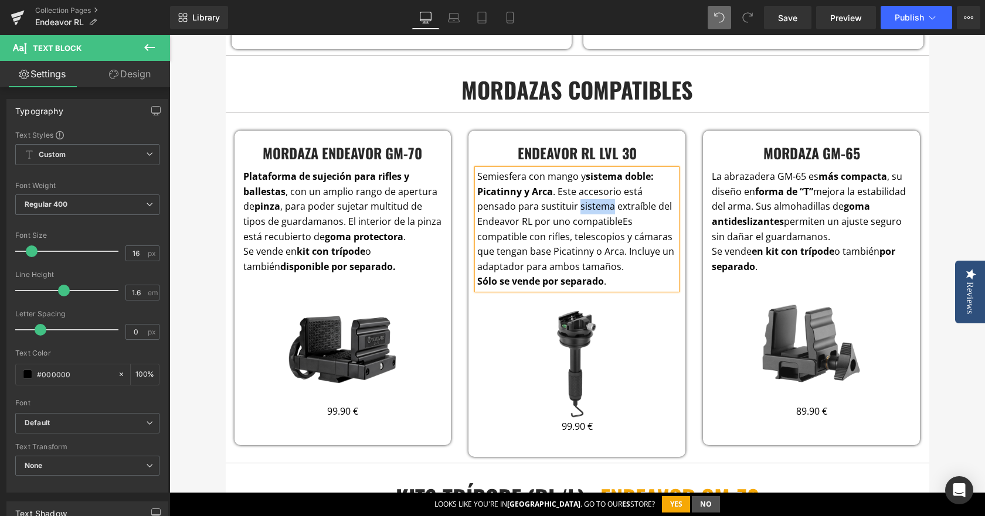
drag, startPoint x: 574, startPoint y: 205, endPoint x: 606, endPoint y: 203, distance: 31.7
click at [606, 203] on span "Semiesfera con mango y sistema doble: Picatinny y Arca . Este accesorio está pe…" at bounding box center [574, 199] width 195 height 58
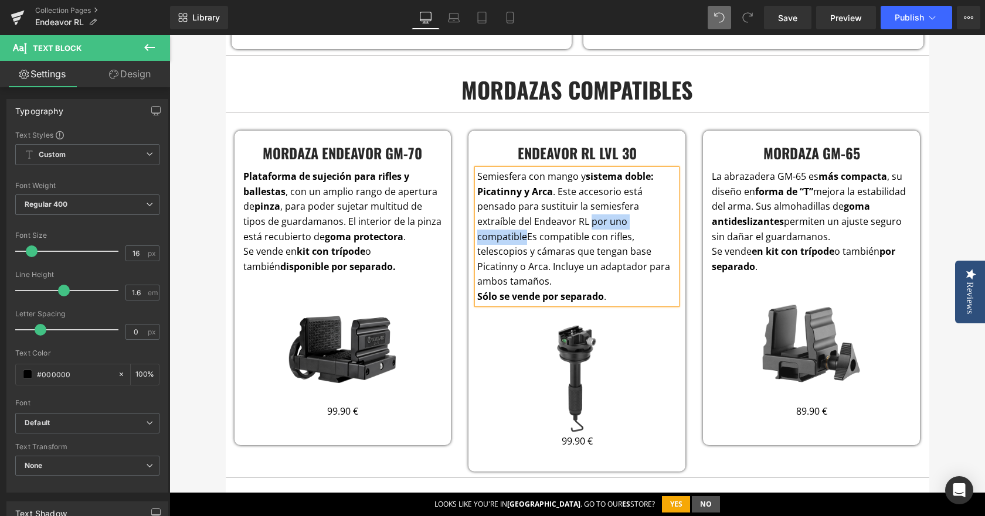
drag, startPoint x: 521, startPoint y: 238, endPoint x: 586, endPoint y: 222, distance: 66.5
click at [586, 222] on span "Semiesfera con mango y sistema doble: Picatinny y Arca . Este accesorio está pe…" at bounding box center [565, 206] width 176 height 73
drag, startPoint x: 521, startPoint y: 251, endPoint x: 623, endPoint y: 236, distance: 103.7
click at [623, 236] on p "Semiesfera con mango y sistema doble: Picatinny y Arca . Este accesorio está pe…" at bounding box center [576, 229] width 199 height 120
drag, startPoint x: 525, startPoint y: 178, endPoint x: 580, endPoint y: 178, distance: 55.1
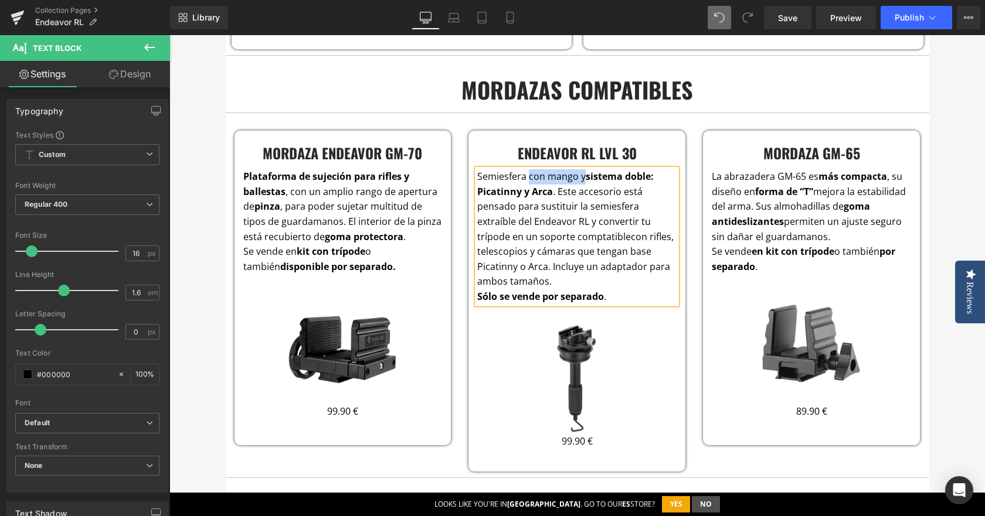
click at [580, 178] on span "Semiesfera con mango y sistema doble: Picatinny y Arca . Este accesorio está pe…" at bounding box center [565, 206] width 176 height 73
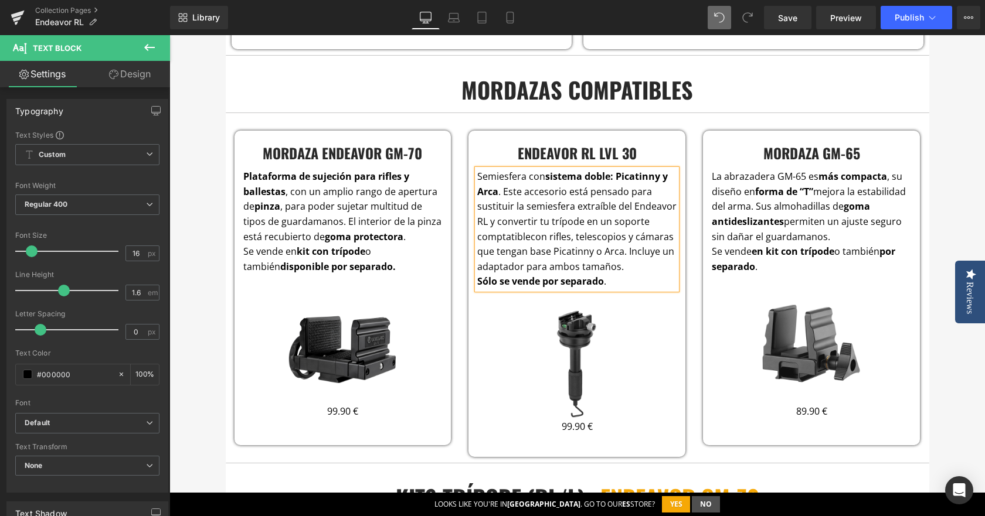
click at [624, 210] on span "Semiesfera con sistema doble: Picatinny y Arca . Este accesorio está pensado pa…" at bounding box center [576, 206] width 199 height 73
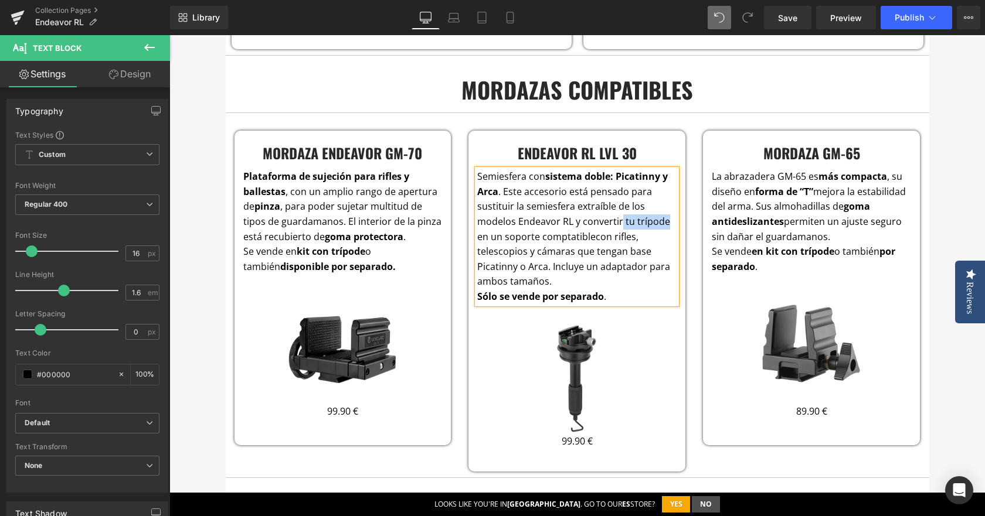
drag, startPoint x: 616, startPoint y: 220, endPoint x: 663, endPoint y: 219, distance: 46.9
click at [663, 219] on p "Semiesfera con sistema doble: Picatinny y Arca . Este accesorio está pensado pa…" at bounding box center [576, 229] width 199 height 120
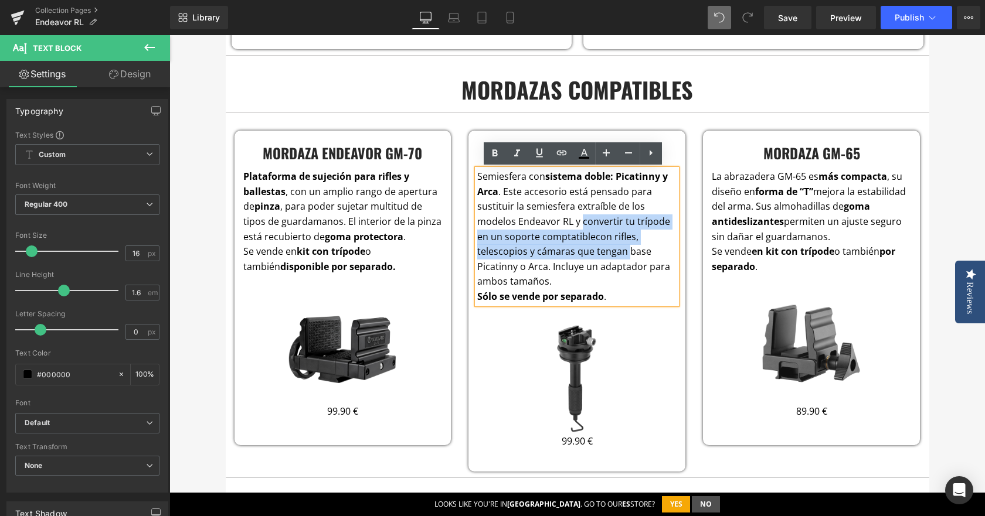
drag, startPoint x: 577, startPoint y: 224, endPoint x: 621, endPoint y: 250, distance: 51.5
click at [621, 250] on p "Semiesfera con sistema doble: Picatinny y Arca . Este accesorio está pensado pa…" at bounding box center [576, 229] width 199 height 120
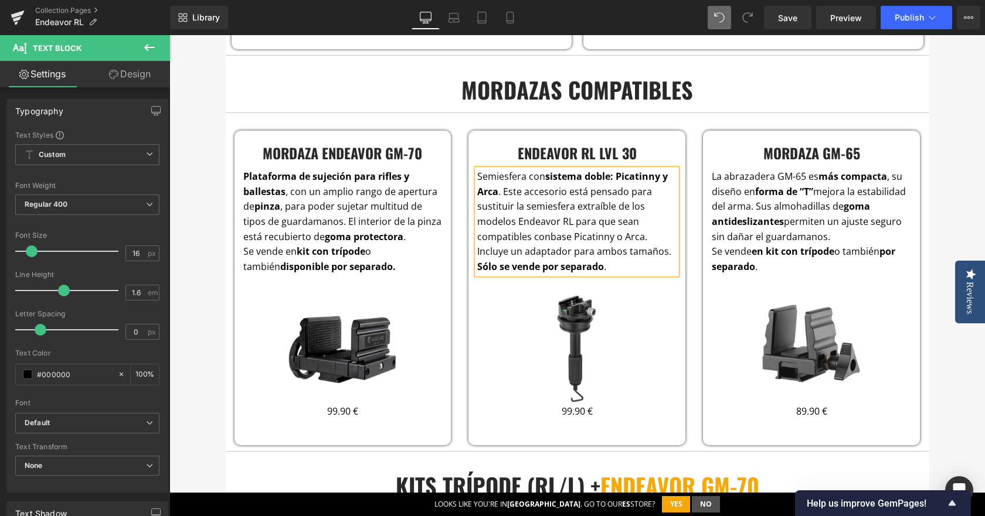
click at [655, 254] on span "base Picatinny o Arca. Incluye un adaptador para ambos tamaños." at bounding box center [574, 244] width 194 height 28
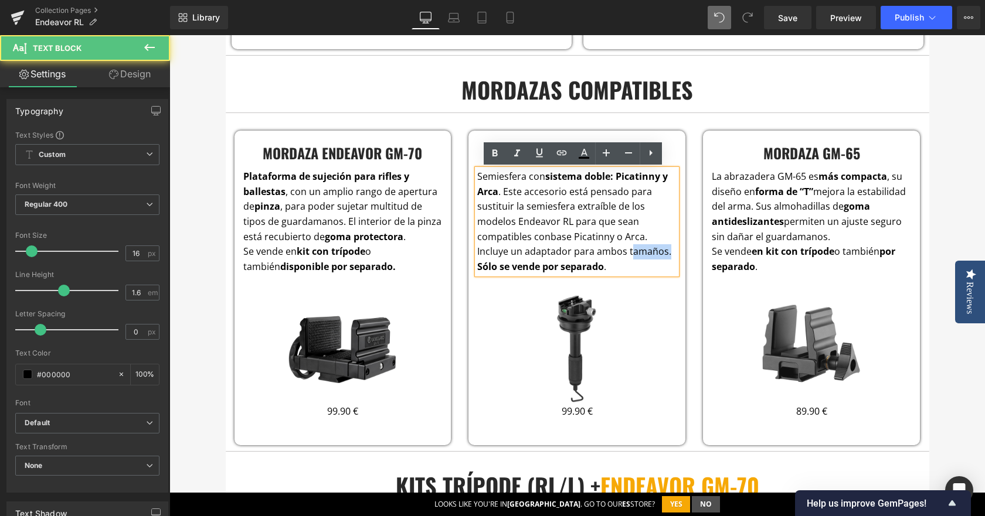
click at [655, 254] on span "base Picatinny o Arca. Incluye un adaptador para ambos tamaños." at bounding box center [574, 244] width 194 height 28
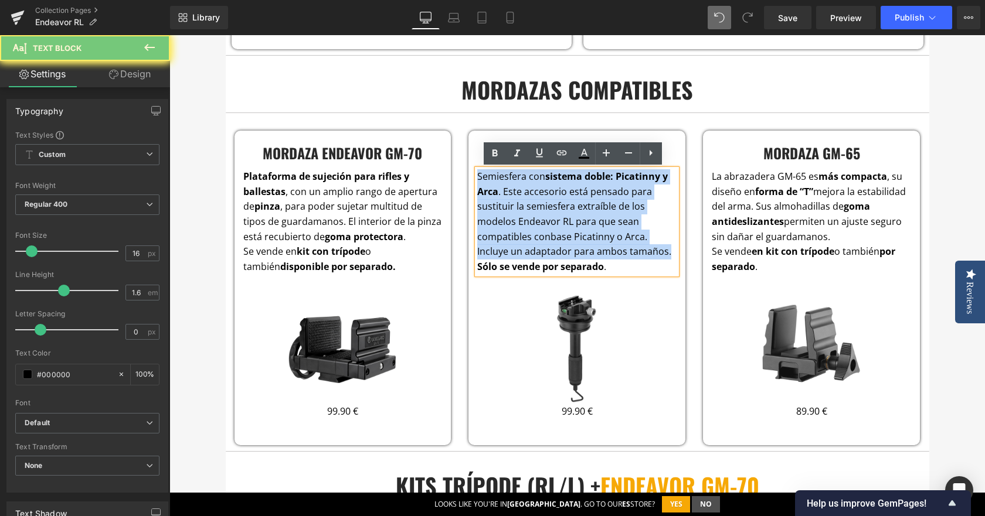
click at [655, 254] on span "base Picatinny o Arca. Incluye un adaptador para ambos tamaños." at bounding box center [574, 244] width 194 height 28
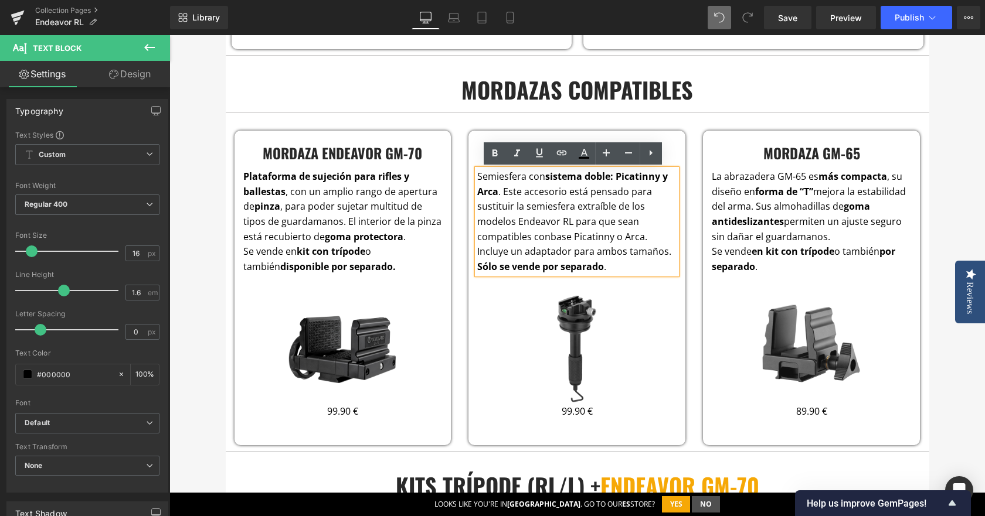
drag, startPoint x: 665, startPoint y: 252, endPoint x: 472, endPoint y: 250, distance: 192.3
click at [477, 250] on p "Semiesfera con sistema doble: Picatinny y Arca . Este accesorio está pensado pa…" at bounding box center [576, 214] width 199 height 90
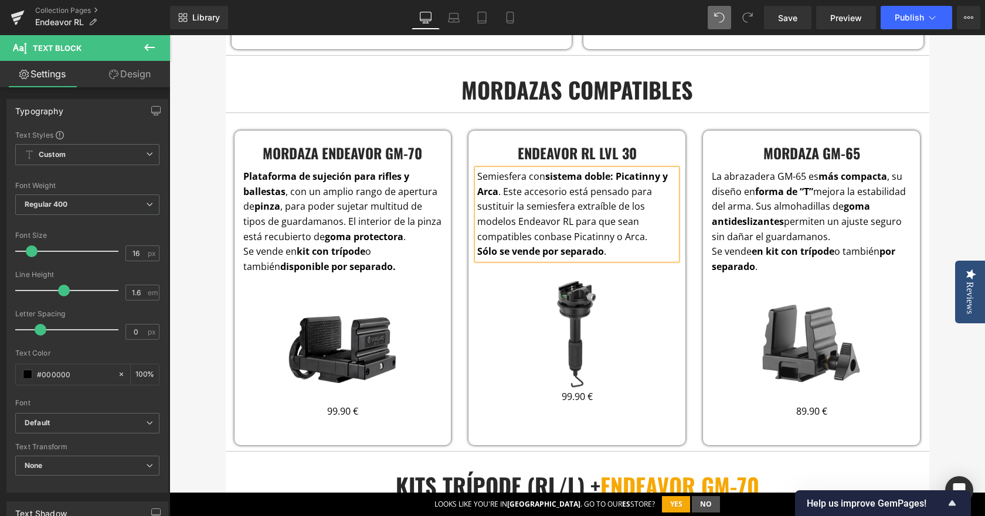
click at [543, 235] on span "Semiesfera con sistema doble: Picatinny y Arca . Este accesorio está pensado pa…" at bounding box center [572, 206] width 191 height 73
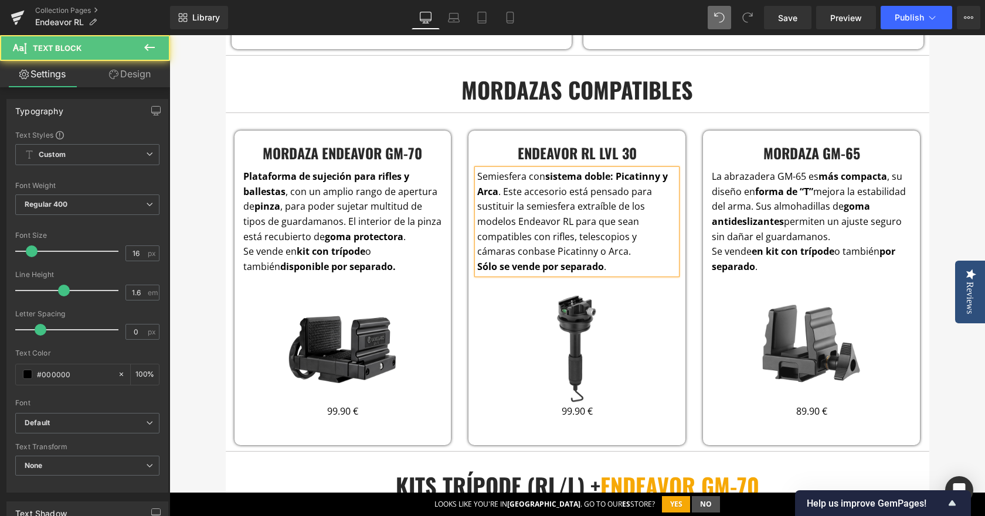
click at [594, 250] on p "Semiesfera con sistema doble: Picatinny y Arca . Este accesorio está pensado pa…" at bounding box center [576, 214] width 199 height 90
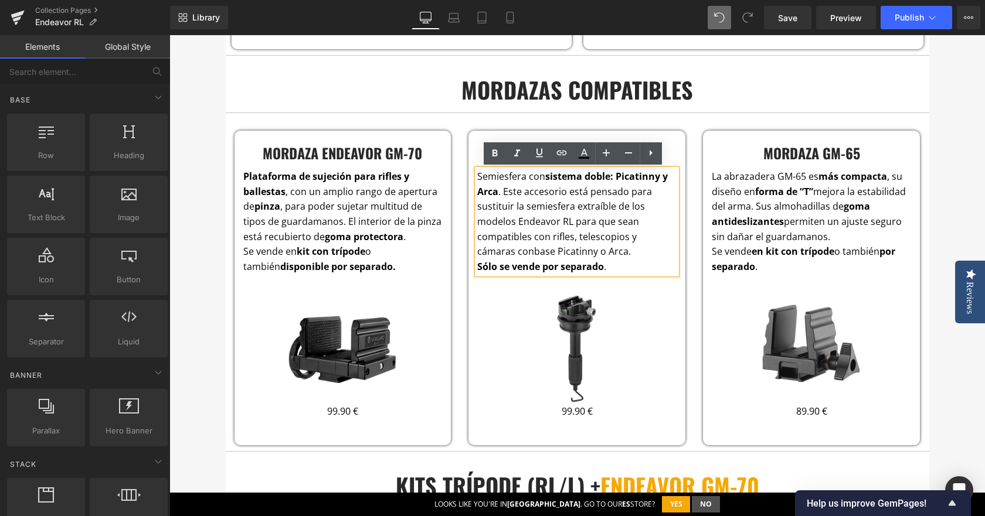
click at [940, 202] on div "eNDEAVOR RL & L Heading El trípode definitivo para cazadores Los soportes para …" at bounding box center [576, 18] width 815 height 4089
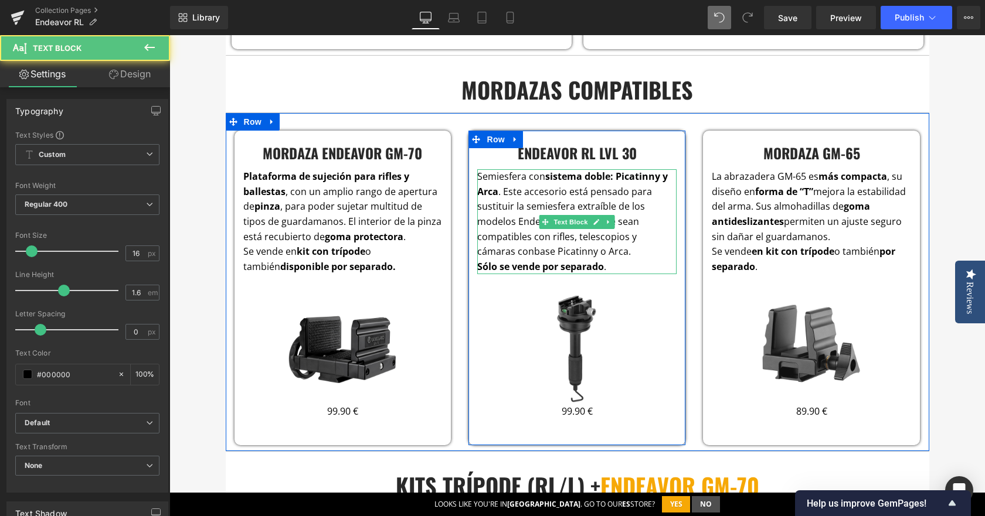
click at [586, 250] on span "base Picatinny o Arca." at bounding box center [582, 251] width 97 height 13
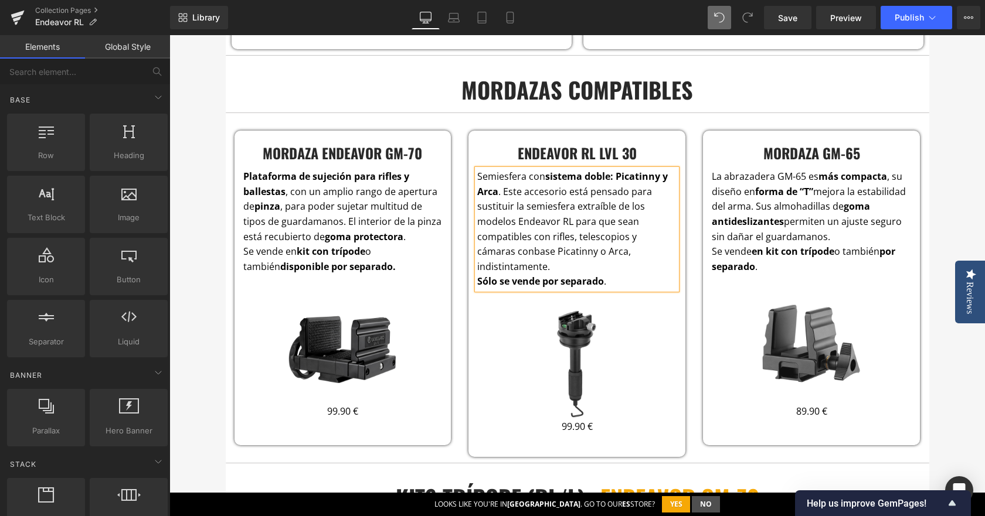
drag, startPoint x: 931, startPoint y: 183, endPoint x: 926, endPoint y: 187, distance: 6.8
click at [929, 185] on div "eNDEAVOR RL & L Heading El trípode definitivo para cazadores Los soportes para …" at bounding box center [576, 24] width 815 height 4100
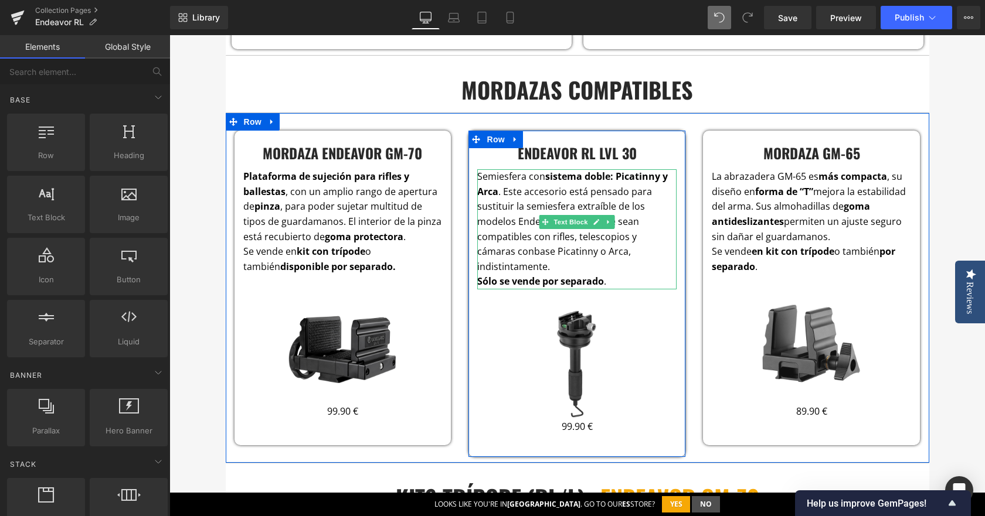
click at [616, 253] on span "base Picatinny o Arca, indistintamente." at bounding box center [554, 259] width 154 height 28
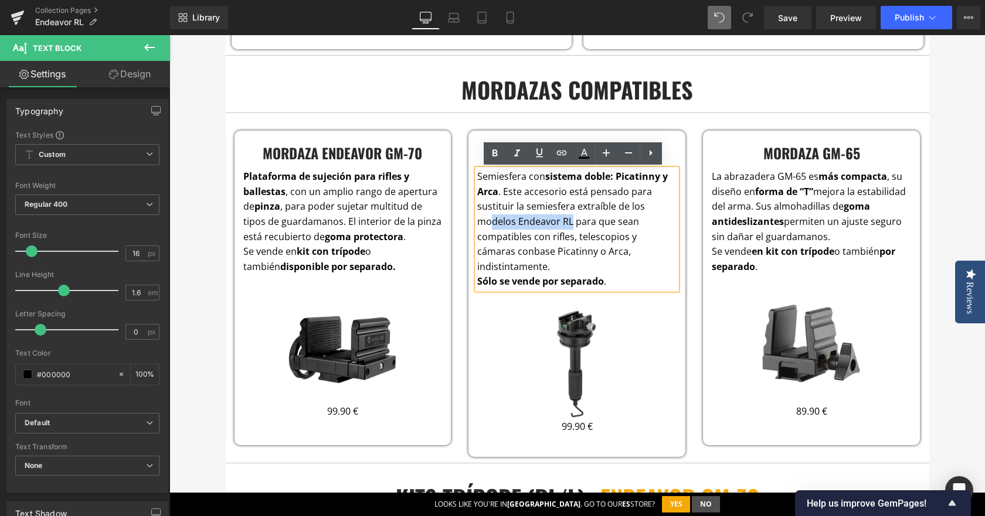
drag, startPoint x: 567, startPoint y: 220, endPoint x: 485, endPoint y: 220, distance: 82.1
click at [485, 220] on span "Semiesfera con sistema doble: Picatinny y Arca . Este accesorio está pensado pa…" at bounding box center [572, 214] width 191 height 88
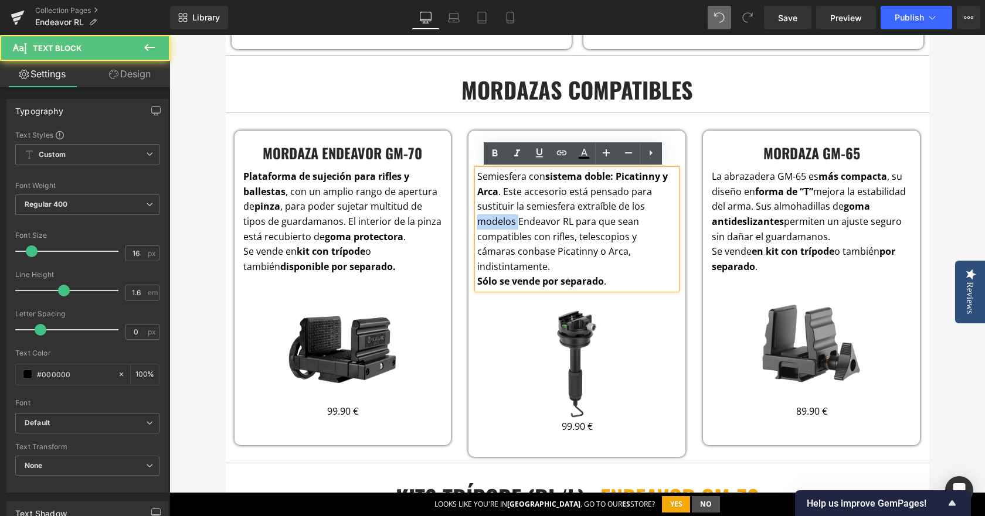
click at [485, 220] on span "Semiesfera con sistema doble: Picatinny y Arca . Este accesorio está pensado pa…" at bounding box center [572, 214] width 191 height 88
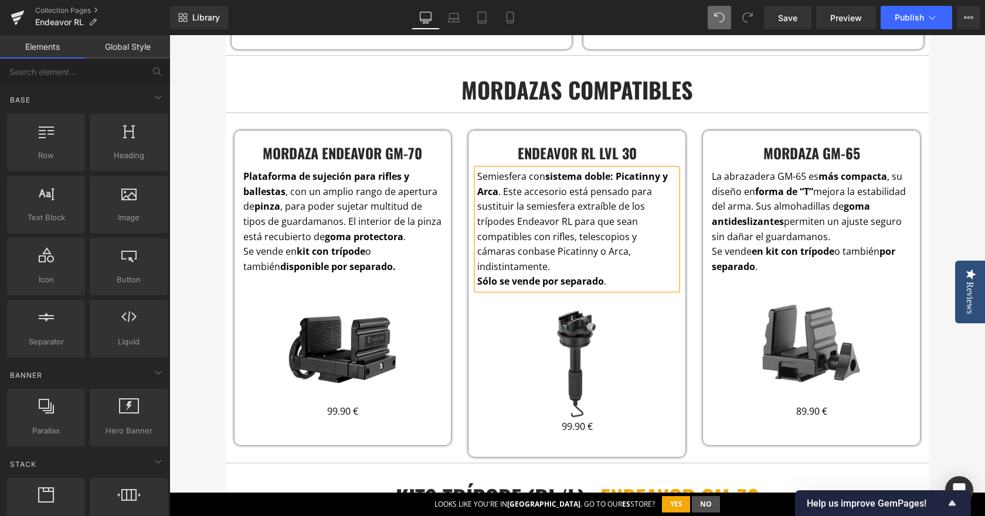
click at [963, 198] on div "eNDEAVOR RL & L Heading El trípode definitivo para cazadores Los soportes para …" at bounding box center [576, 24] width 815 height 4100
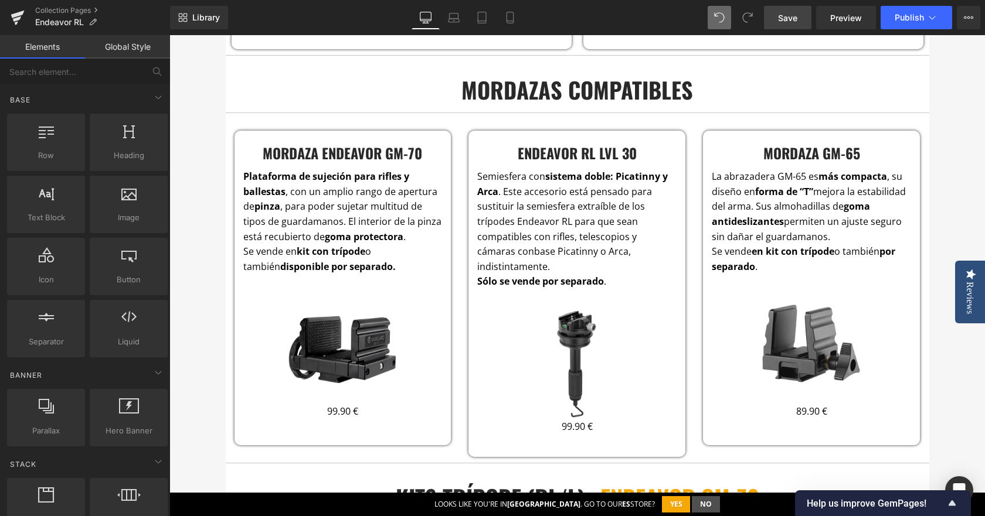
click at [793, 12] on span "Save" at bounding box center [787, 18] width 19 height 12
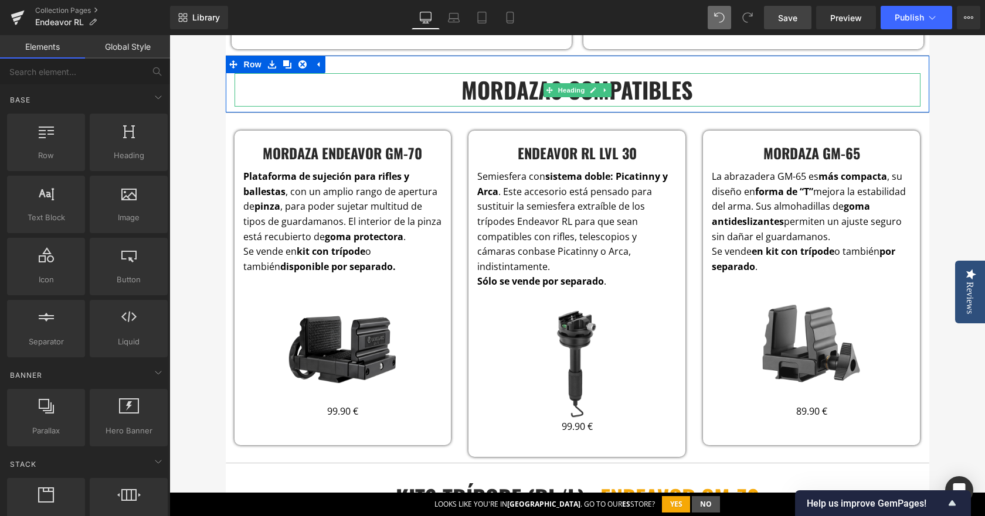
click at [601, 99] on h3 "mordazas compatibles" at bounding box center [577, 89] width 686 height 33
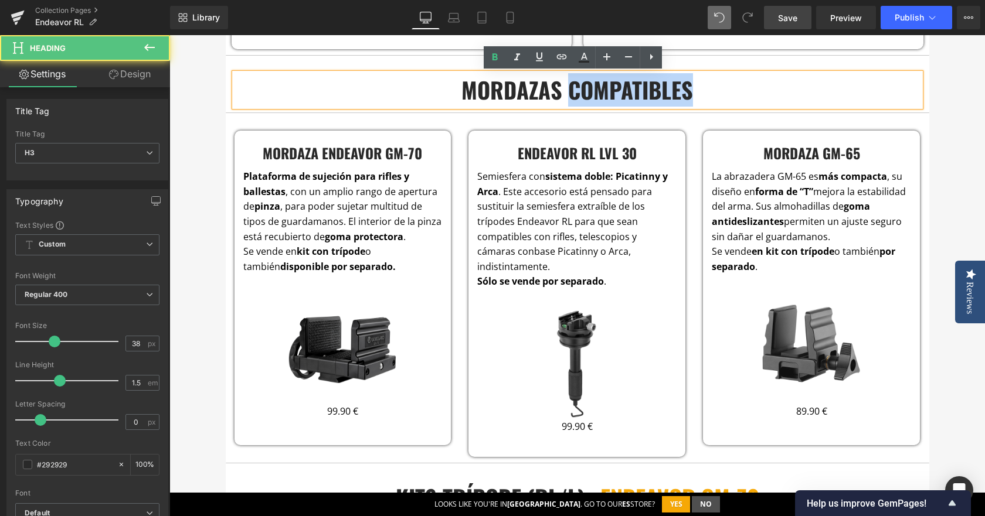
click at [601, 99] on h3 "mordazas compatibles" at bounding box center [577, 89] width 686 height 33
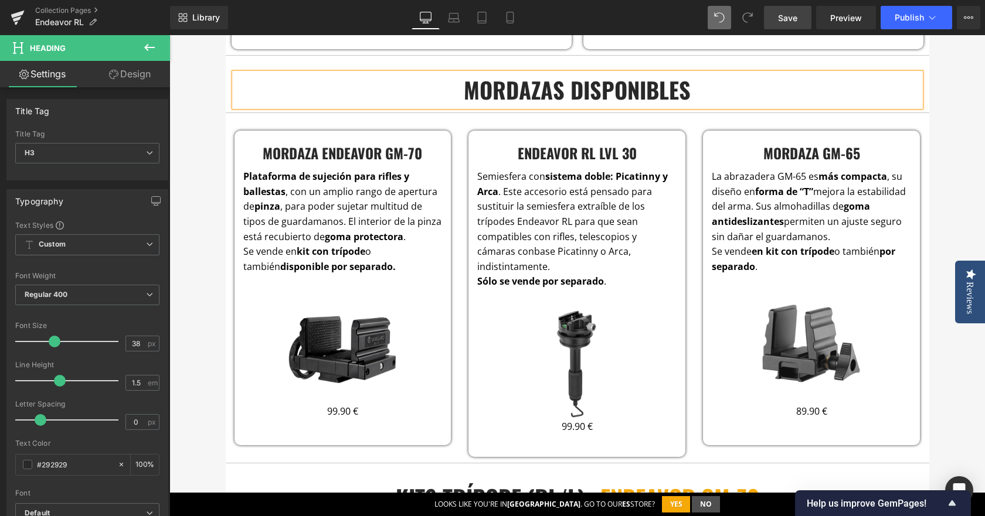
click at [934, 120] on div "eNDEAVOR RL & L Heading El trípode definitivo para cazadores Los soportes para …" at bounding box center [576, 24] width 815 height 4100
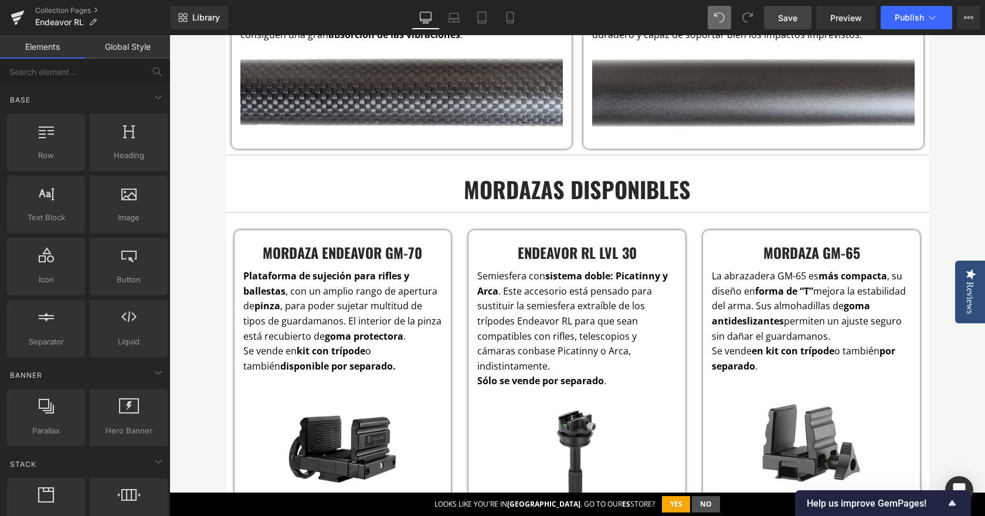
scroll to position [1963, 0]
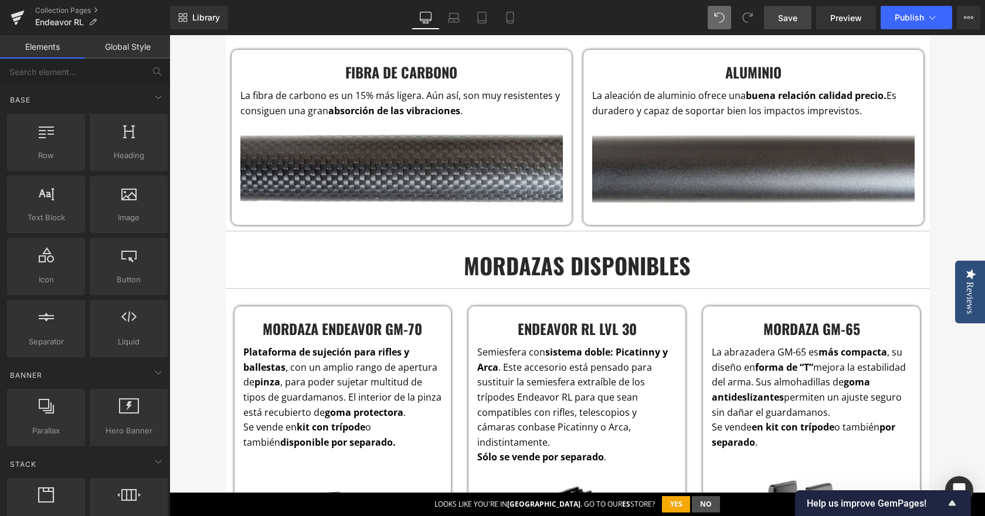
click at [788, 9] on link "Save" at bounding box center [787, 17] width 47 height 23
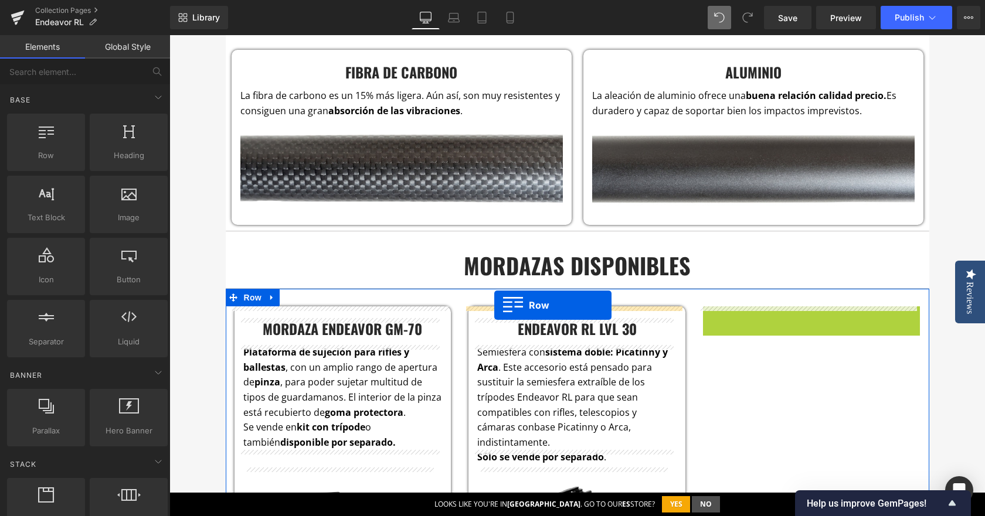
drag, startPoint x: 708, startPoint y: 317, endPoint x: 494, endPoint y: 305, distance: 214.3
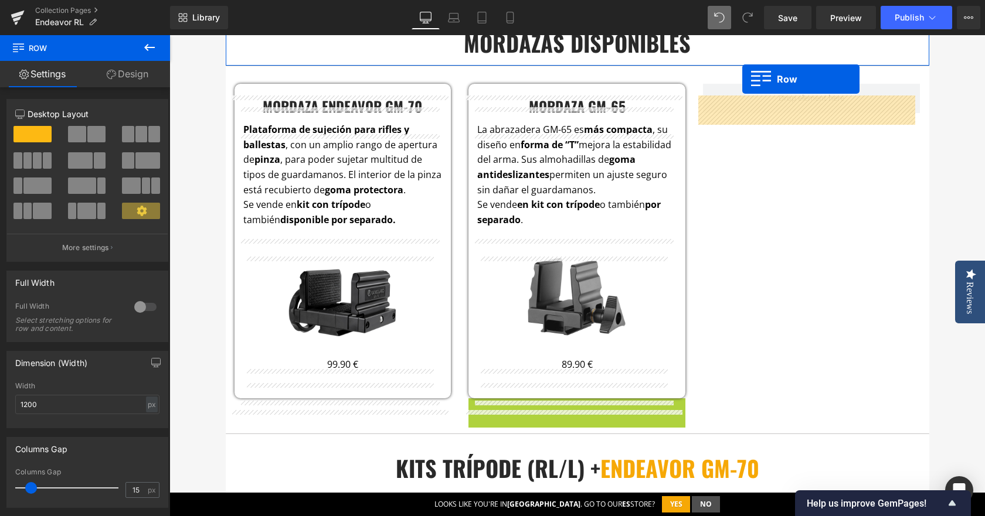
scroll to position [2115, 0]
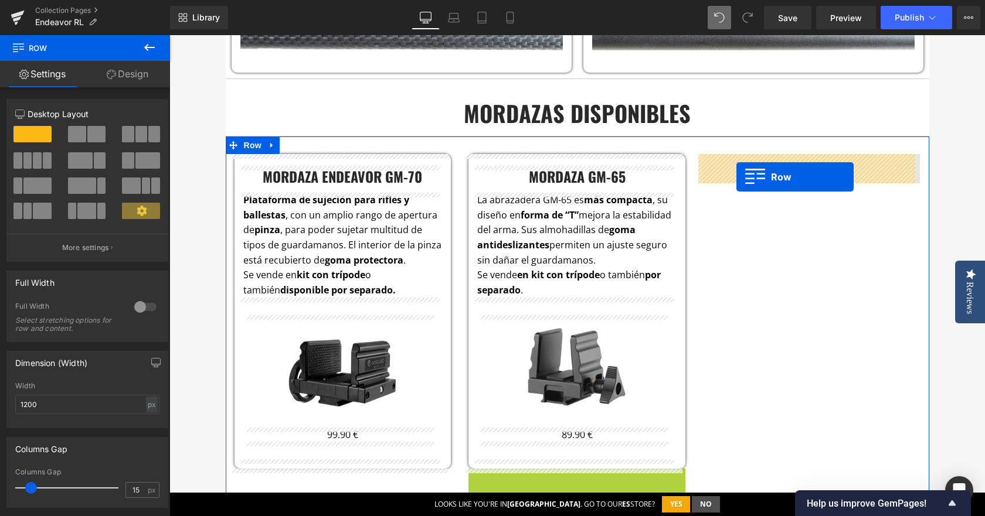
drag, startPoint x: 473, startPoint y: 339, endPoint x: 736, endPoint y: 177, distance: 309.3
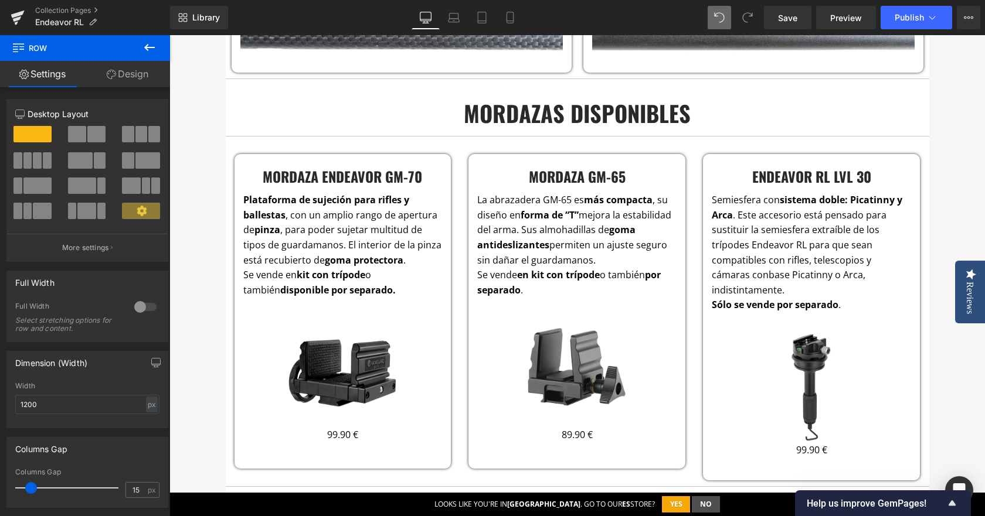
click at [946, 208] on div "eNDEAVOR RL & L Heading El trípode definitivo para cazadores Los soportes para …" at bounding box center [576, 47] width 815 height 4100
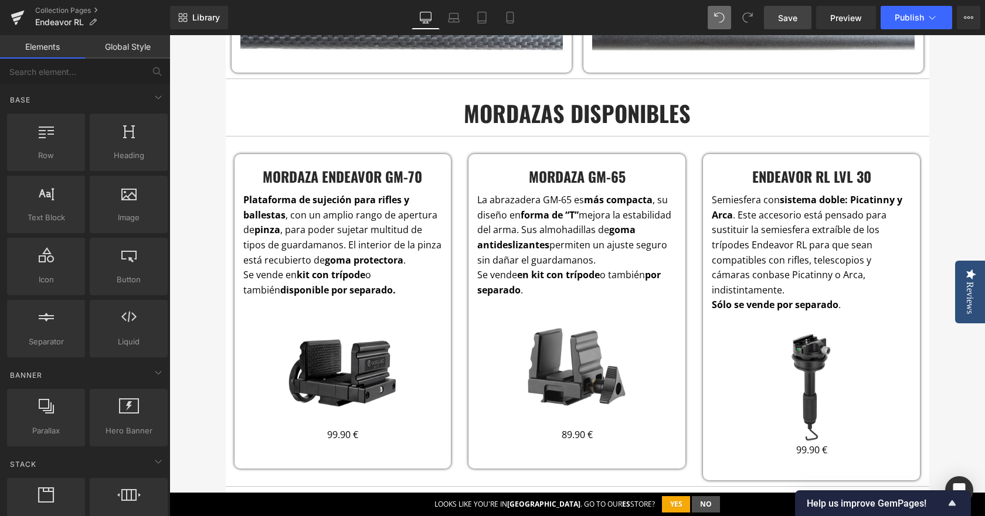
click at [795, 22] on span "Save" at bounding box center [787, 18] width 19 height 12
click at [914, 12] on button "Publish" at bounding box center [916, 17] width 72 height 23
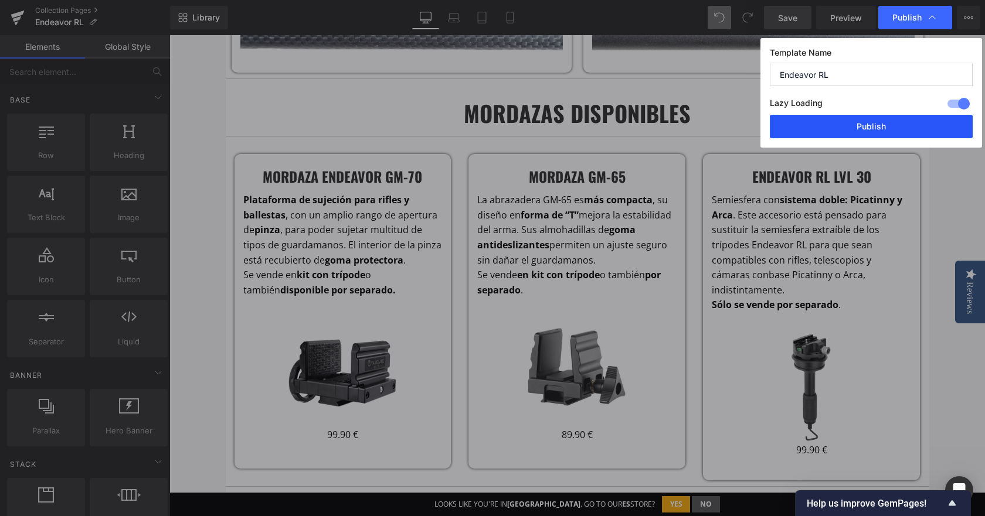
click at [854, 118] on button "Publish" at bounding box center [871, 126] width 203 height 23
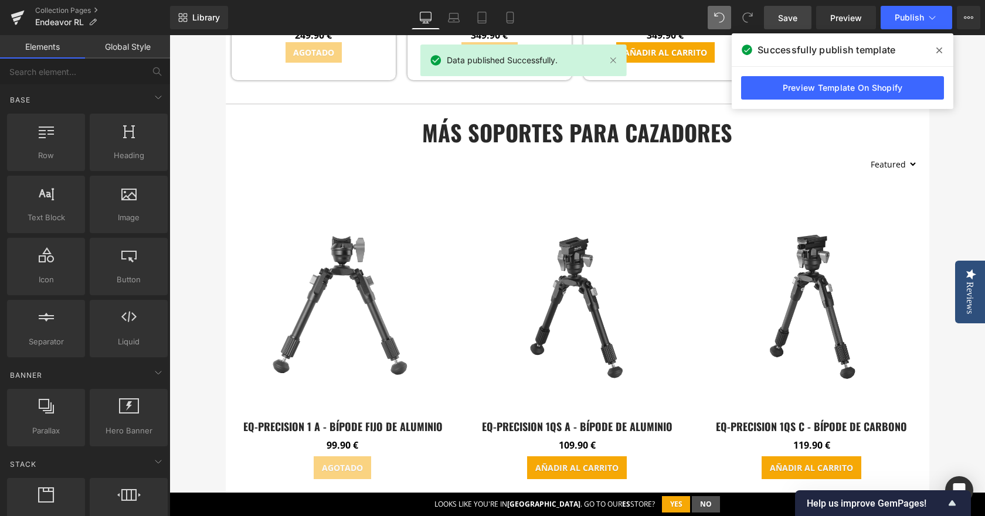
scroll to position [3400, 0]
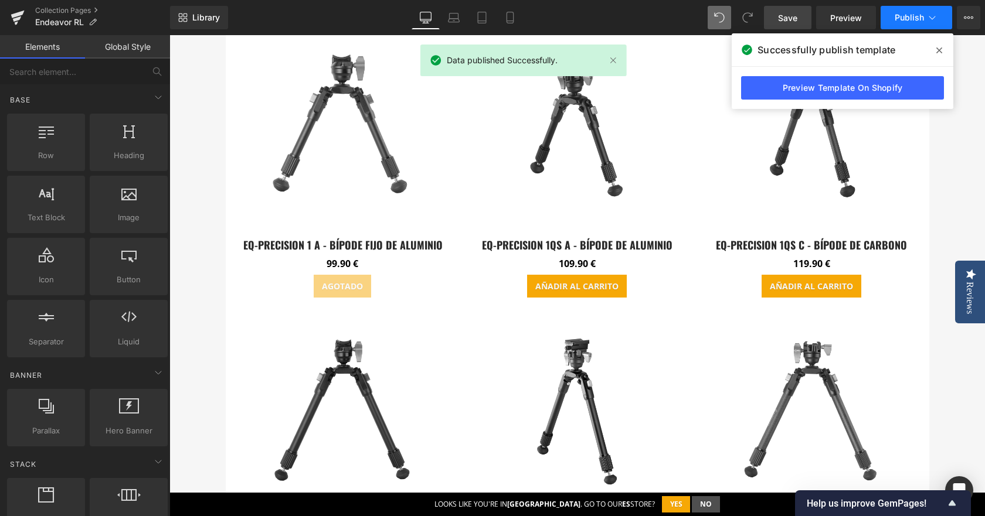
click at [908, 21] on span "Publish" at bounding box center [909, 17] width 29 height 9
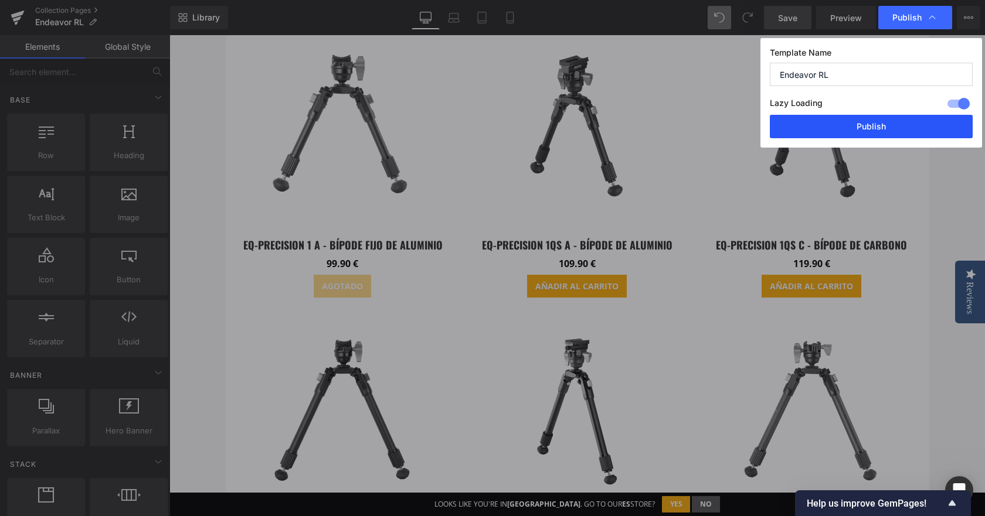
click at [870, 132] on button "Publish" at bounding box center [871, 126] width 203 height 23
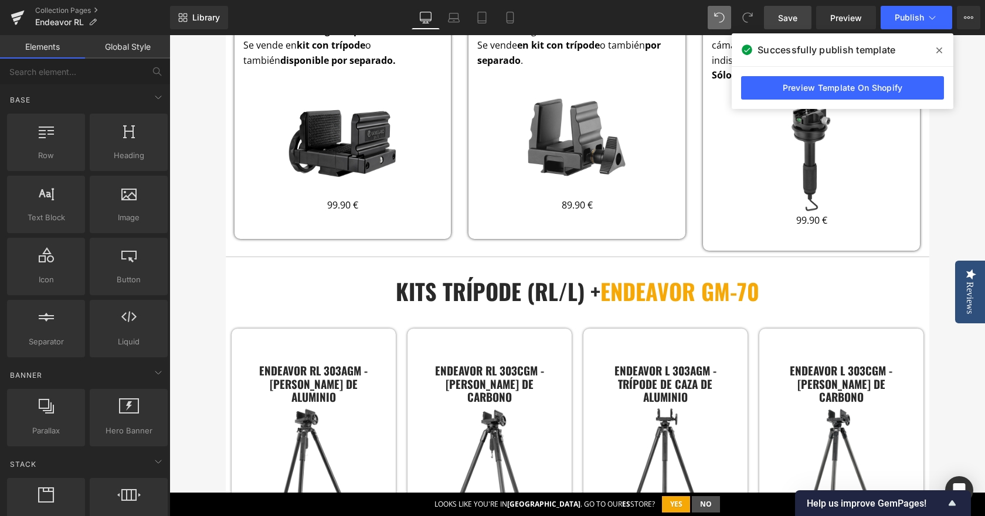
scroll to position [1993, 0]
